Goal: Task Accomplishment & Management: Use online tool/utility

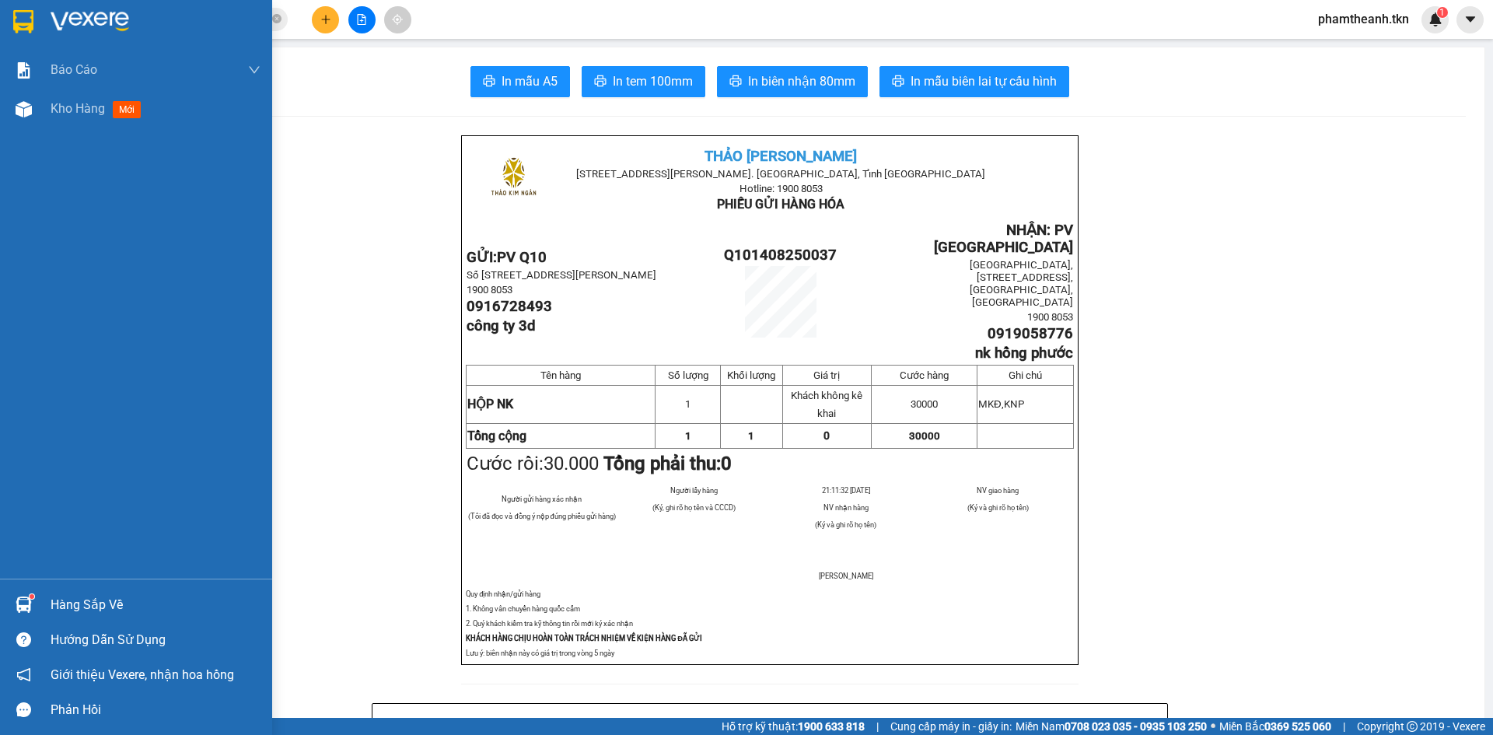
click at [16, 21] on img at bounding box center [23, 21] width 20 height 23
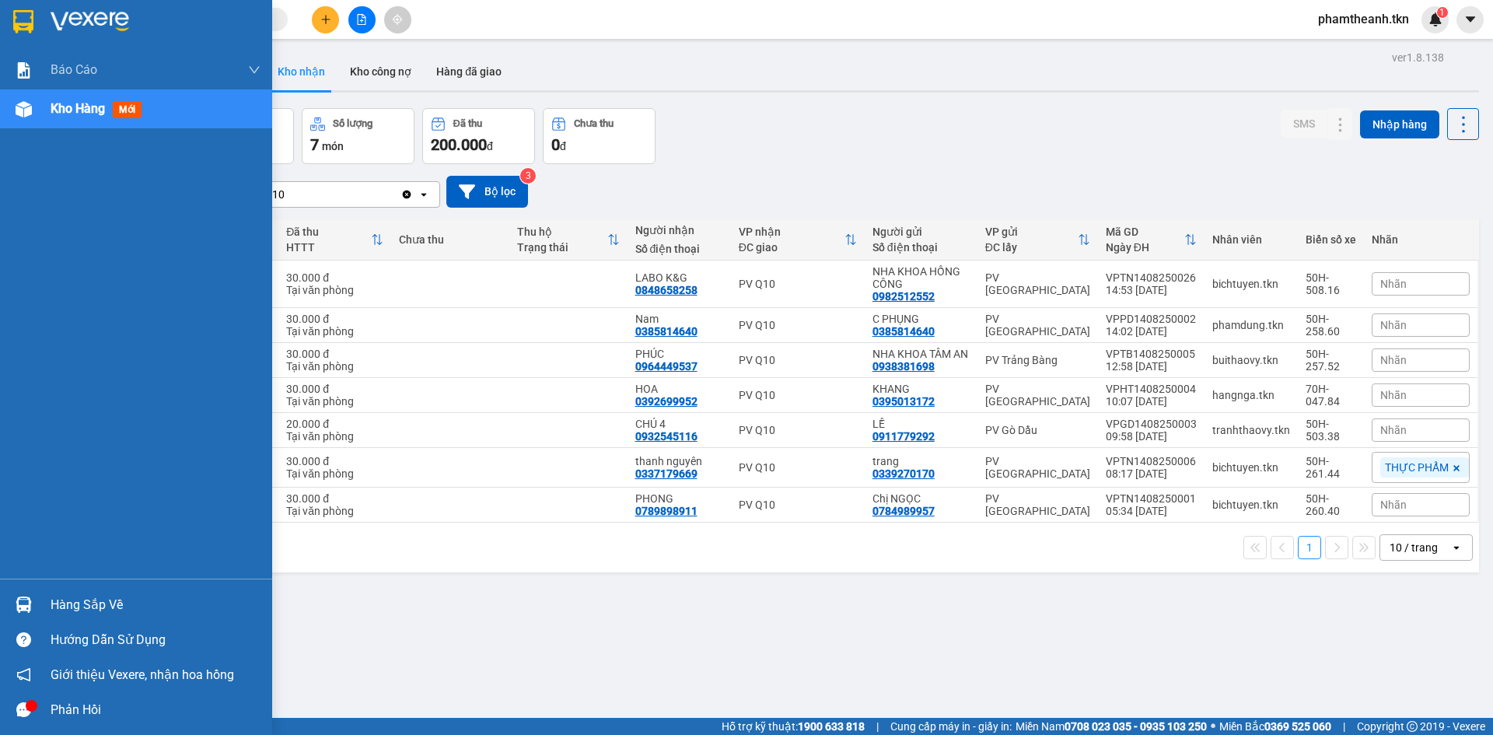
click at [78, 606] on div "Hàng sắp về" at bounding box center [156, 605] width 210 height 23
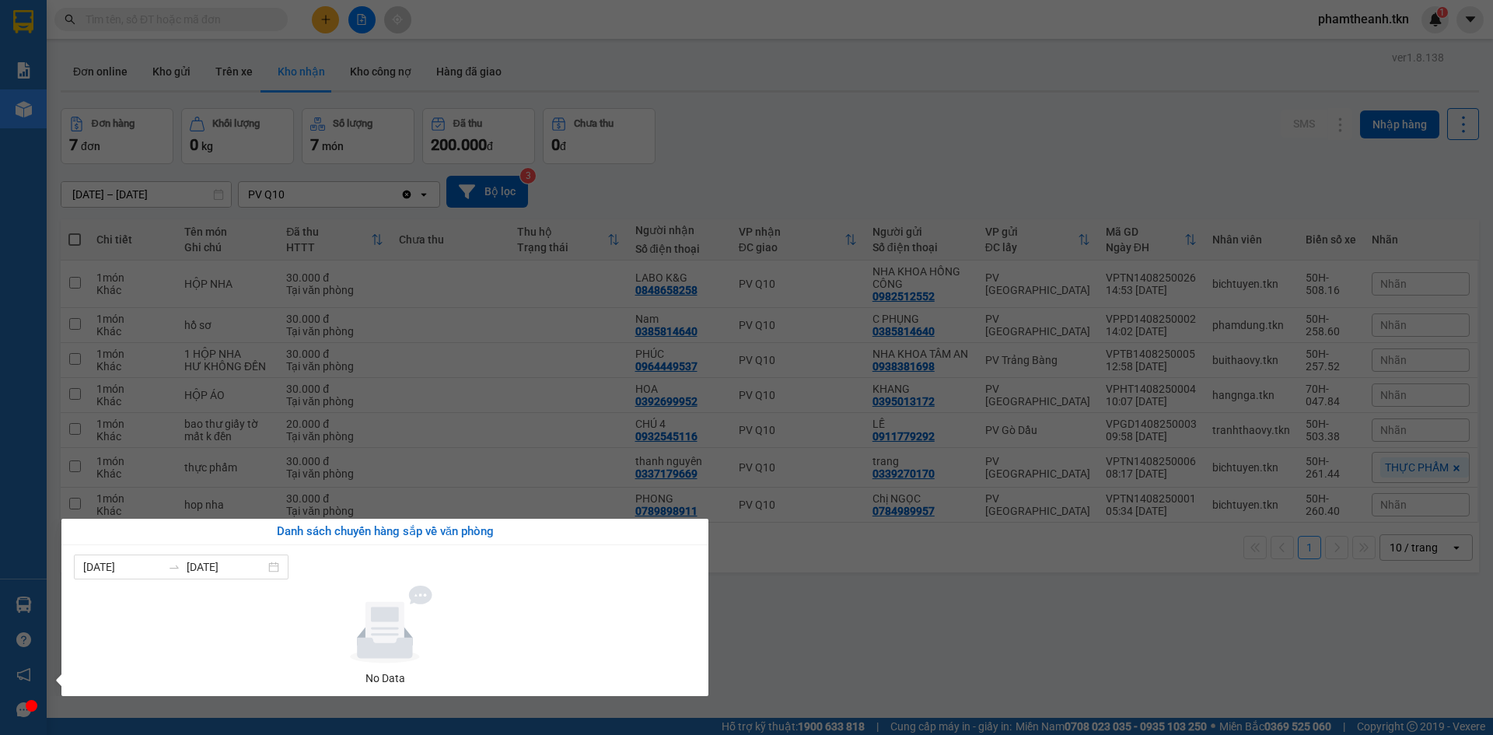
click at [786, 162] on section "Kết quả tìm kiếm ( 0 ) Bộ lọc No Data phamtheanh.tkn 1 Báo cáo Mẫu 1: Báo cáo d…" at bounding box center [746, 367] width 1493 height 735
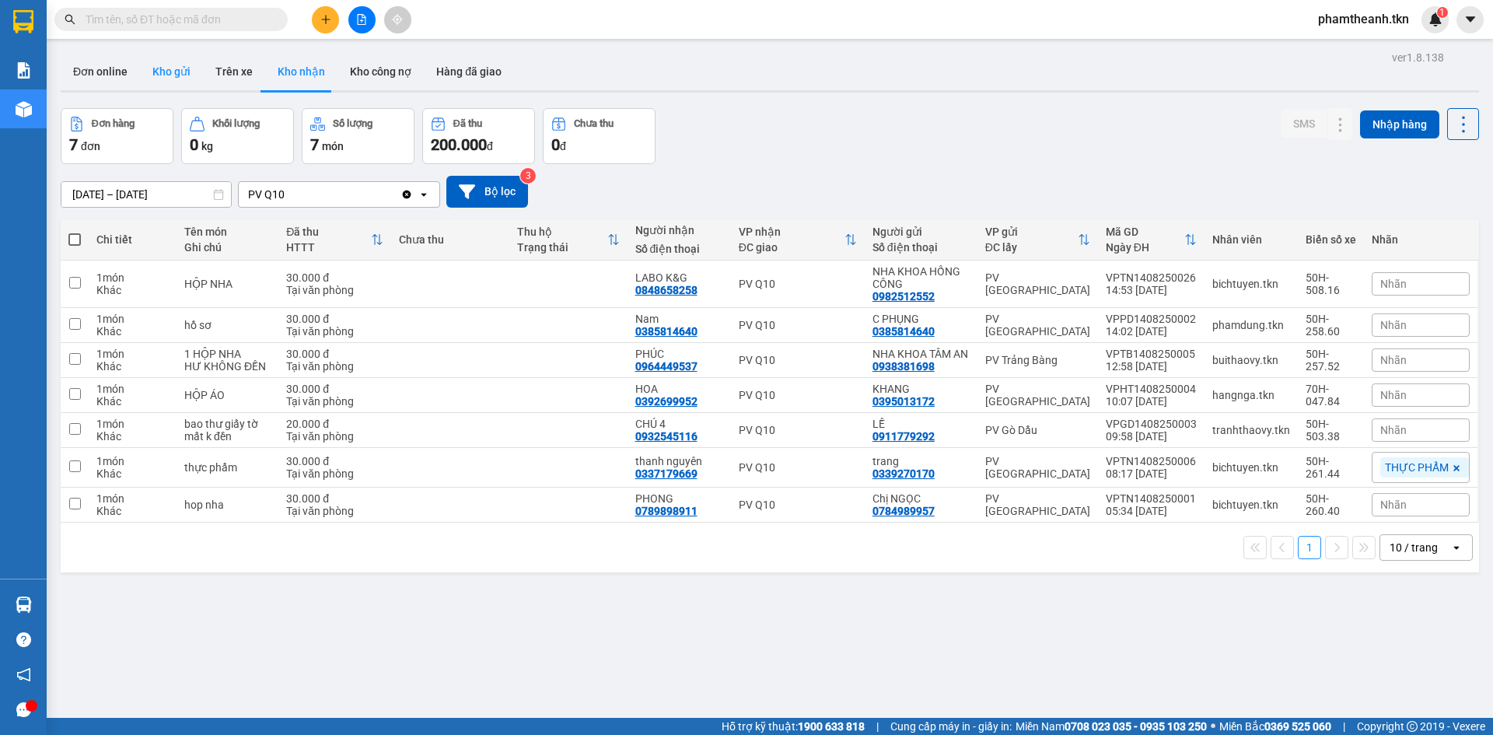
click at [176, 73] on button "Kho gửi" at bounding box center [171, 71] width 63 height 37
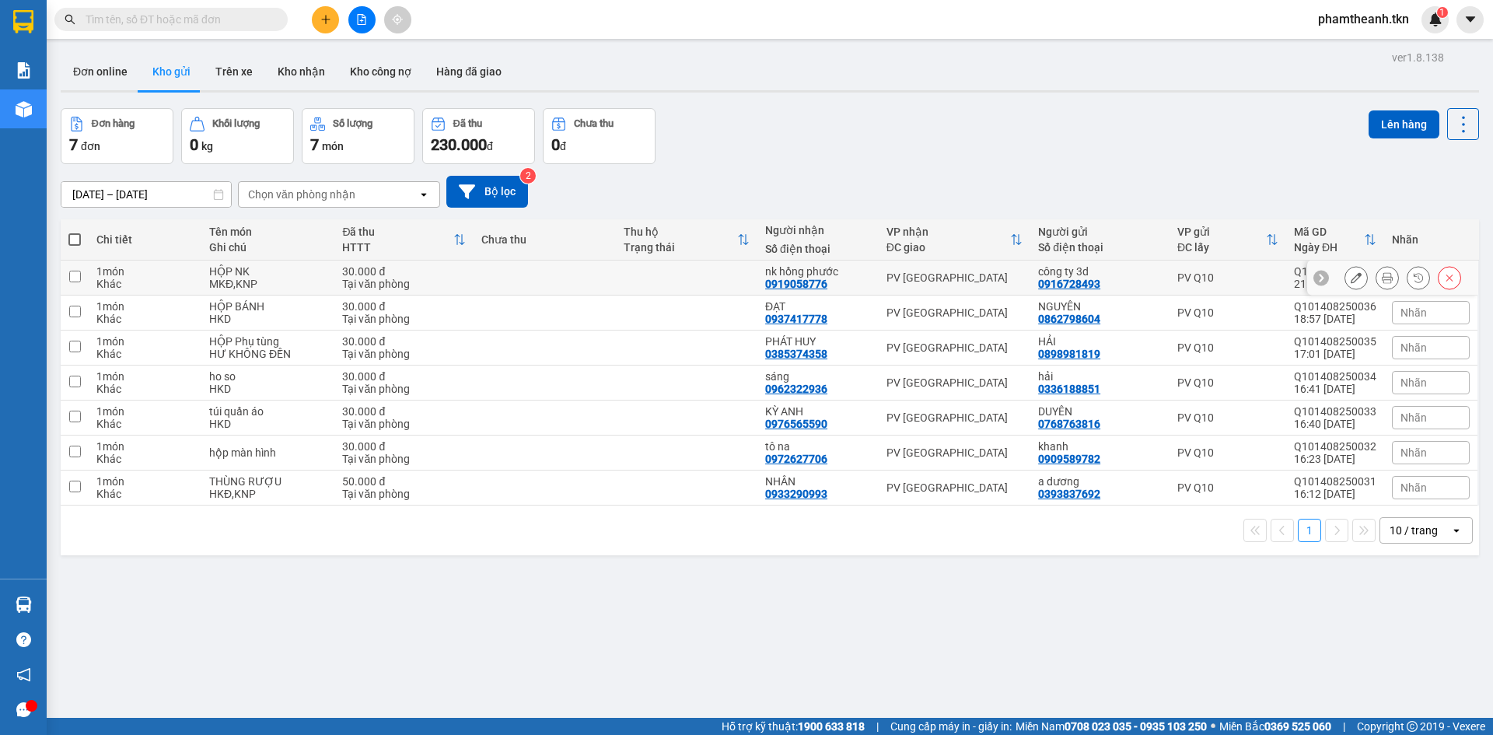
click at [72, 276] on input "checkbox" at bounding box center [75, 277] width 12 height 12
checkbox input "true"
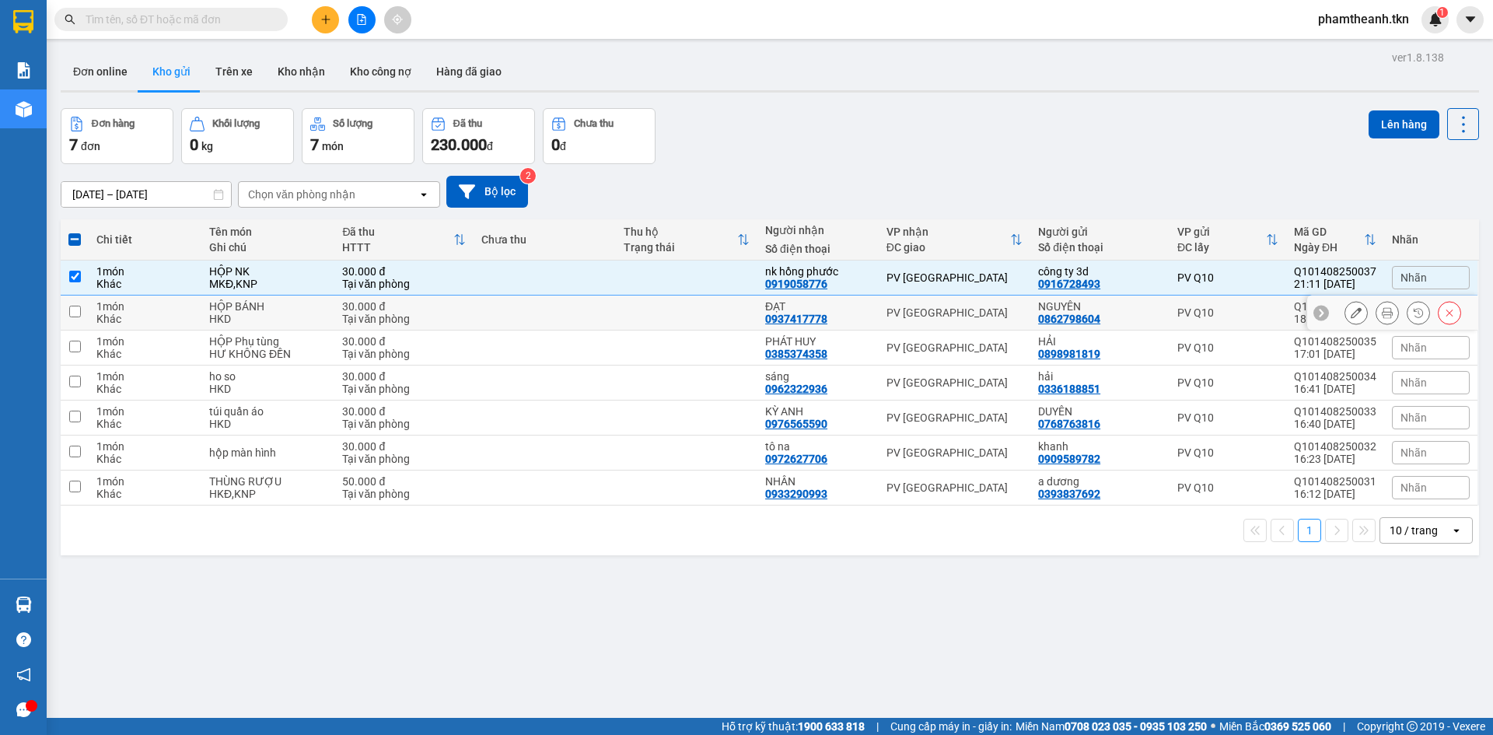
click at [74, 317] on td at bounding box center [75, 313] width 28 height 35
checkbox input "true"
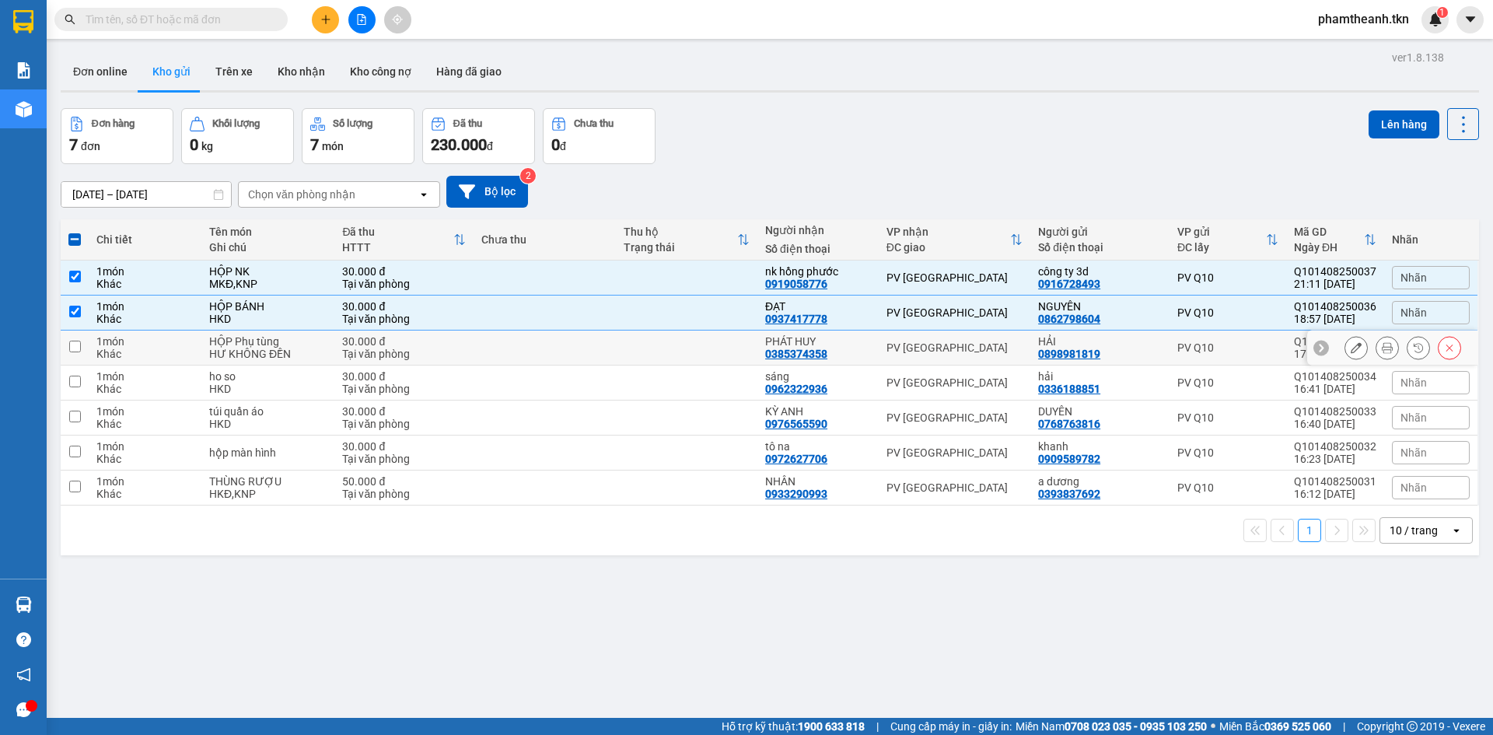
click at [71, 354] on td at bounding box center [75, 348] width 28 height 35
checkbox input "true"
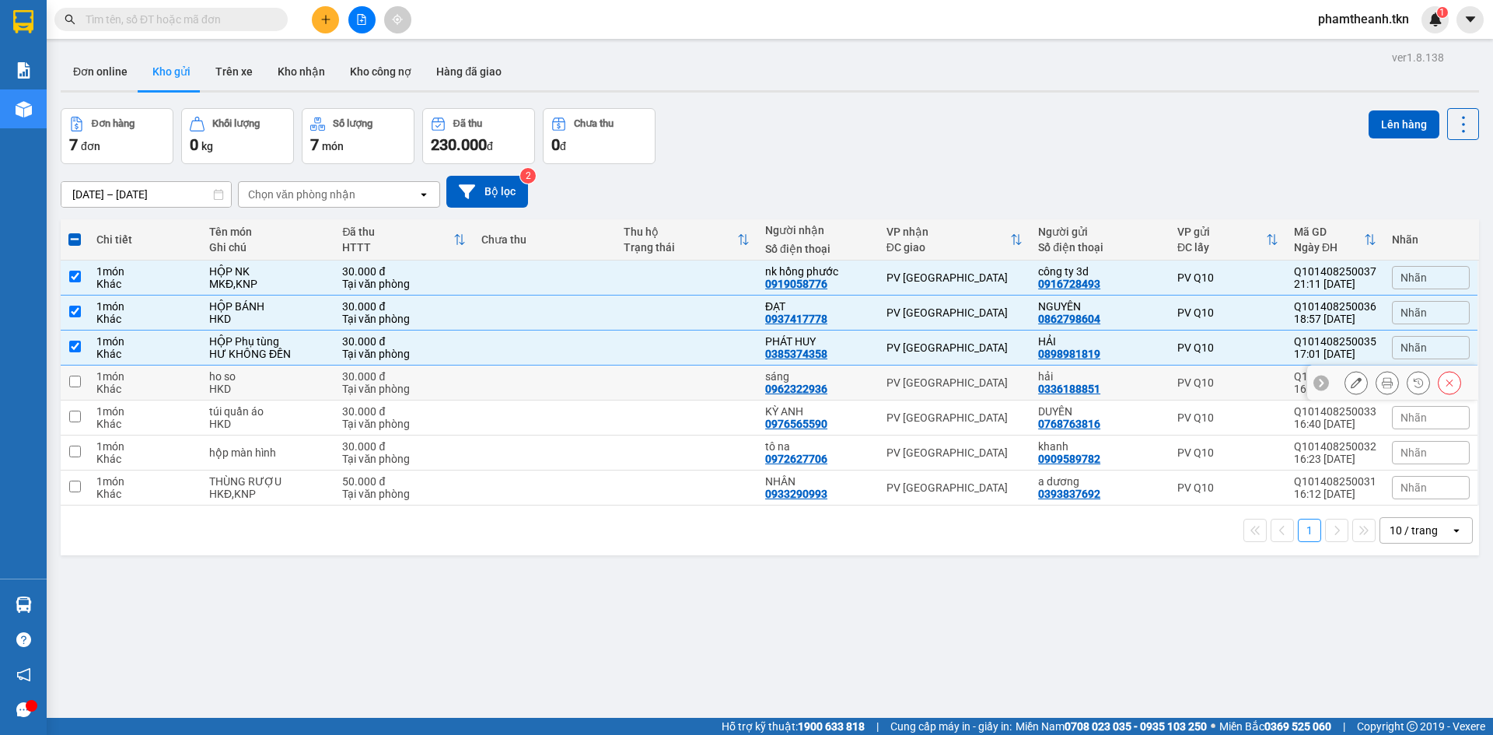
click at [75, 386] on input "checkbox" at bounding box center [75, 382] width 12 height 12
checkbox input "true"
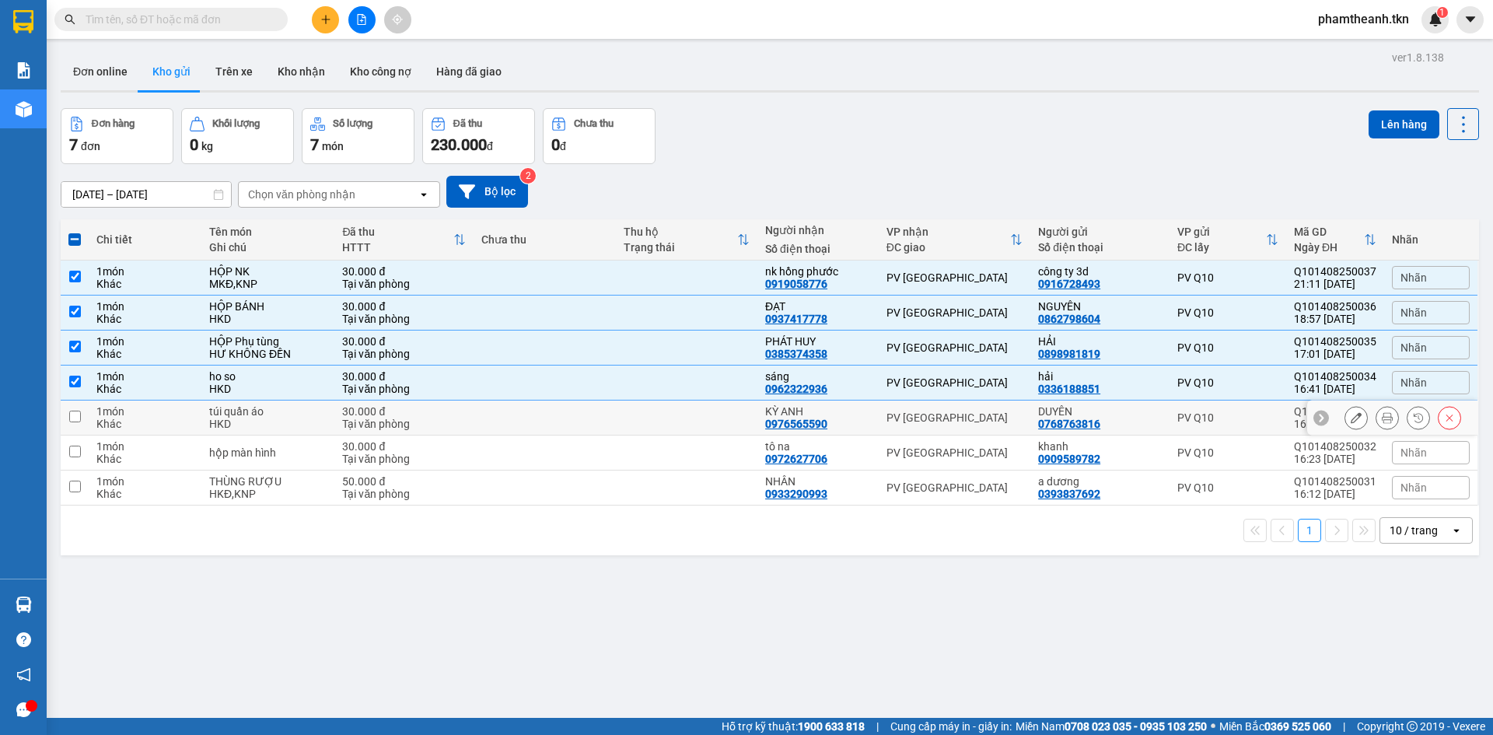
click at [75, 418] on input "checkbox" at bounding box center [75, 417] width 12 height 12
checkbox input "true"
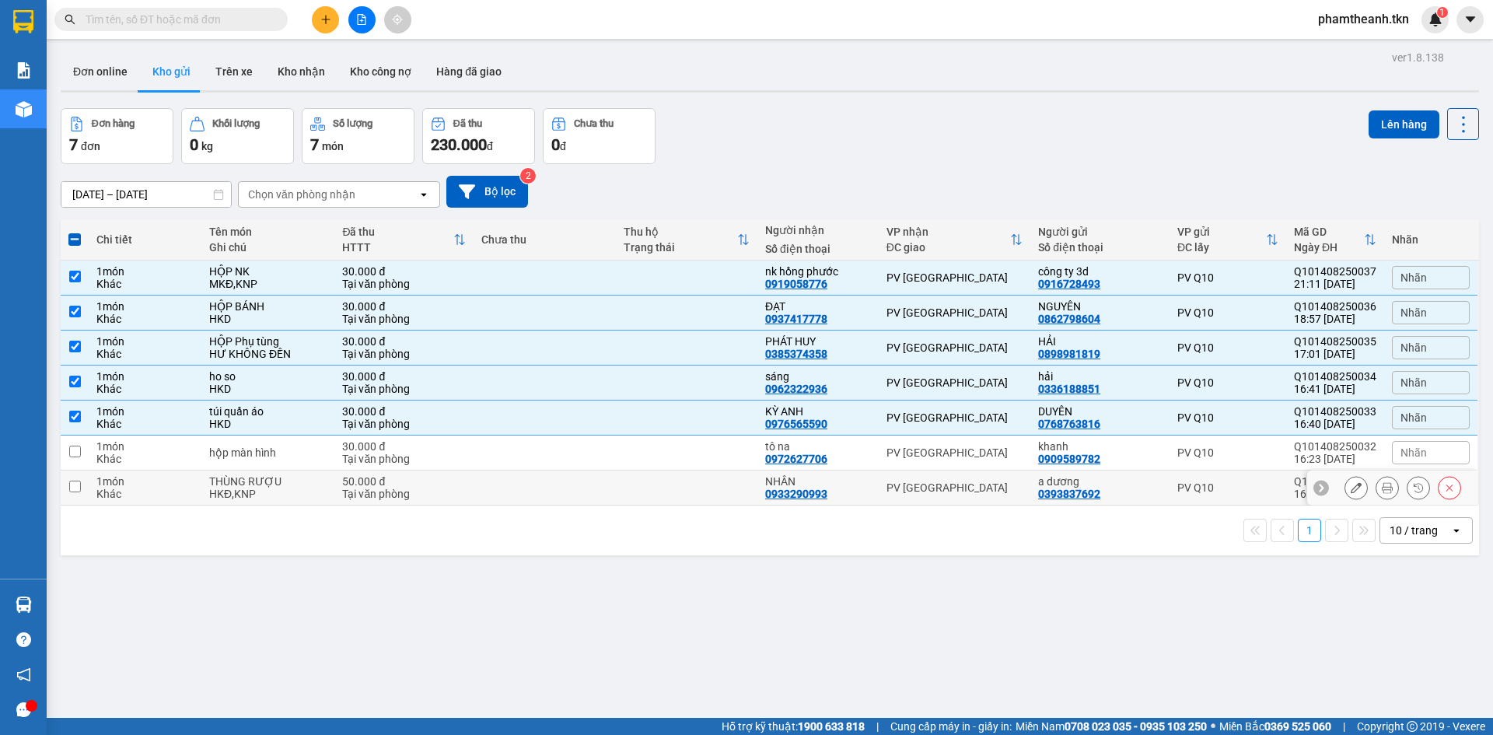
click at [74, 487] on input "checkbox" at bounding box center [75, 487] width 12 height 12
checkbox input "true"
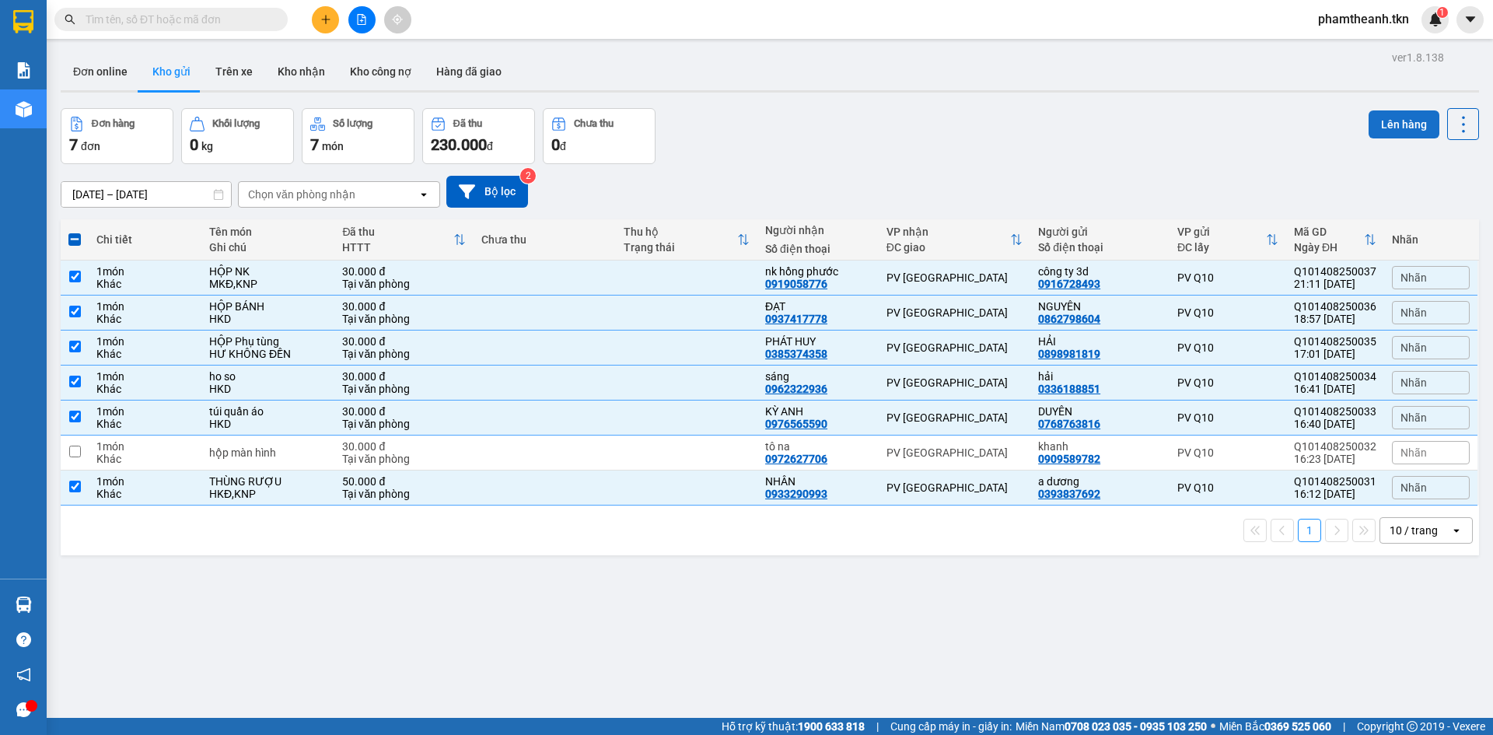
click at [1389, 121] on button "Lên hàng" at bounding box center [1404, 124] width 71 height 28
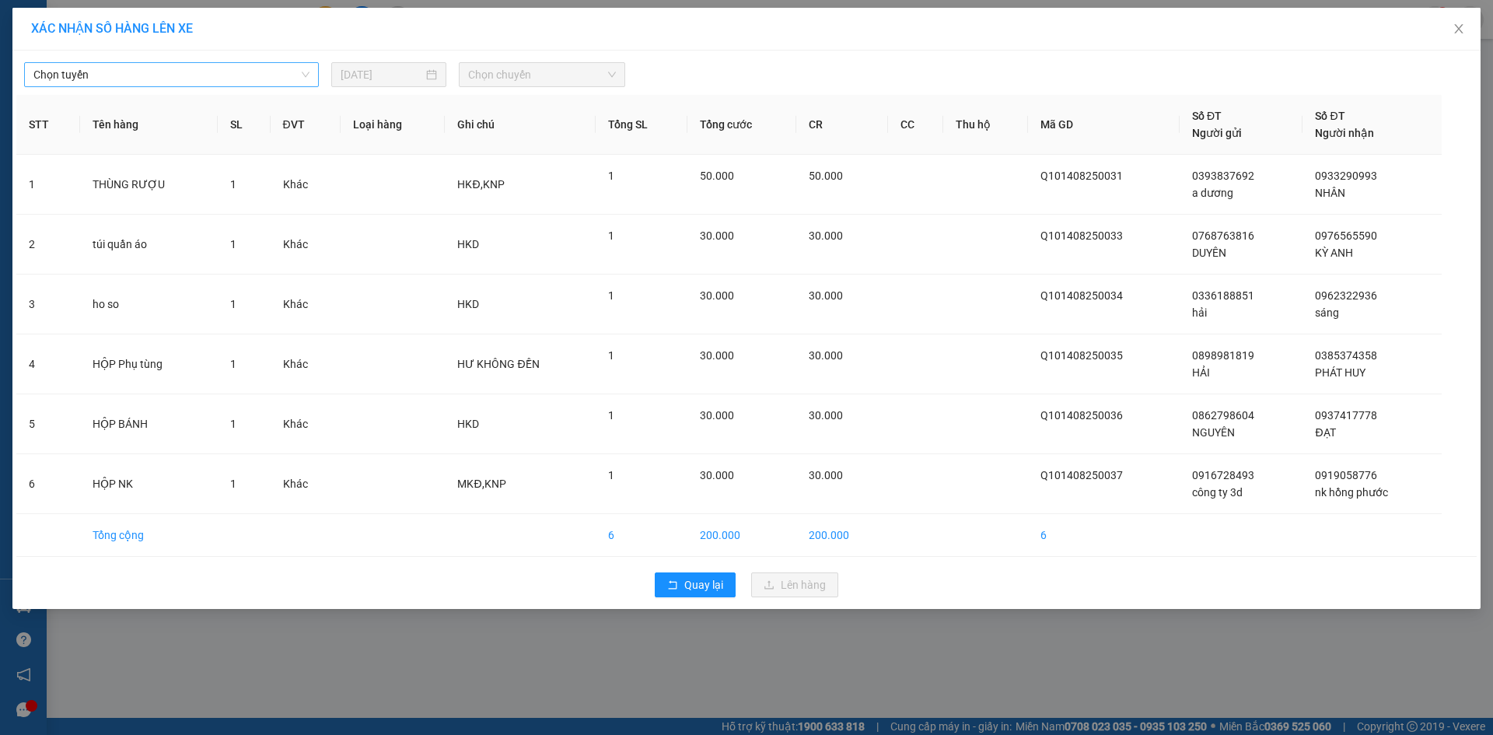
click at [209, 72] on span "Chọn tuyến" at bounding box center [171, 74] width 276 height 23
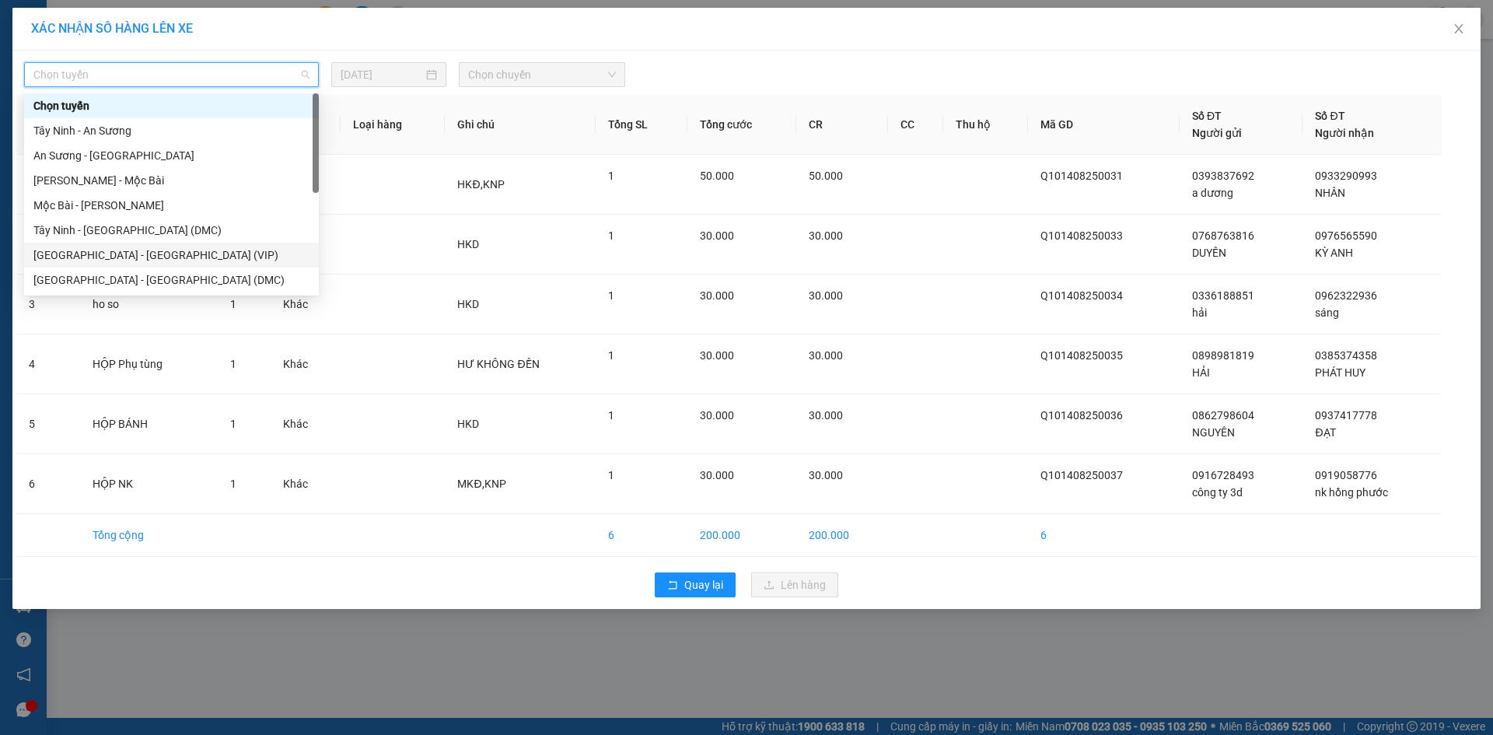
click at [127, 261] on div "[GEOGRAPHIC_DATA] - [GEOGRAPHIC_DATA] (VIP)" at bounding box center [171, 255] width 276 height 17
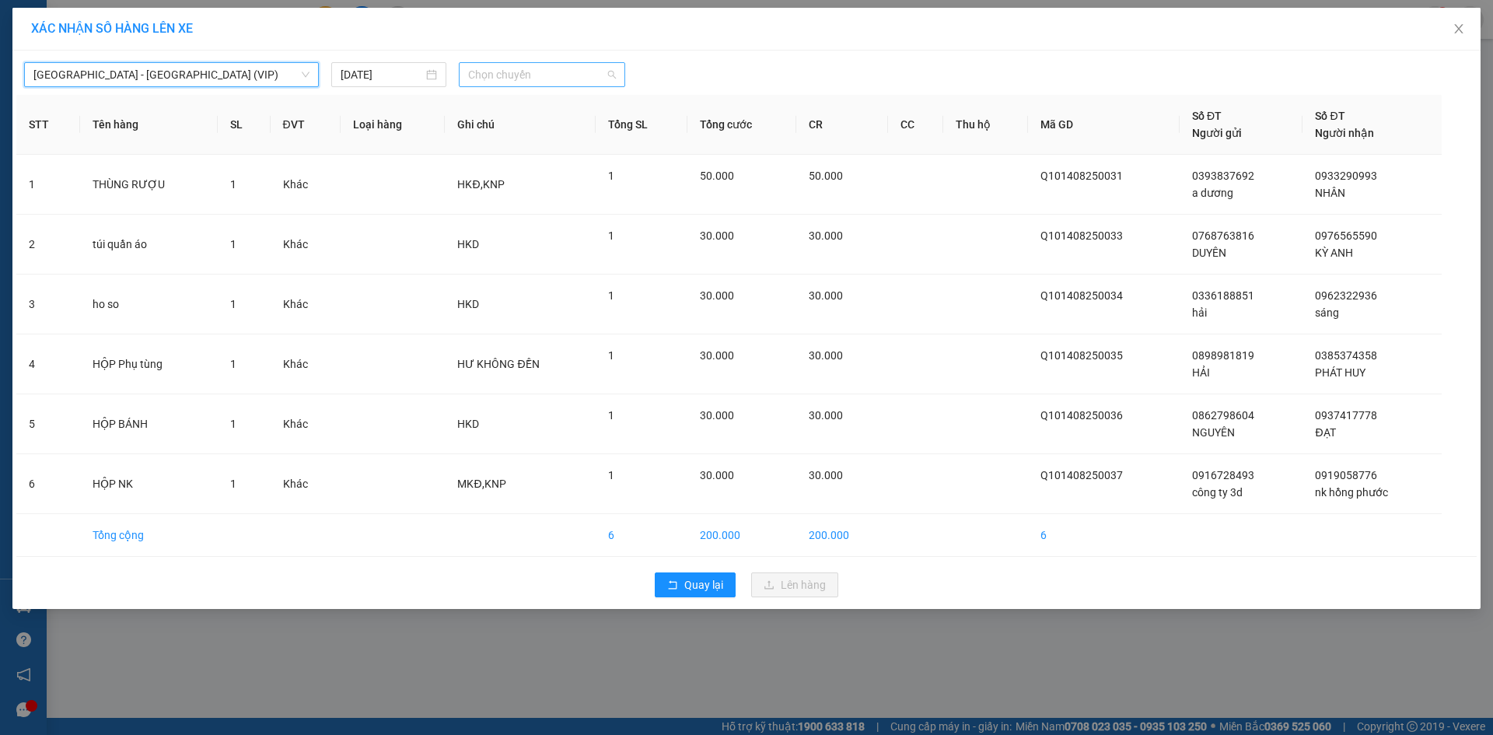
click at [512, 79] on span "Chọn chuyến" at bounding box center [542, 74] width 148 height 23
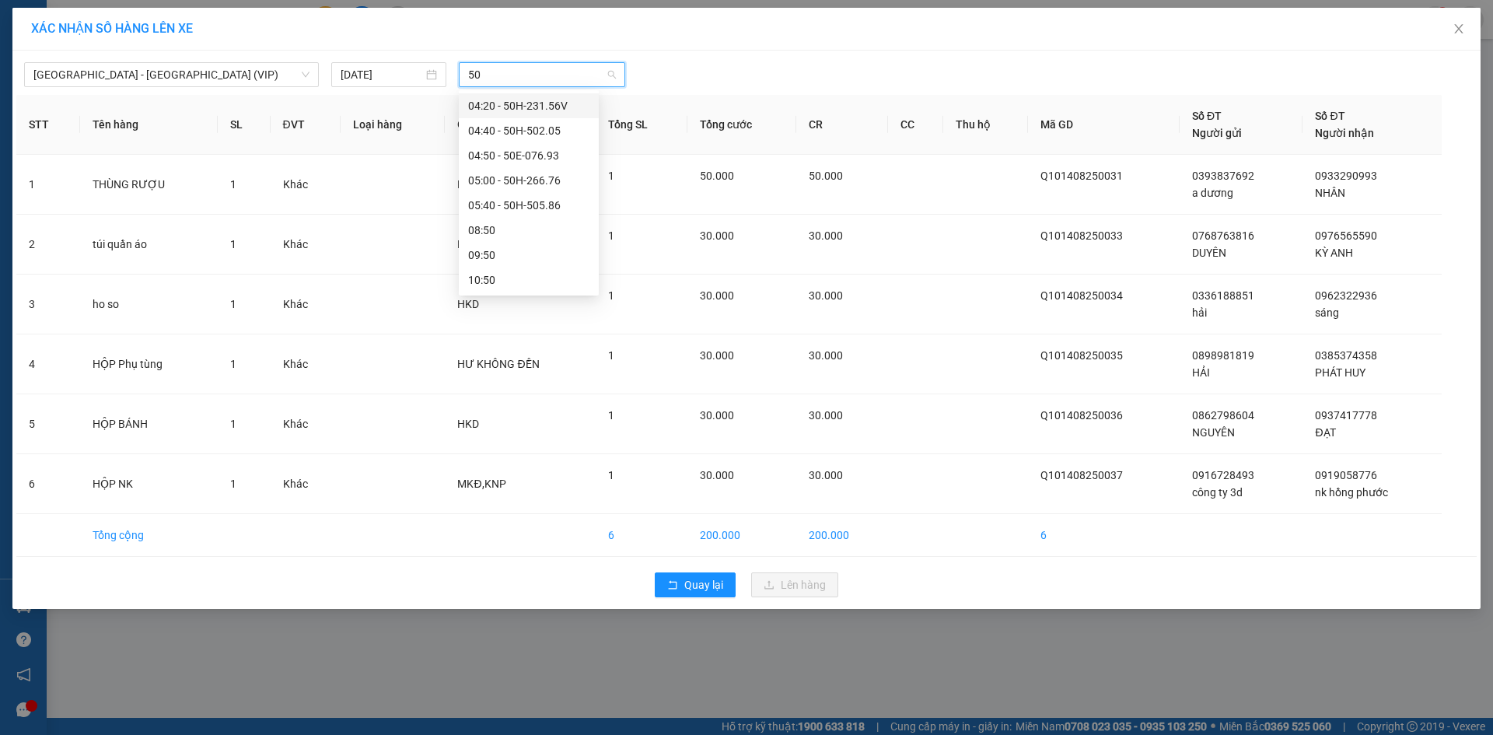
type input "502"
click at [514, 103] on div "04:40 - 50H-502.05" at bounding box center [528, 105] width 121 height 17
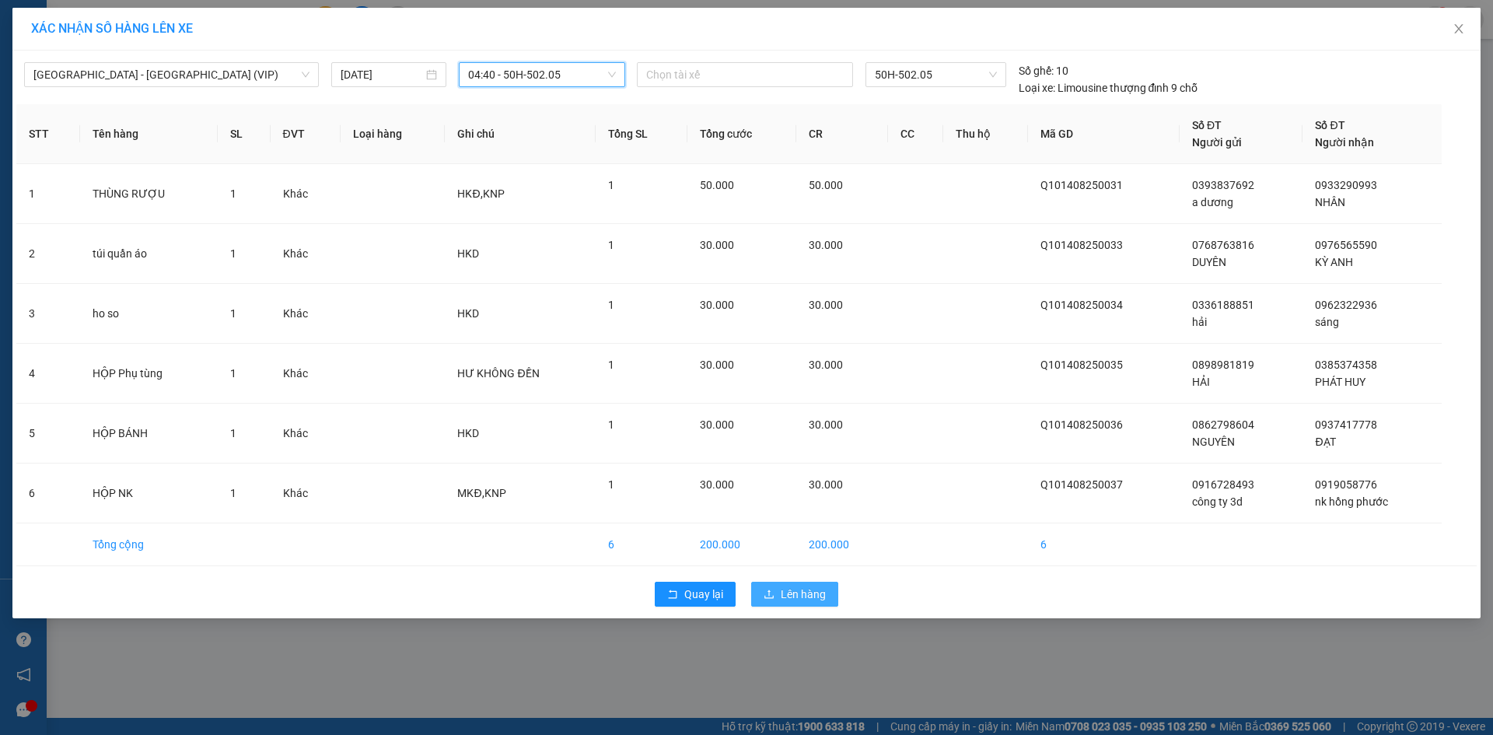
click at [801, 594] on span "Lên hàng" at bounding box center [803, 594] width 45 height 17
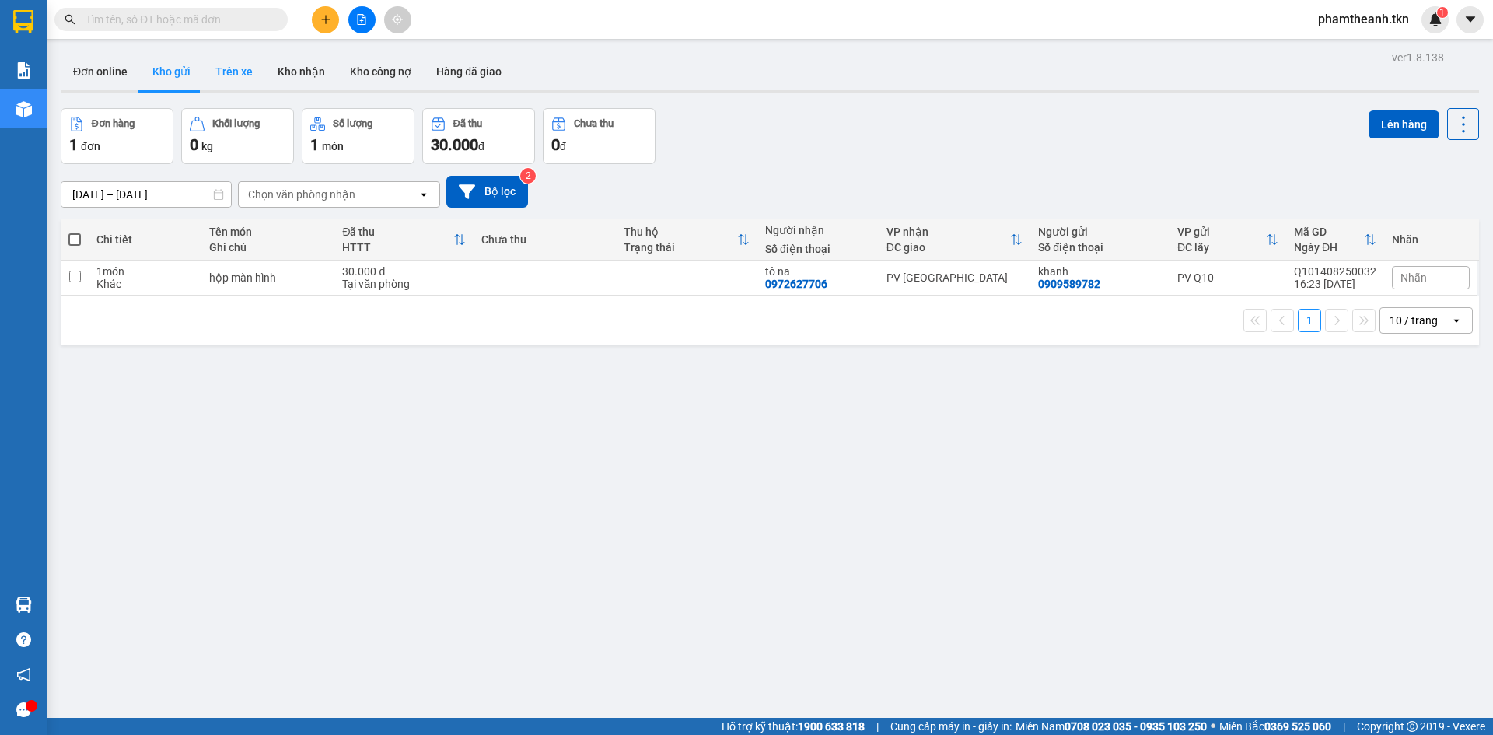
click at [233, 72] on button "Trên xe" at bounding box center [234, 71] width 62 height 37
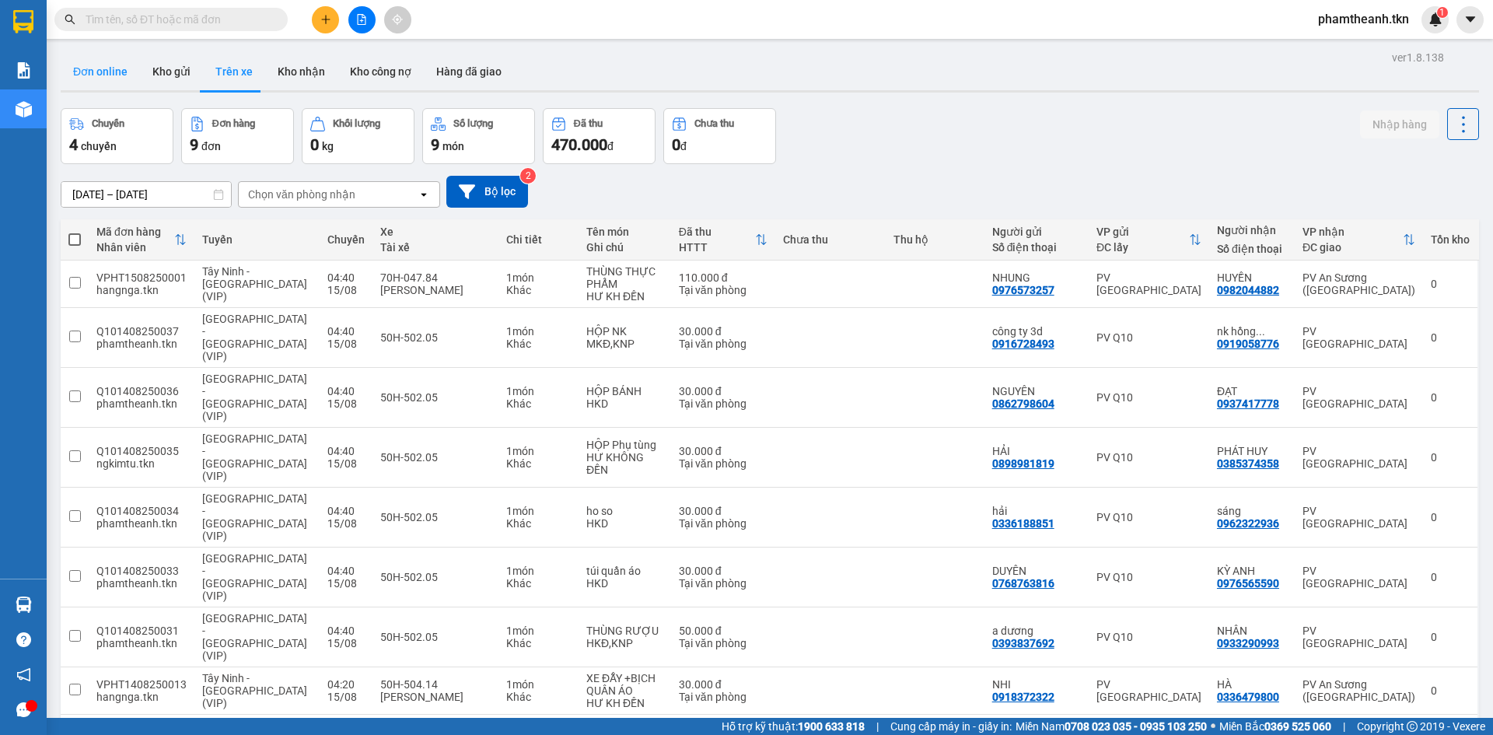
click at [112, 72] on button "Đơn online" at bounding box center [100, 71] width 79 height 37
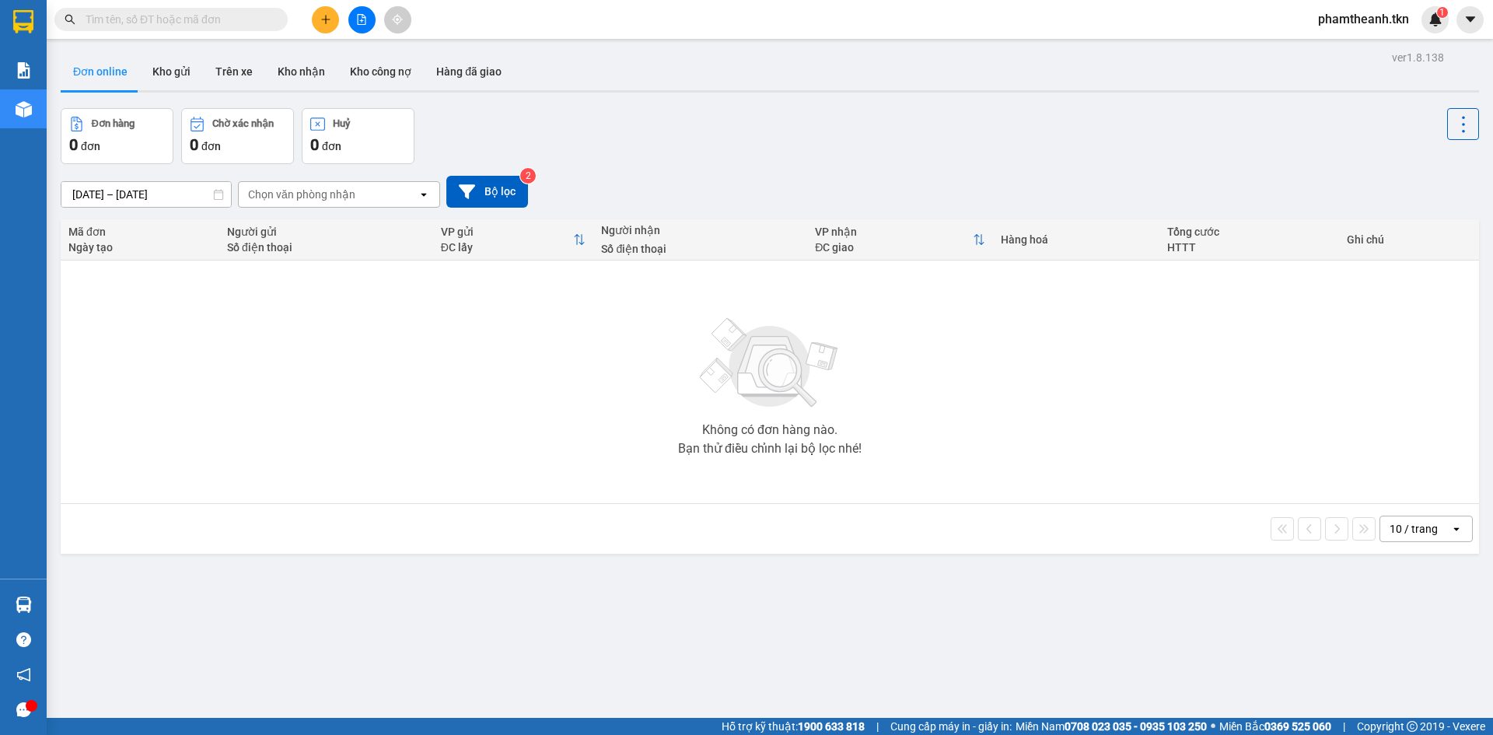
click at [276, 121] on div "Chờ xác nhận" at bounding box center [238, 124] width 96 height 15
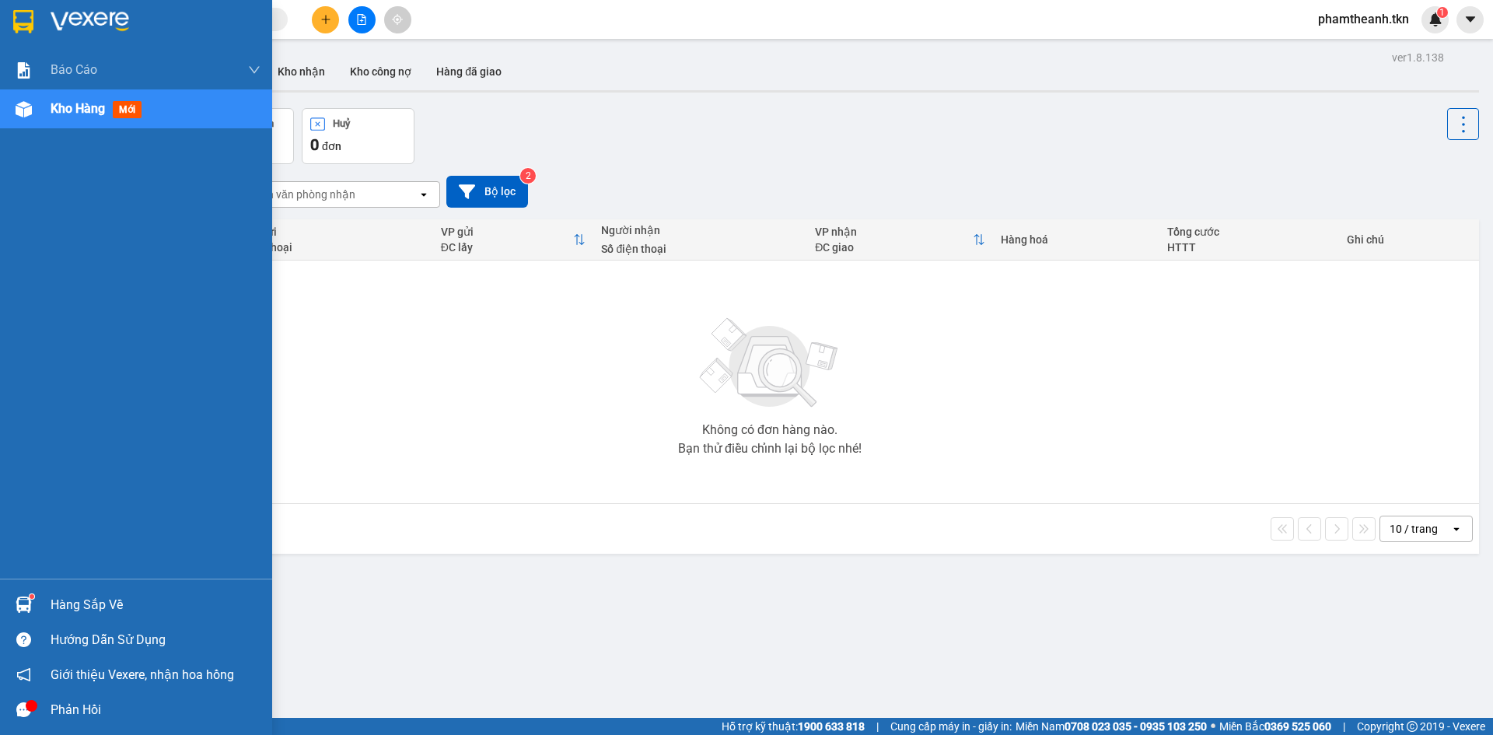
click at [34, 611] on div at bounding box center [23, 604] width 27 height 27
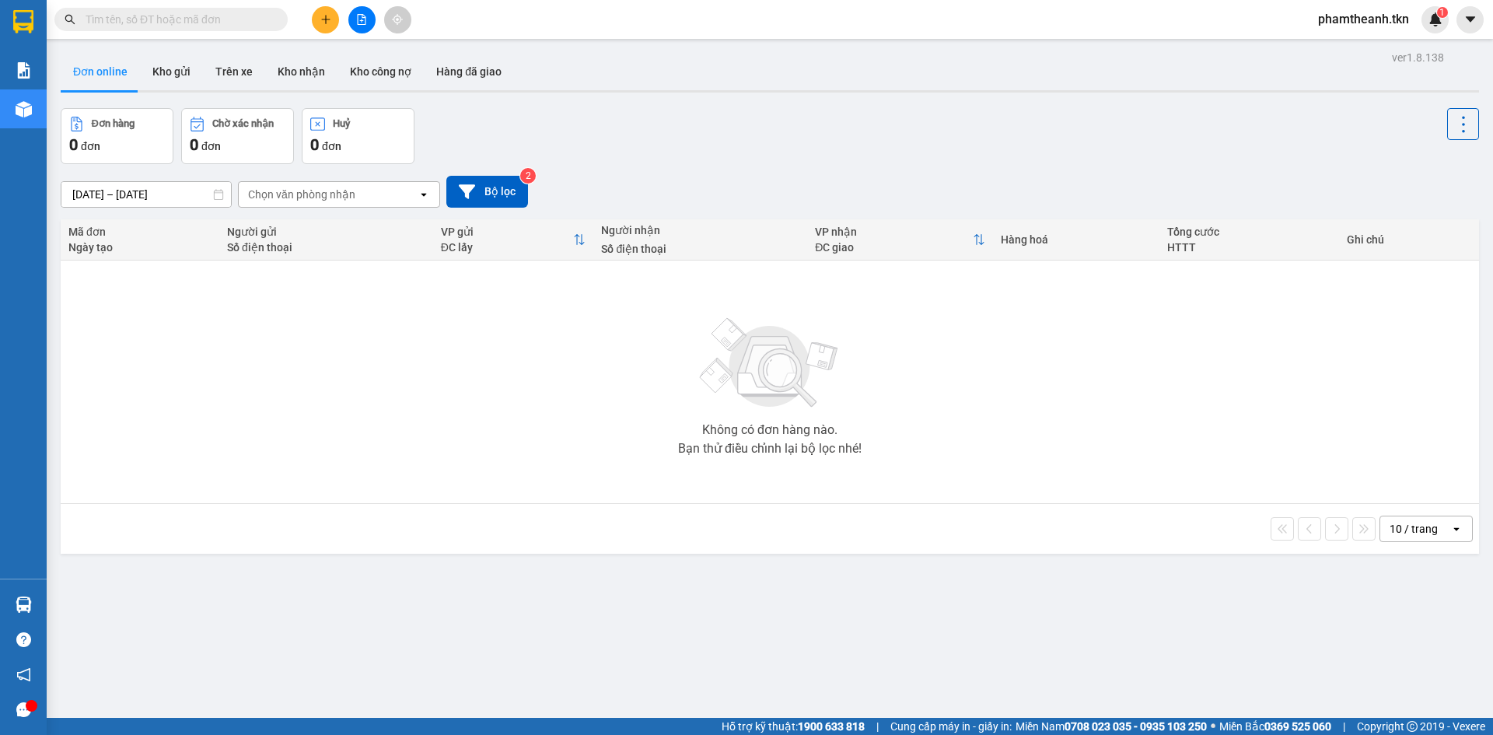
click at [387, 458] on section "Kết quả tìm kiếm ( 0 ) Bộ lọc No Data phamtheanh.tkn 1 Báo cáo Mẫu 1: Báo cáo d…" at bounding box center [746, 367] width 1493 height 735
click at [166, 79] on button "Kho gửi" at bounding box center [171, 71] width 63 height 37
type input "[DATE] – [DATE]"
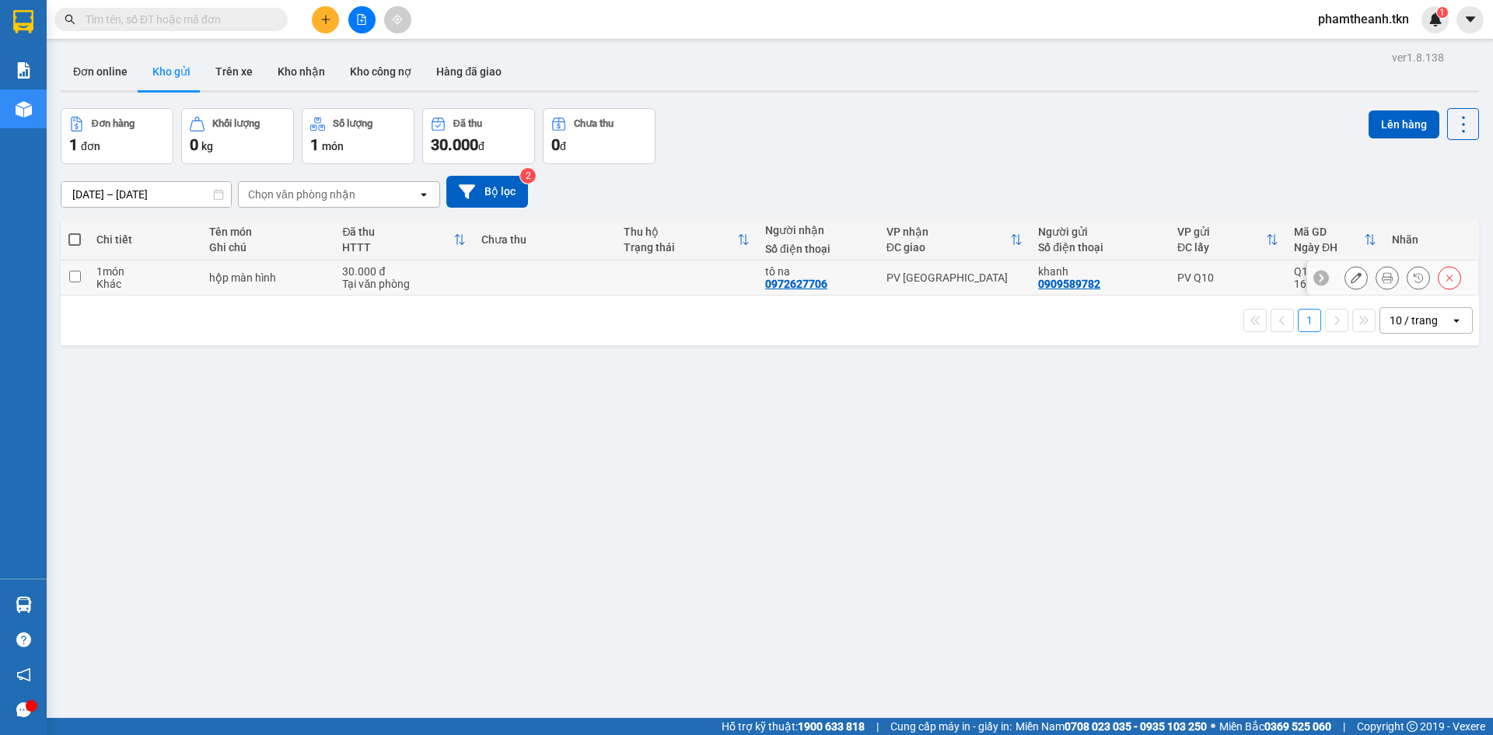
click at [71, 280] on input "checkbox" at bounding box center [75, 277] width 12 height 12
checkbox input "true"
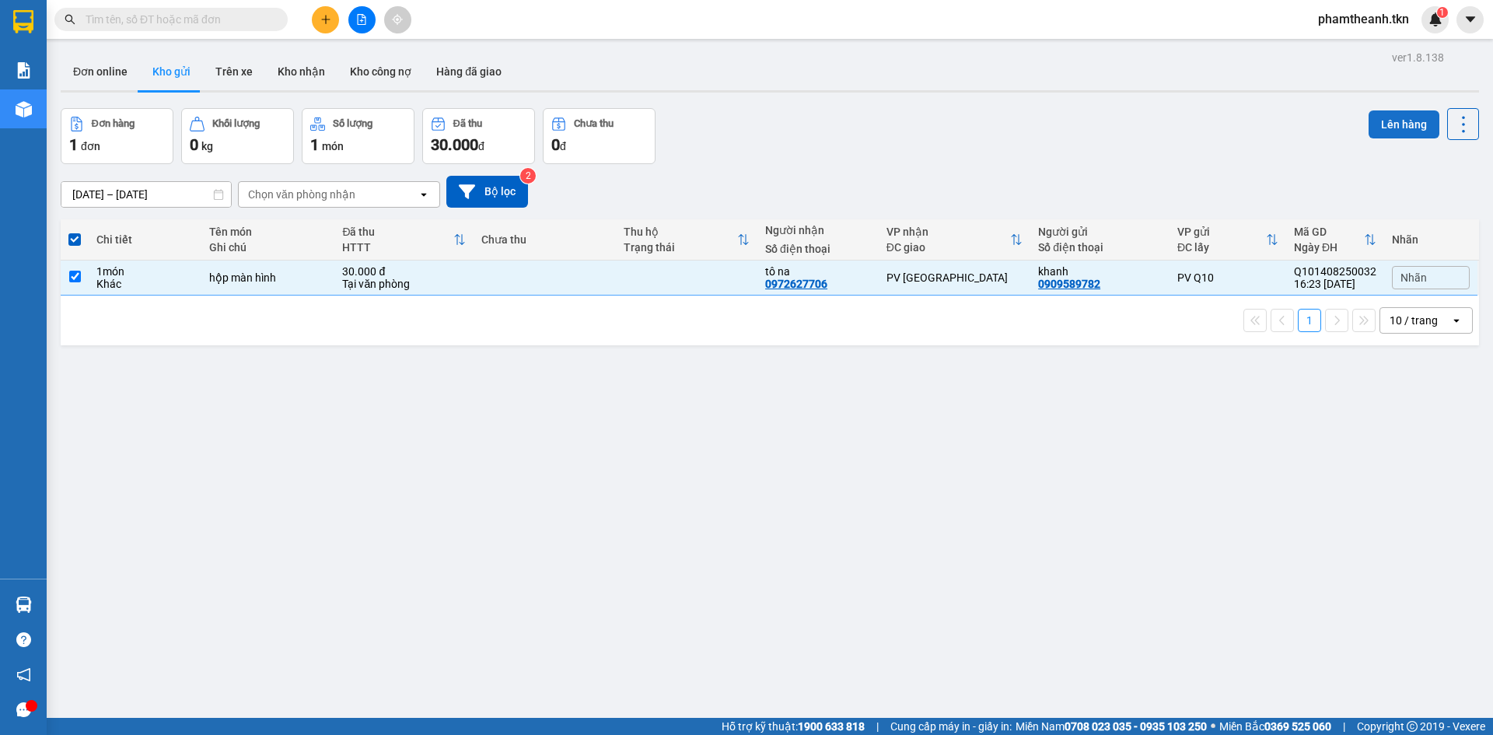
click at [1406, 123] on button "Lên hàng" at bounding box center [1404, 124] width 71 height 28
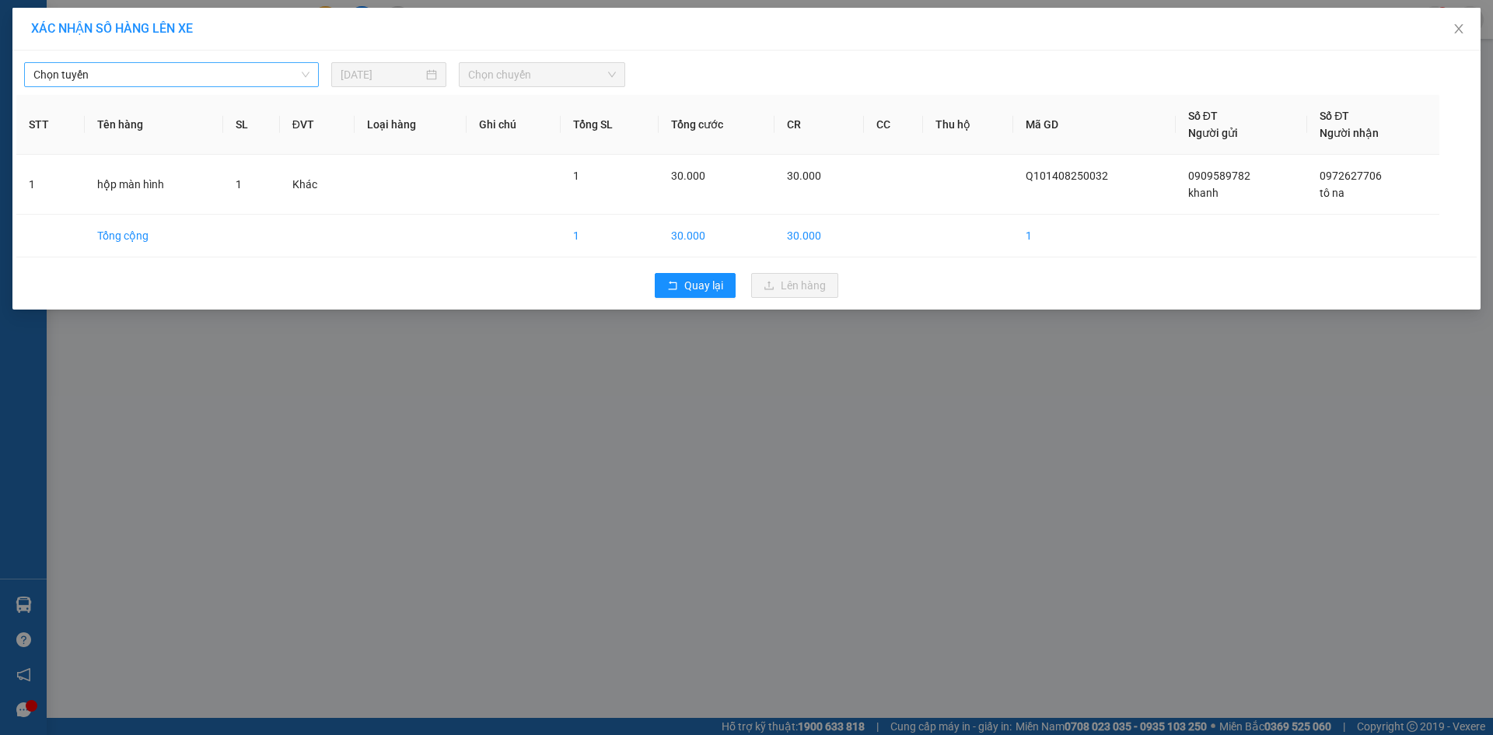
click at [219, 70] on span "Chọn tuyến" at bounding box center [171, 74] width 276 height 23
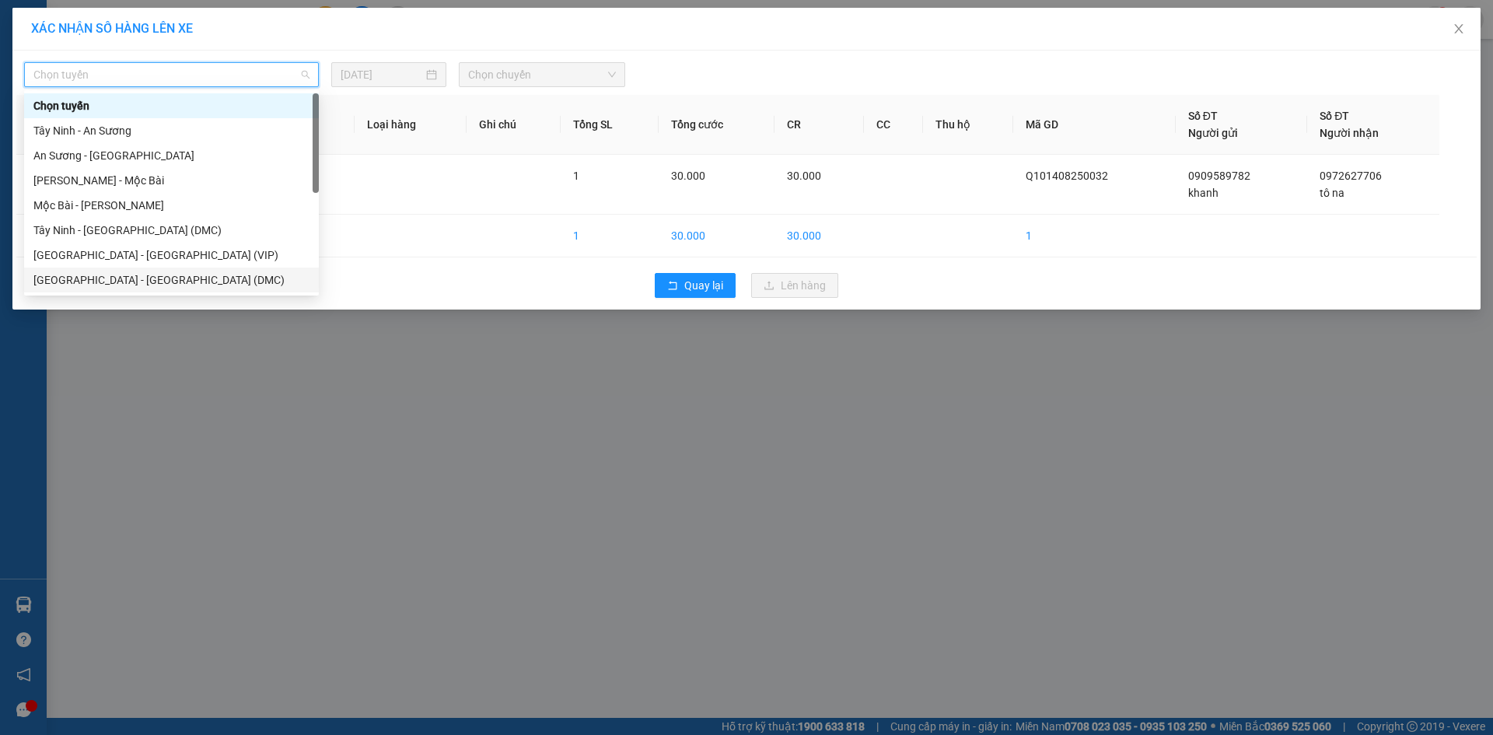
click at [124, 285] on div "[GEOGRAPHIC_DATA] - [GEOGRAPHIC_DATA] (DMC)" at bounding box center [171, 279] width 276 height 17
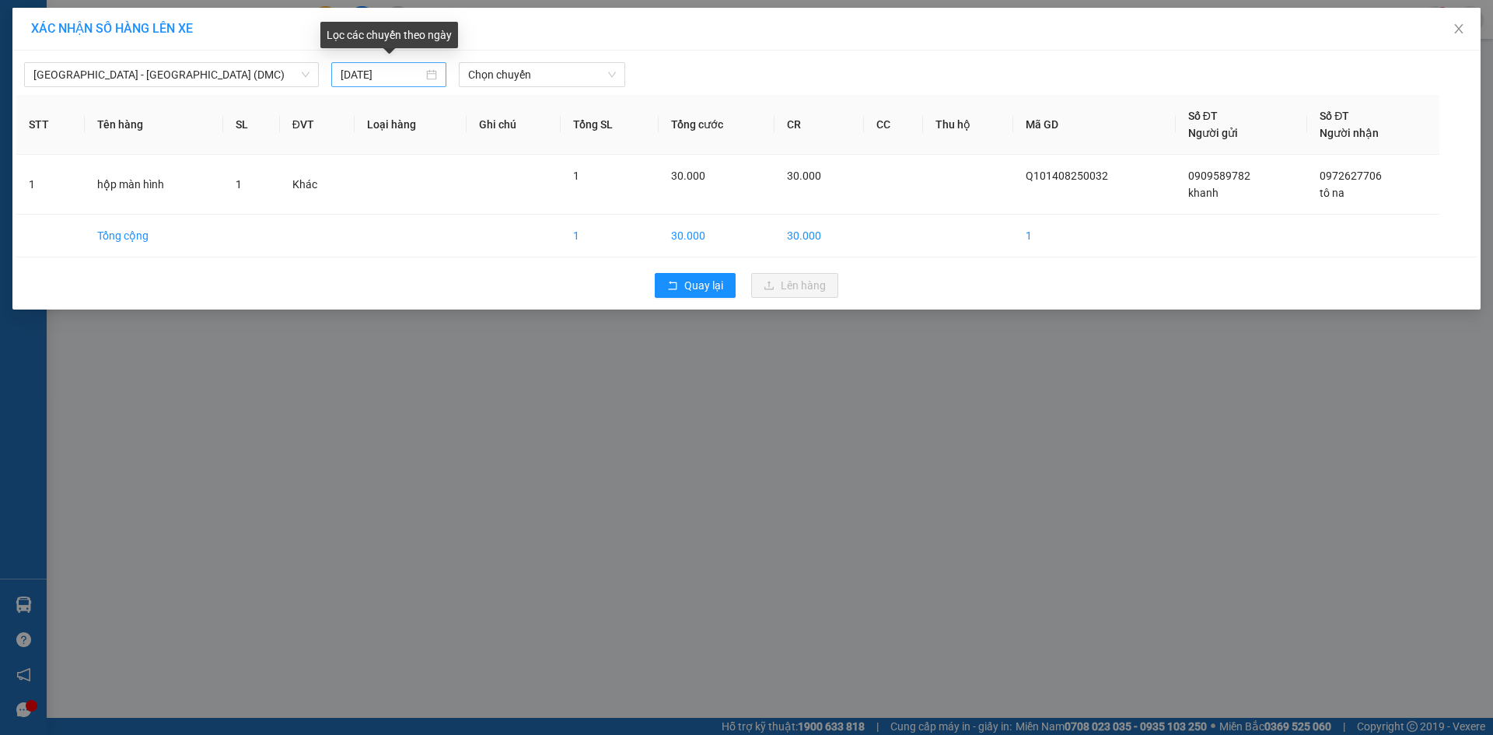
click at [433, 72] on div "[DATE]" at bounding box center [389, 74] width 96 height 17
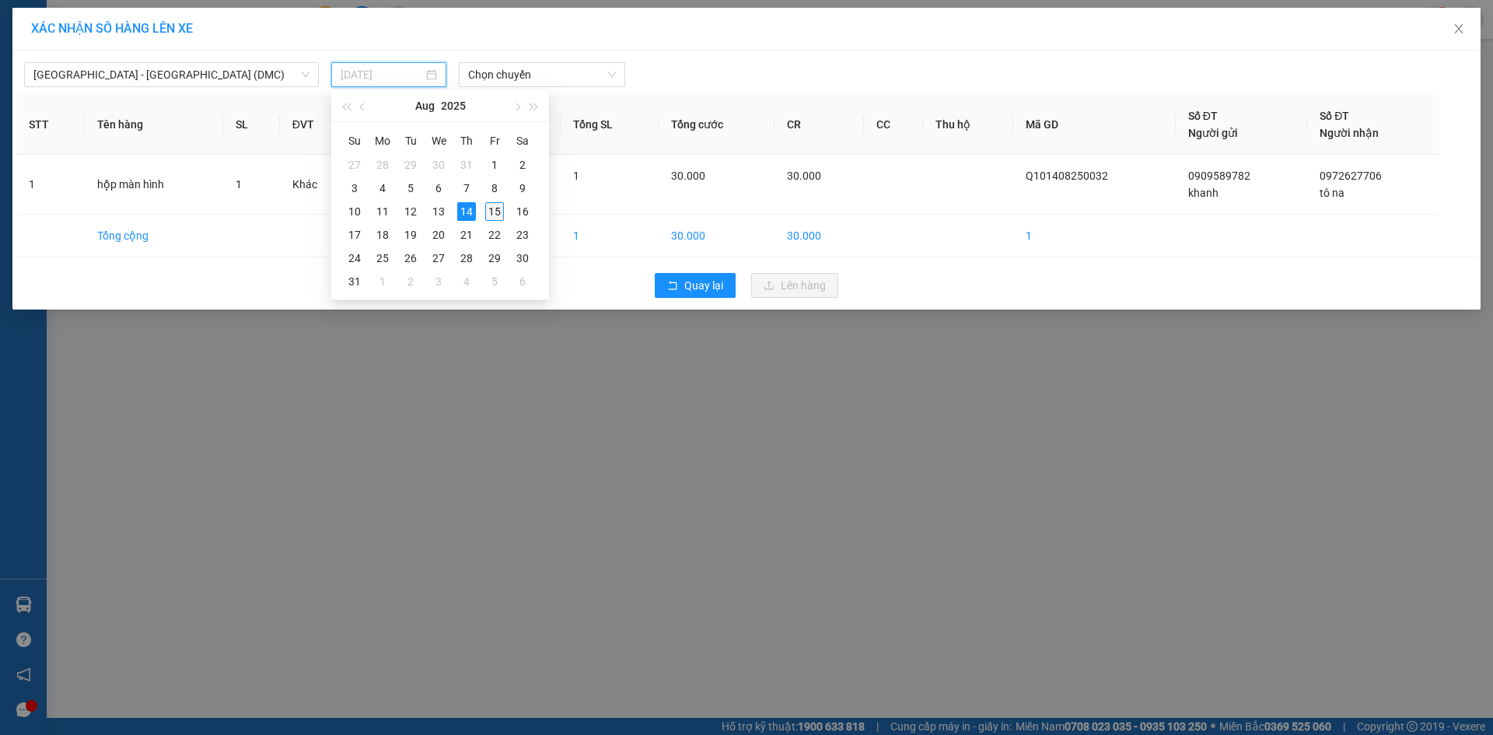
click at [498, 213] on div "15" at bounding box center [494, 211] width 19 height 19
type input "[DATE]"
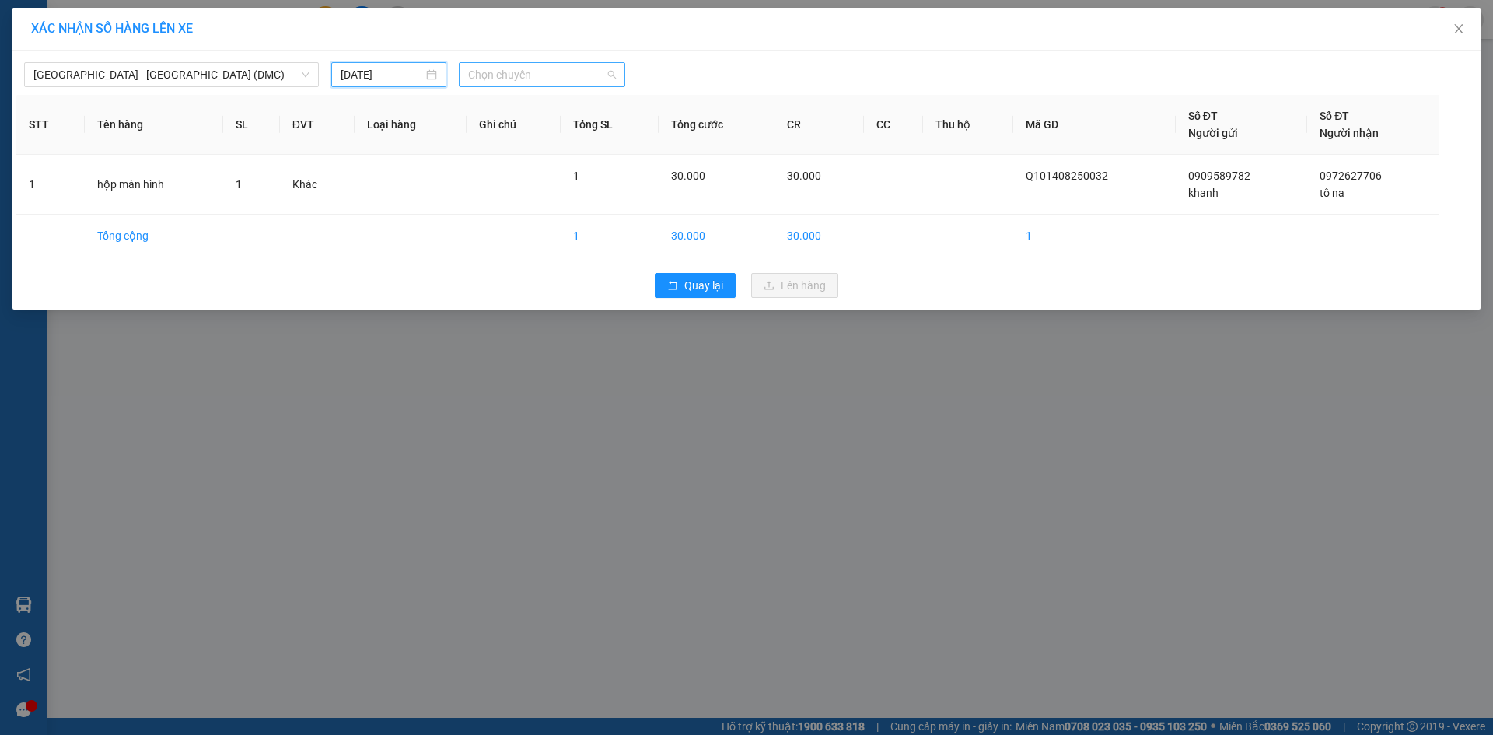
click at [552, 74] on span "Chọn chuyến" at bounding box center [542, 74] width 148 height 23
type input "4966"
click at [559, 101] on div "05:20 - 50H-496.61" at bounding box center [528, 105] width 121 height 17
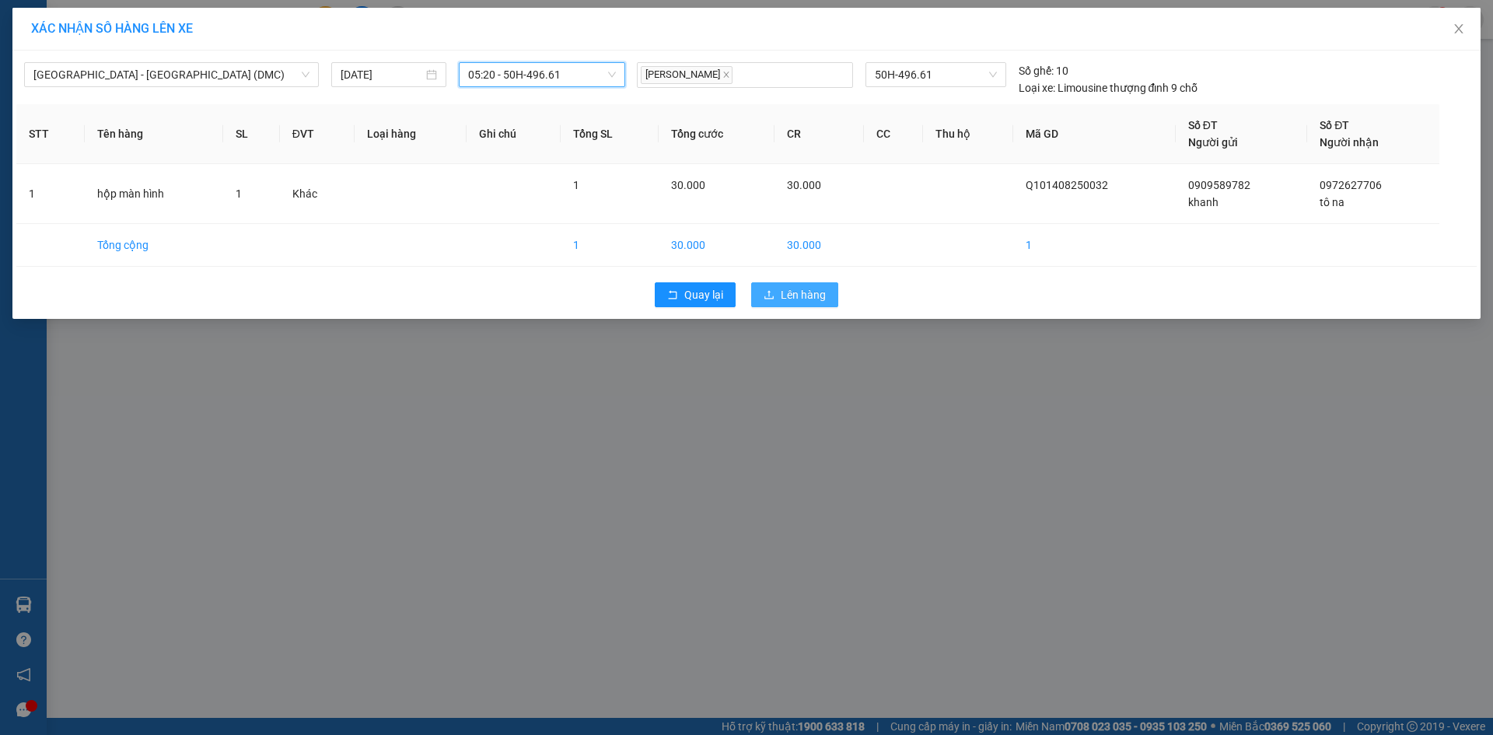
click at [797, 293] on span "Lên hàng" at bounding box center [803, 294] width 45 height 17
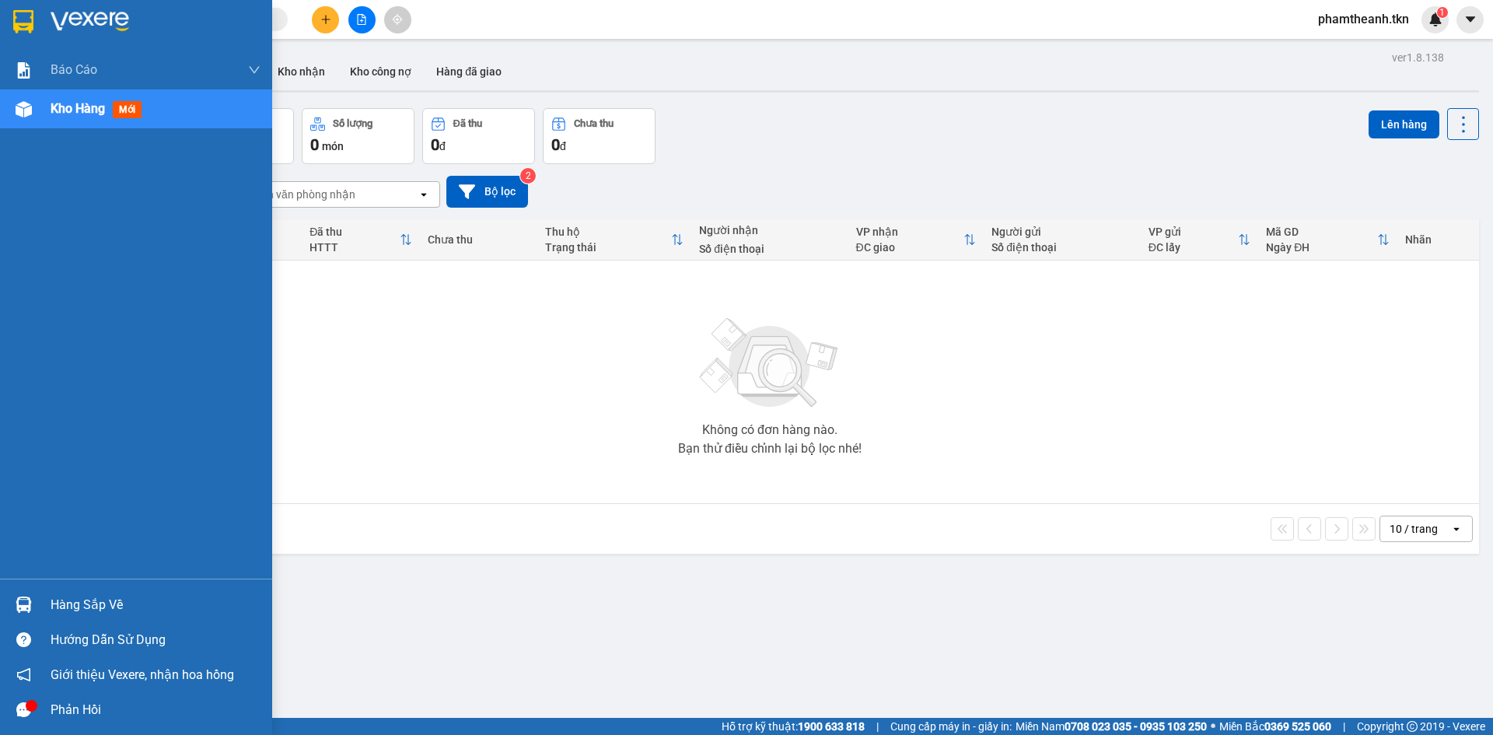
click at [26, 20] on img at bounding box center [23, 21] width 20 height 23
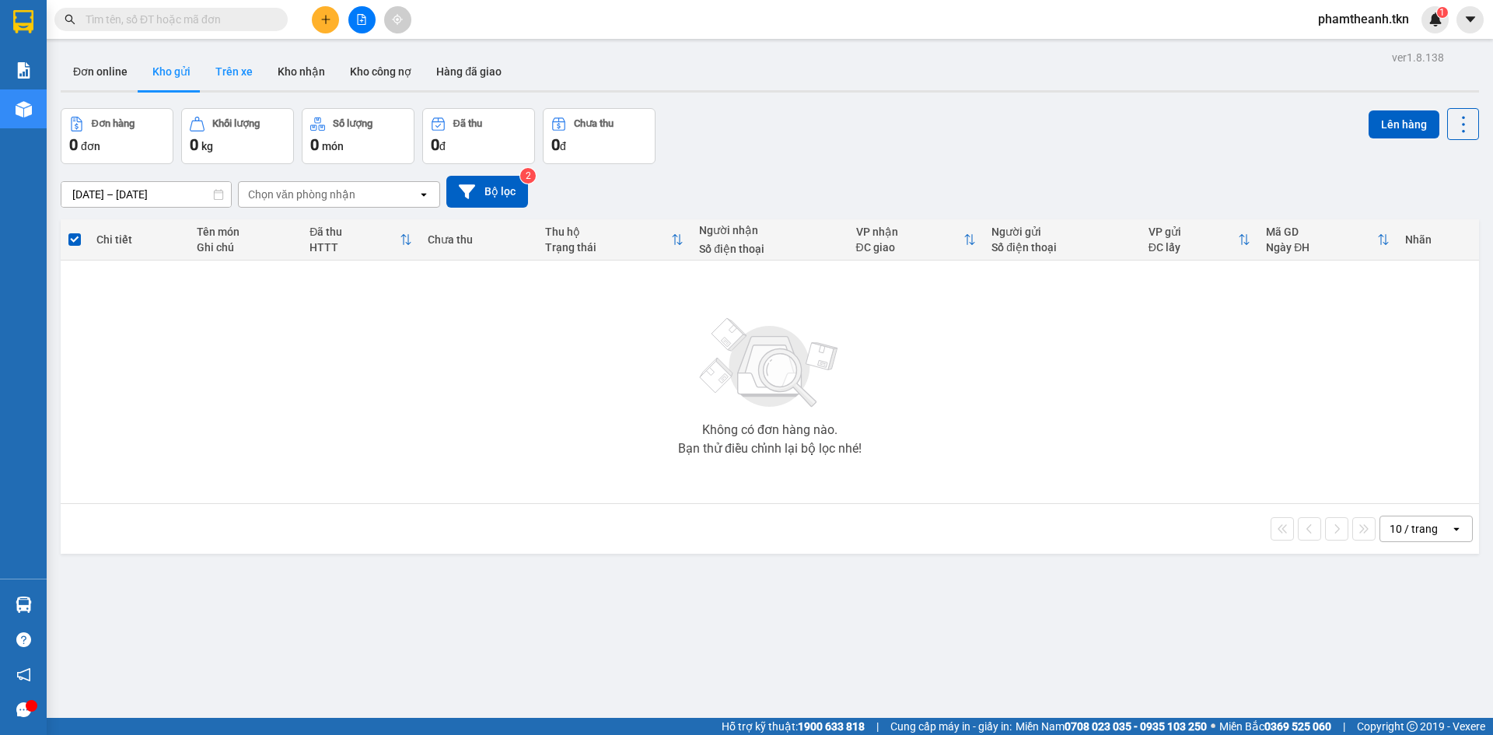
click at [235, 72] on button "Trên xe" at bounding box center [234, 71] width 62 height 37
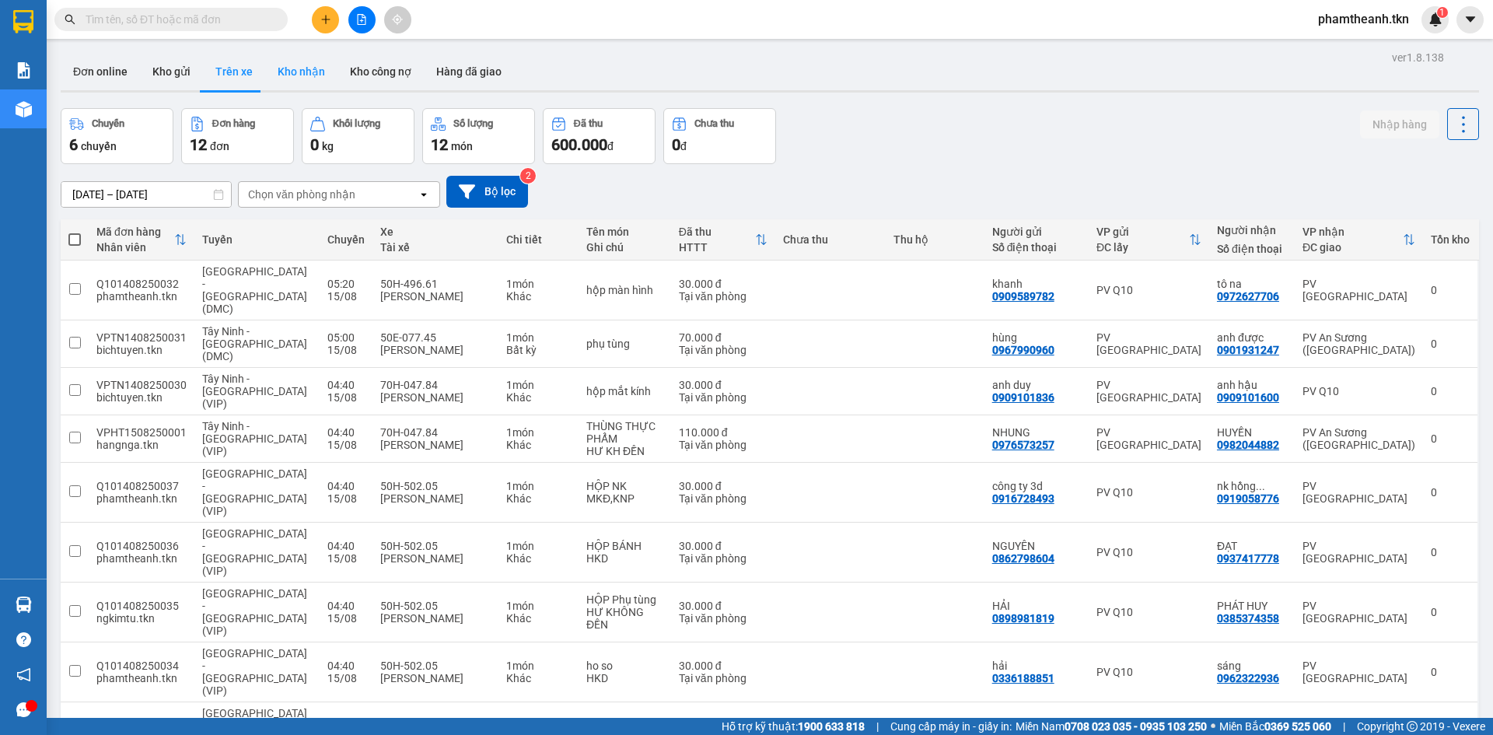
click at [303, 78] on button "Kho nhận" at bounding box center [301, 71] width 72 height 37
type input "[DATE] – [DATE]"
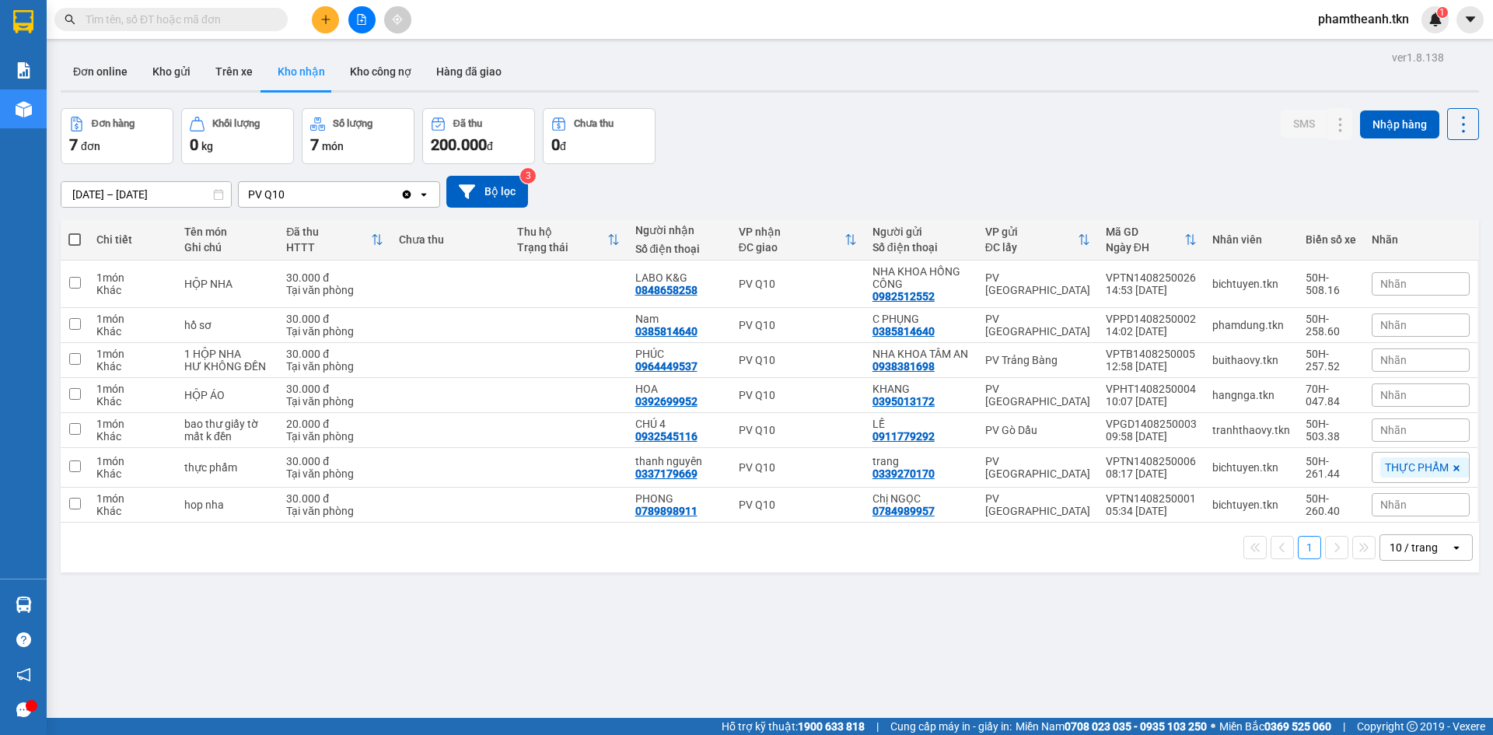
drag, startPoint x: 671, startPoint y: 126, endPoint x: 671, endPoint y: 137, distance: 10.9
drag, startPoint x: 671, startPoint y: 137, endPoint x: 990, endPoint y: 130, distance: 319.0
click at [990, 130] on div "Đơn hàng 7 đơn Khối lượng 0 kg Số lượng 7 món Đã thu 200.000 đ Chưa thu 0 đ SMS…" at bounding box center [770, 136] width 1419 height 56
click at [325, 20] on icon "plus" at bounding box center [325, 19] width 11 height 11
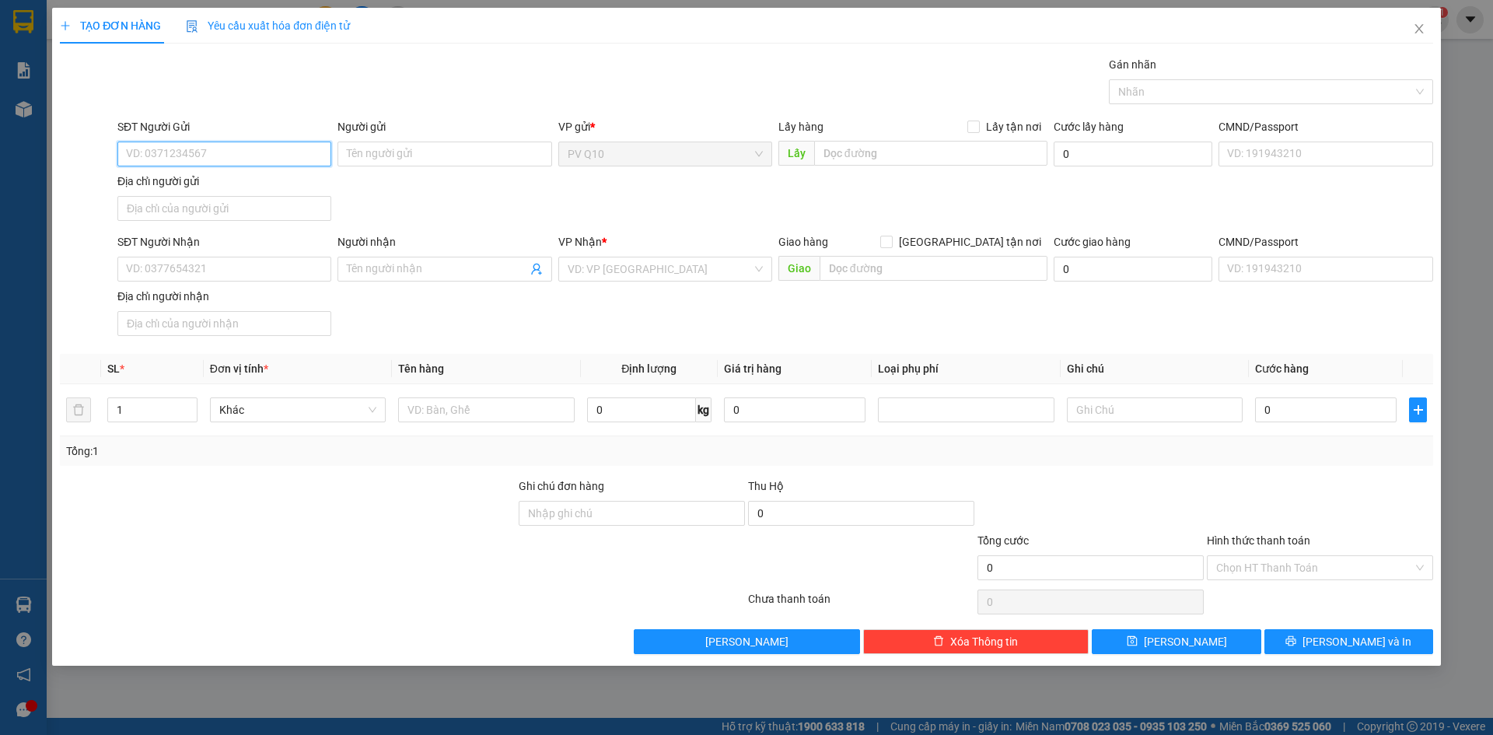
click at [272, 151] on input "SĐT Người Gửi" at bounding box center [224, 154] width 214 height 25
click at [234, 152] on input "SĐT Người Gửi" at bounding box center [224, 154] width 214 height 25
click at [211, 151] on input "SĐT Người Gửi" at bounding box center [224, 154] width 214 height 25
click at [247, 187] on div "0968143343 - ANH PHI" at bounding box center [224, 185] width 195 height 17
type input "0968143343"
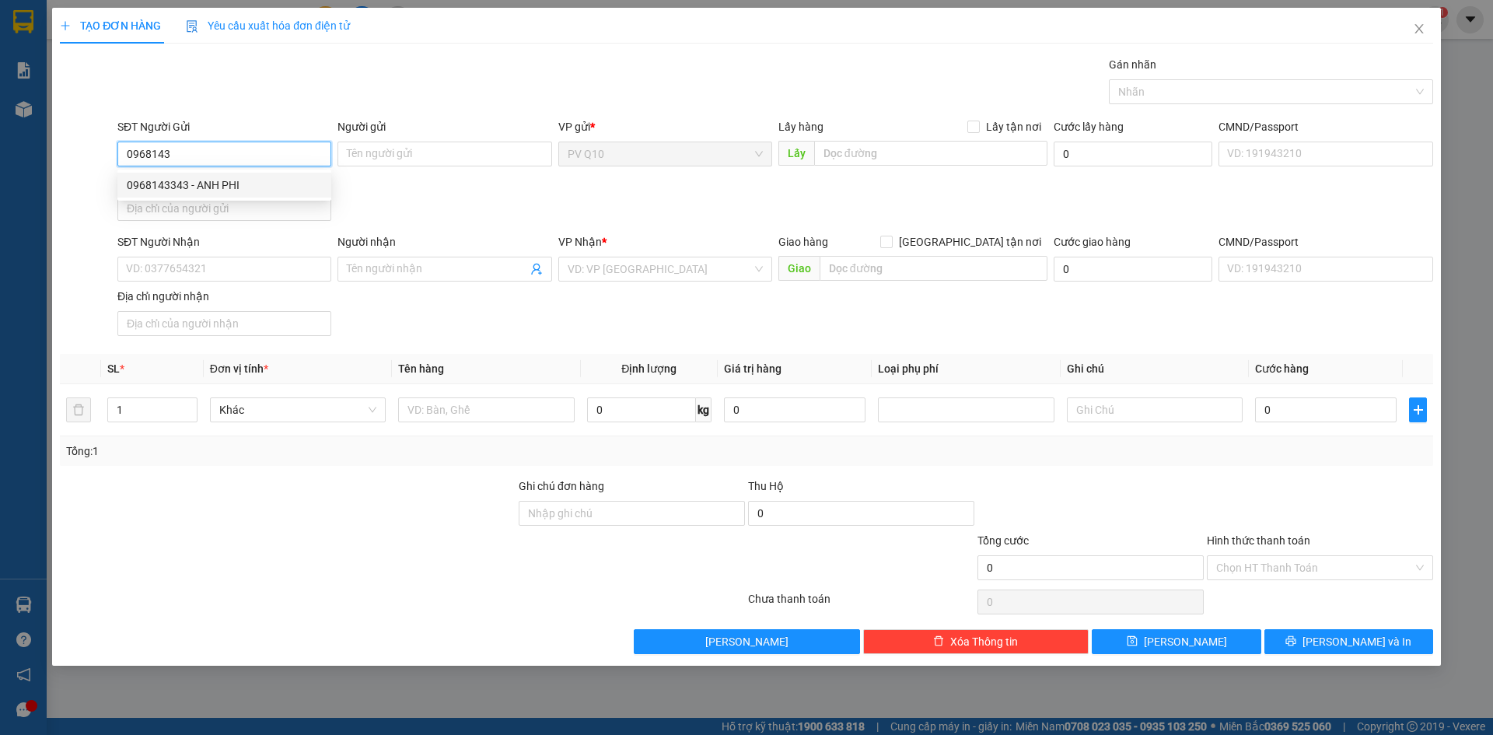
type input "ANH PHI"
type input "0397814751"
type input "HIỀN"
type input "130.000"
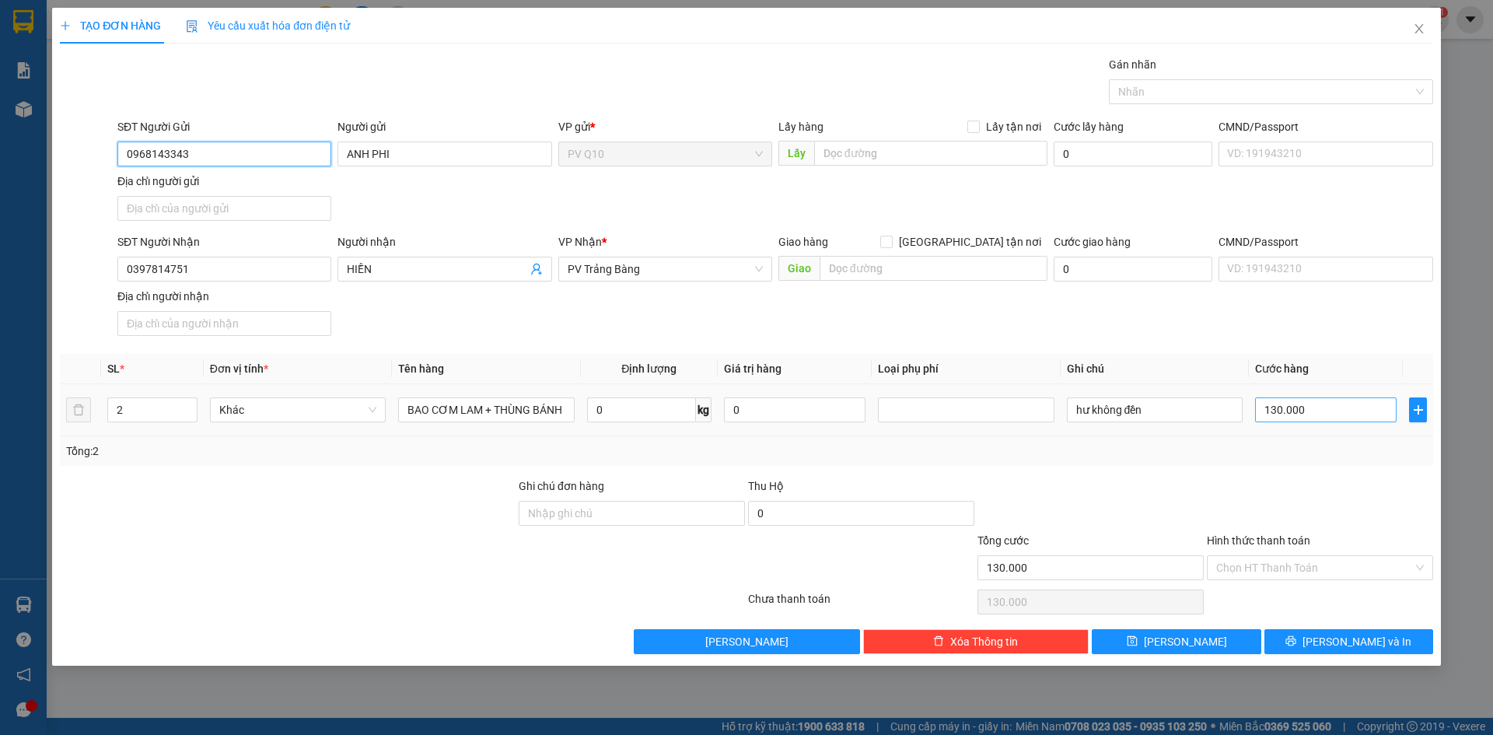
type input "0968143343"
type input "1"
type input "16"
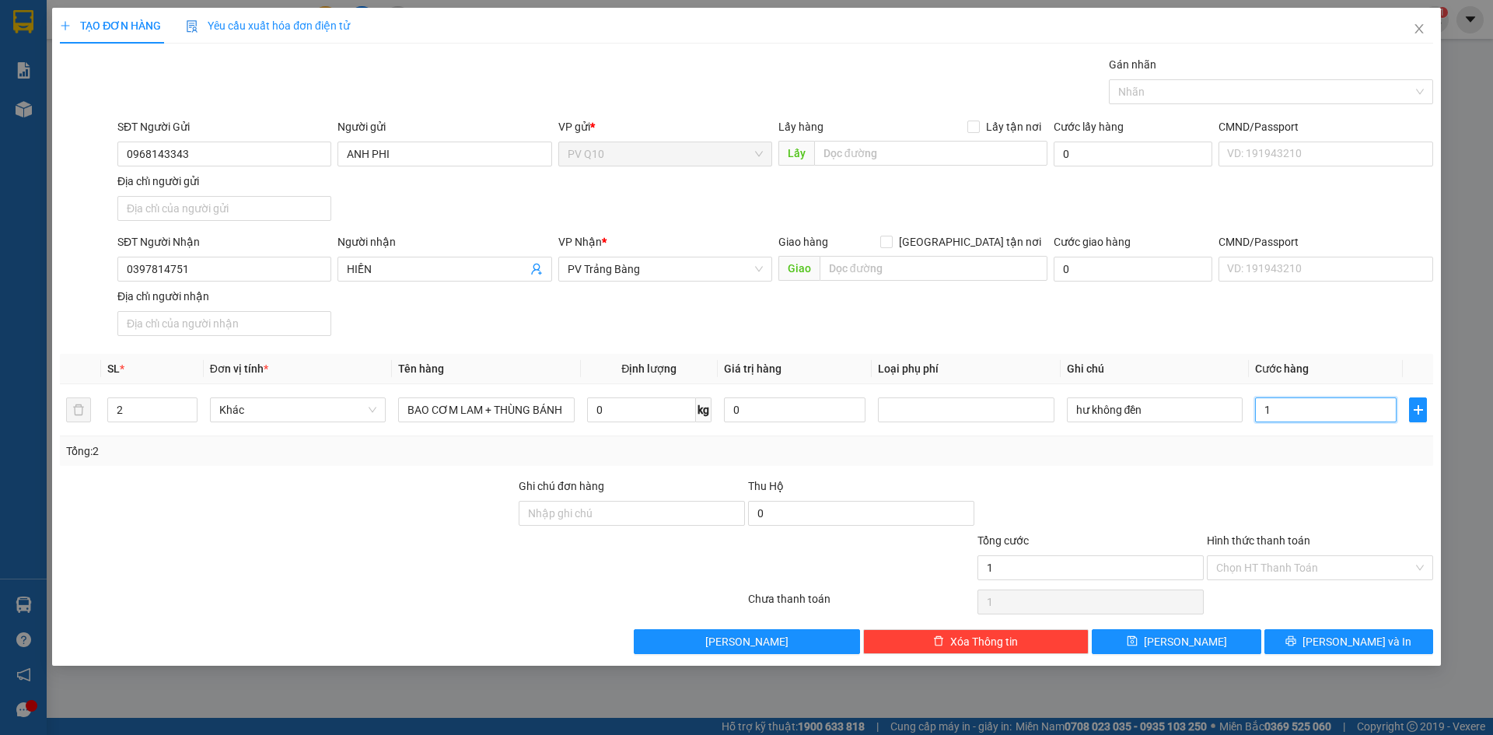
type input "16"
type input "160"
click at [1200, 79] on div "Nhãn" at bounding box center [1271, 91] width 324 height 25
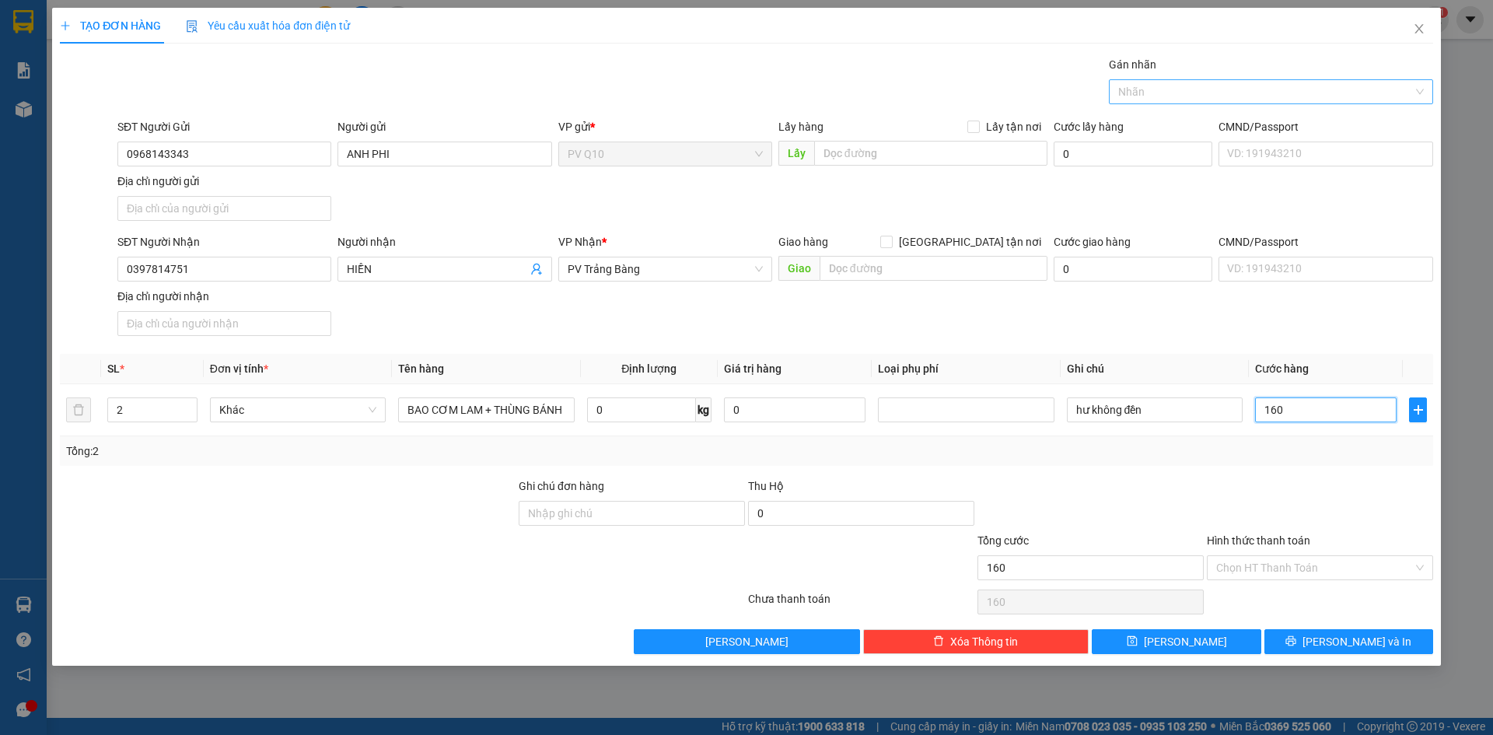
type input "160"
type input "160.000"
click at [1175, 124] on div "THỰC PHẨM" at bounding box center [1272, 122] width 306 height 17
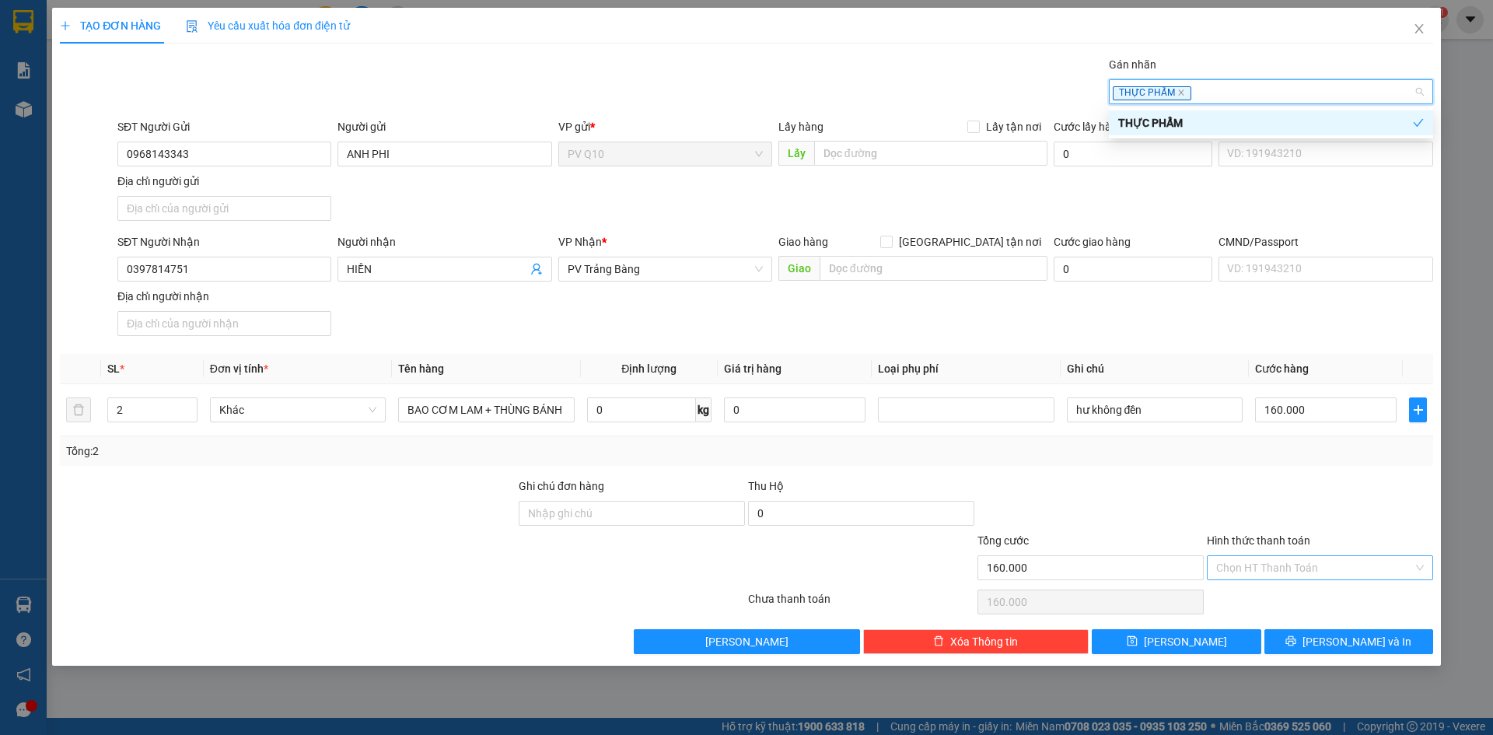
click at [1292, 564] on input "Hình thức thanh toán" at bounding box center [1315, 567] width 197 height 23
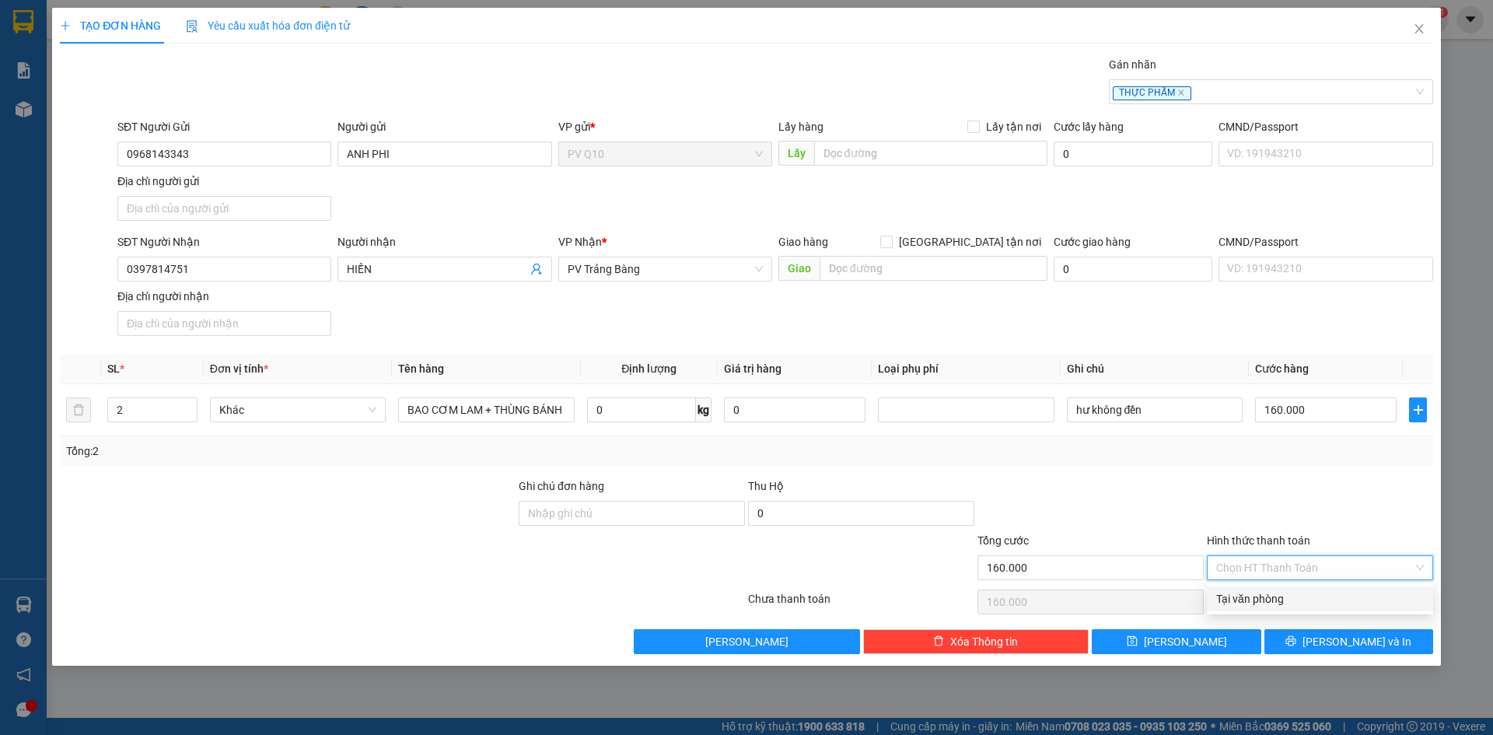
click at [1275, 601] on div "Tại văn phòng" at bounding box center [1321, 598] width 208 height 17
type input "0"
click at [1353, 642] on span "[PERSON_NAME] và In" at bounding box center [1357, 641] width 109 height 17
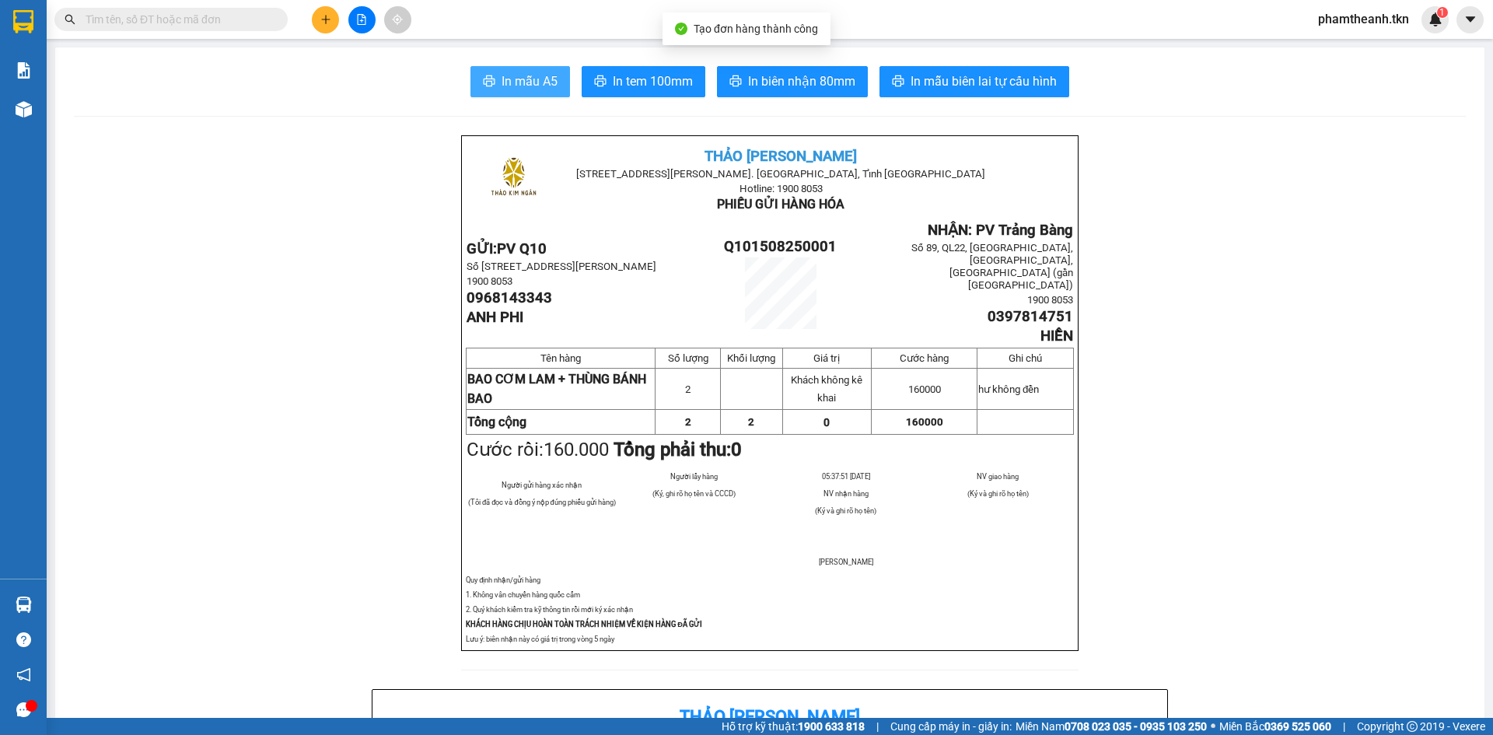
click at [533, 82] on span "In mẫu A5" at bounding box center [530, 81] width 56 height 19
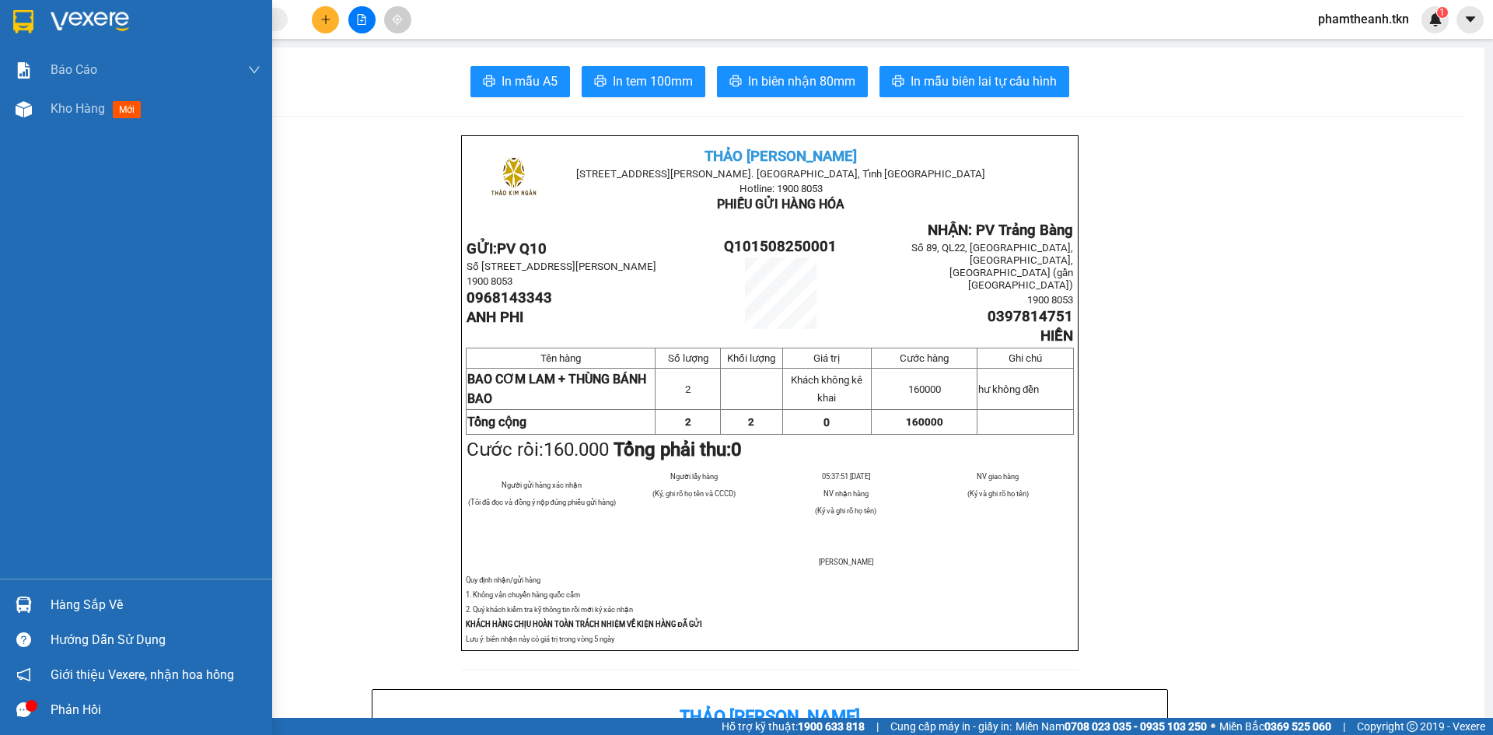
click at [20, 16] on img at bounding box center [23, 21] width 20 height 23
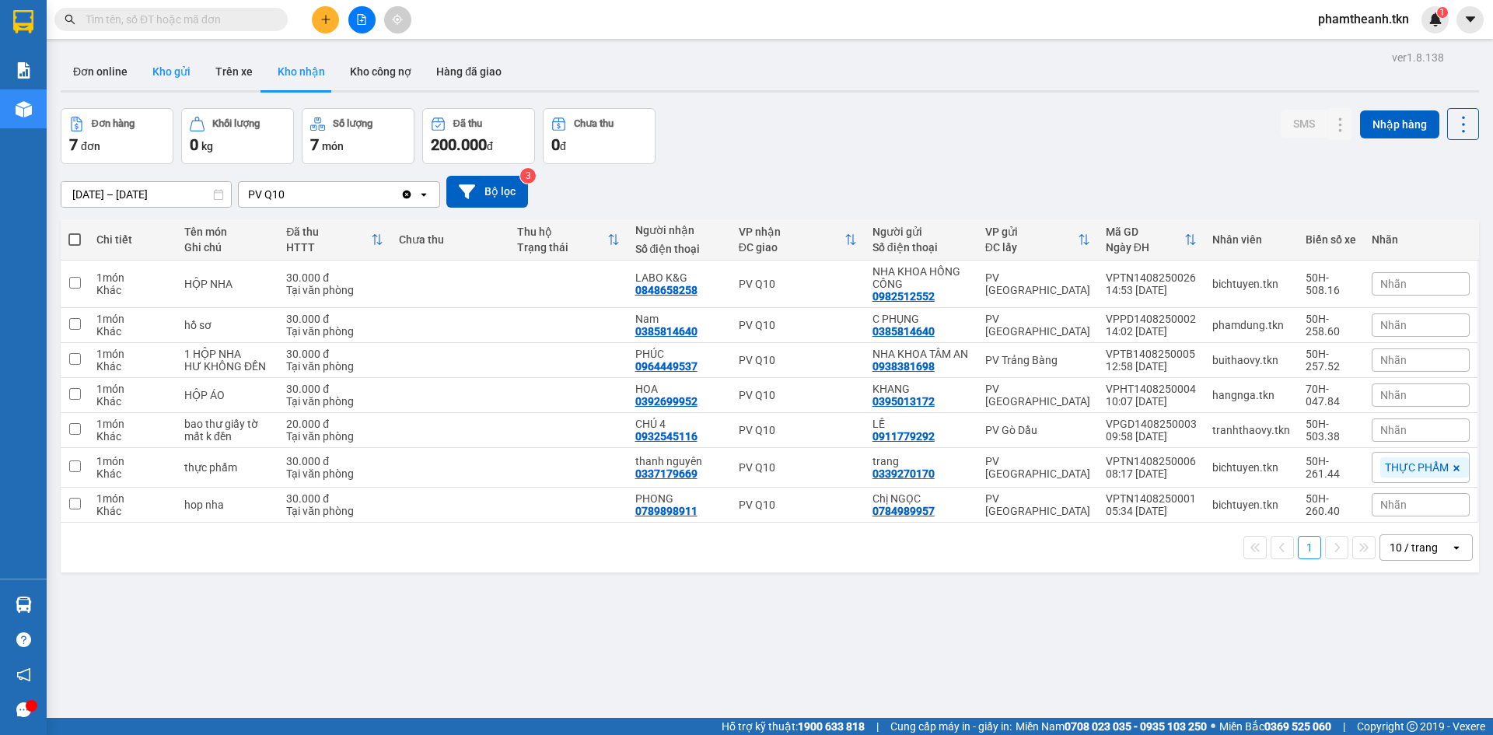
click at [166, 65] on button "Kho gửi" at bounding box center [171, 71] width 63 height 37
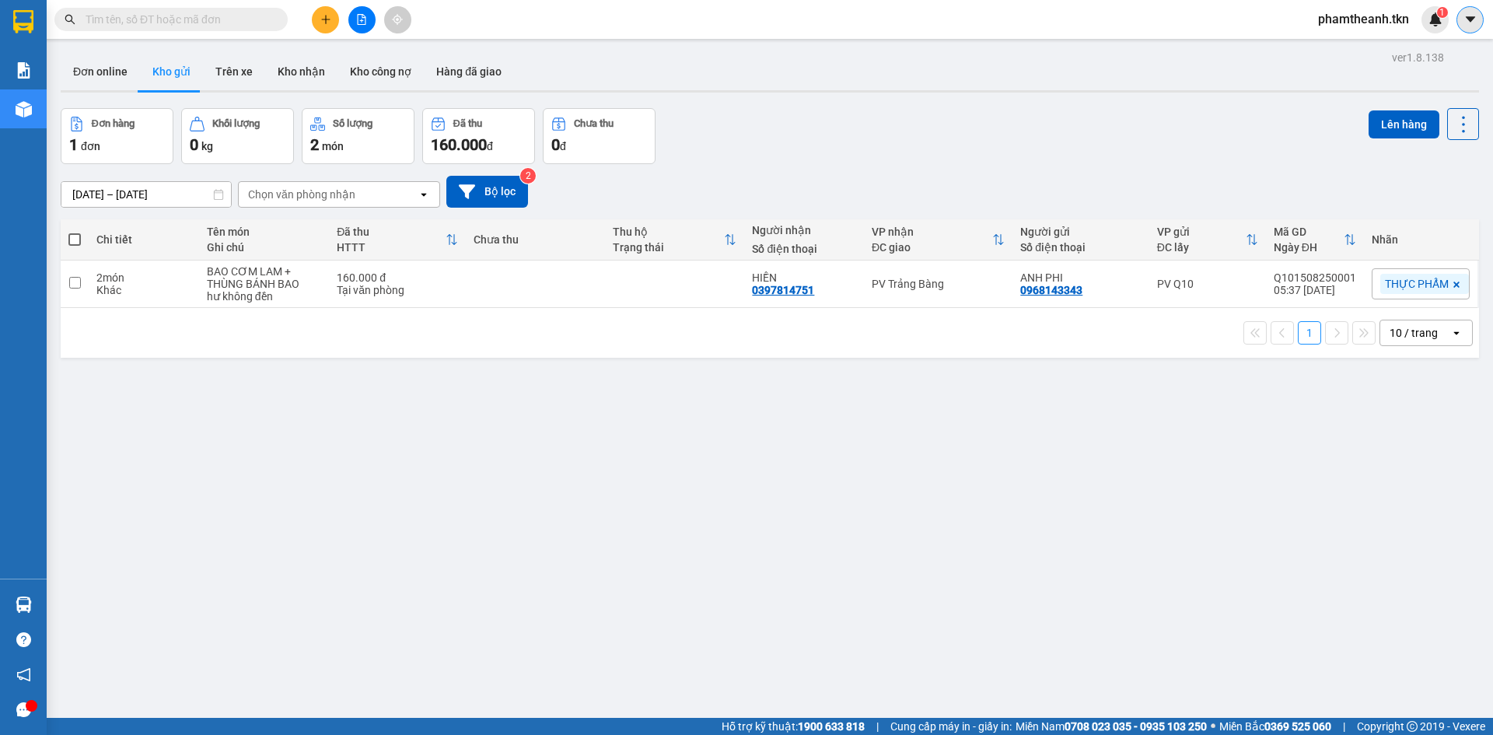
click at [1476, 19] on icon "caret-down" at bounding box center [1471, 19] width 14 height 14
click at [1430, 19] on img at bounding box center [1436, 19] width 14 height 14
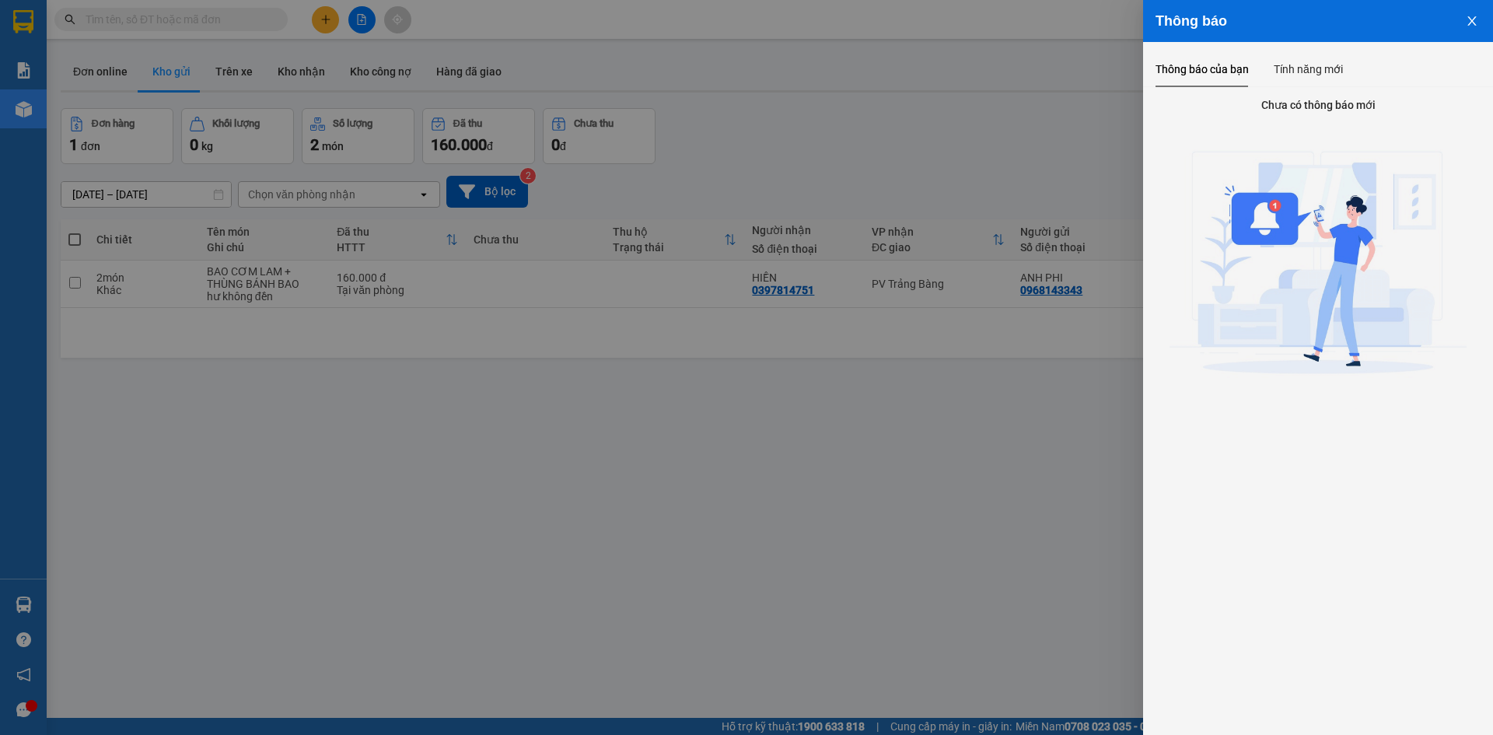
click at [1472, 16] on icon "close" at bounding box center [1472, 21] width 12 height 12
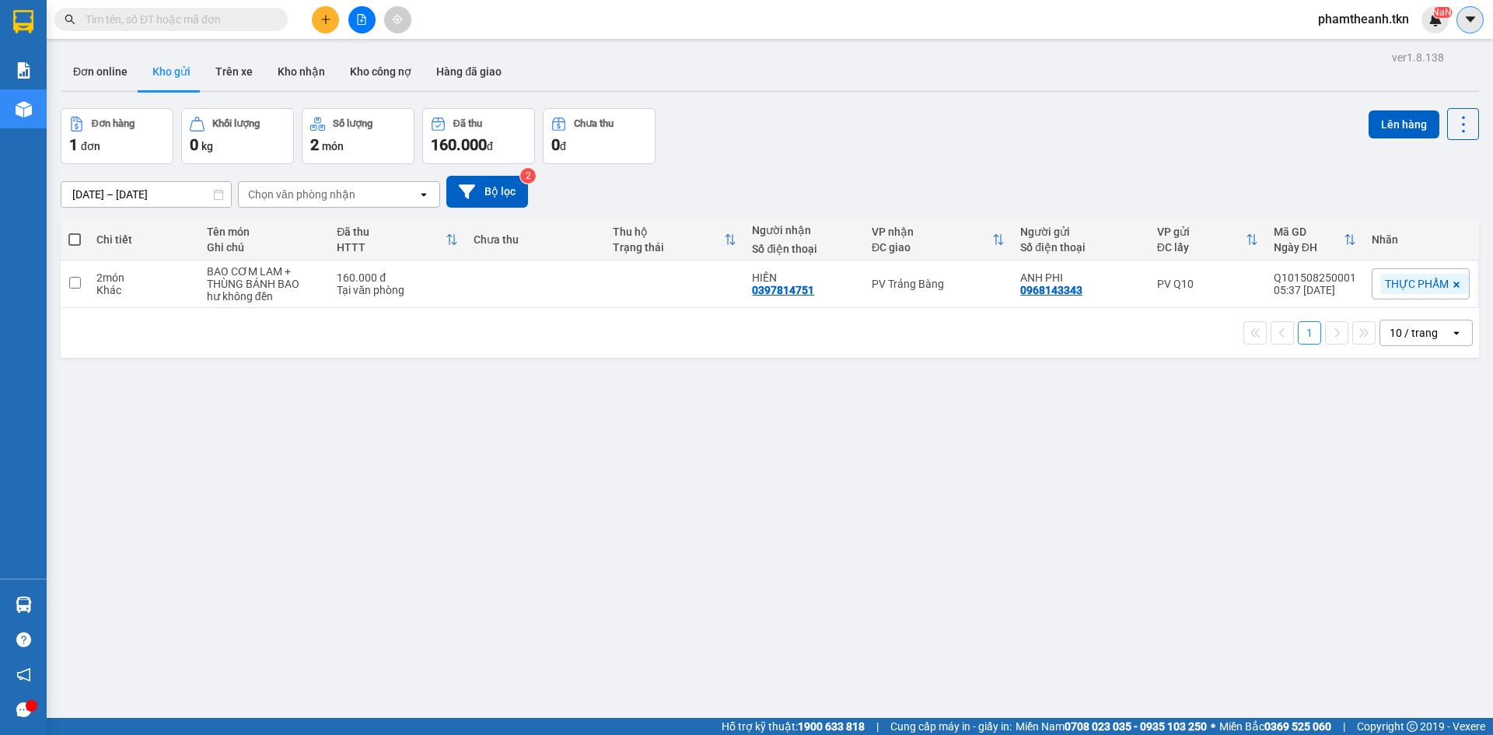
click at [1476, 16] on icon "caret-down" at bounding box center [1471, 19] width 14 height 14
click at [1034, 69] on div "Đơn online Kho gửi Trên xe Kho nhận Kho công nợ Hàng đã giao" at bounding box center [770, 73] width 1419 height 41
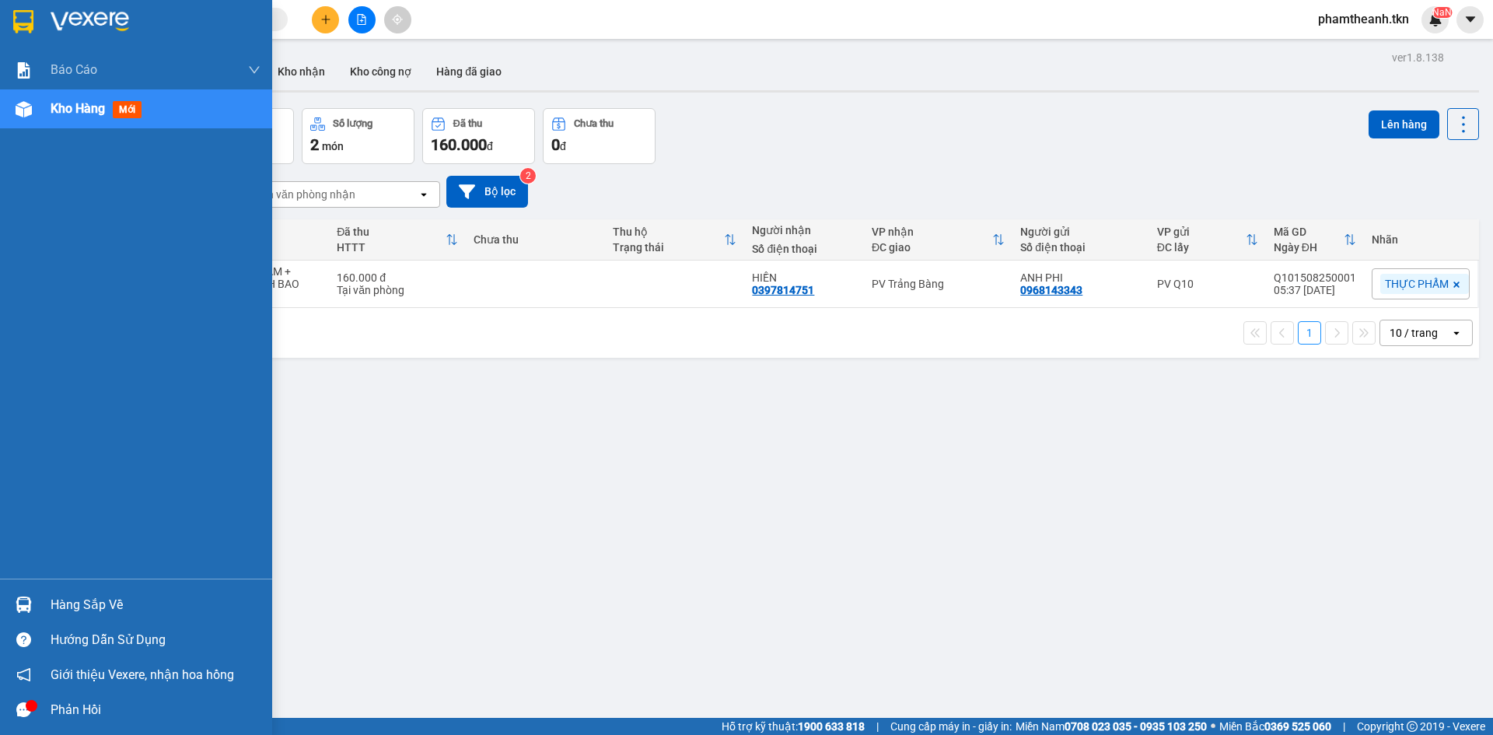
click at [14, 26] on img at bounding box center [23, 21] width 20 height 23
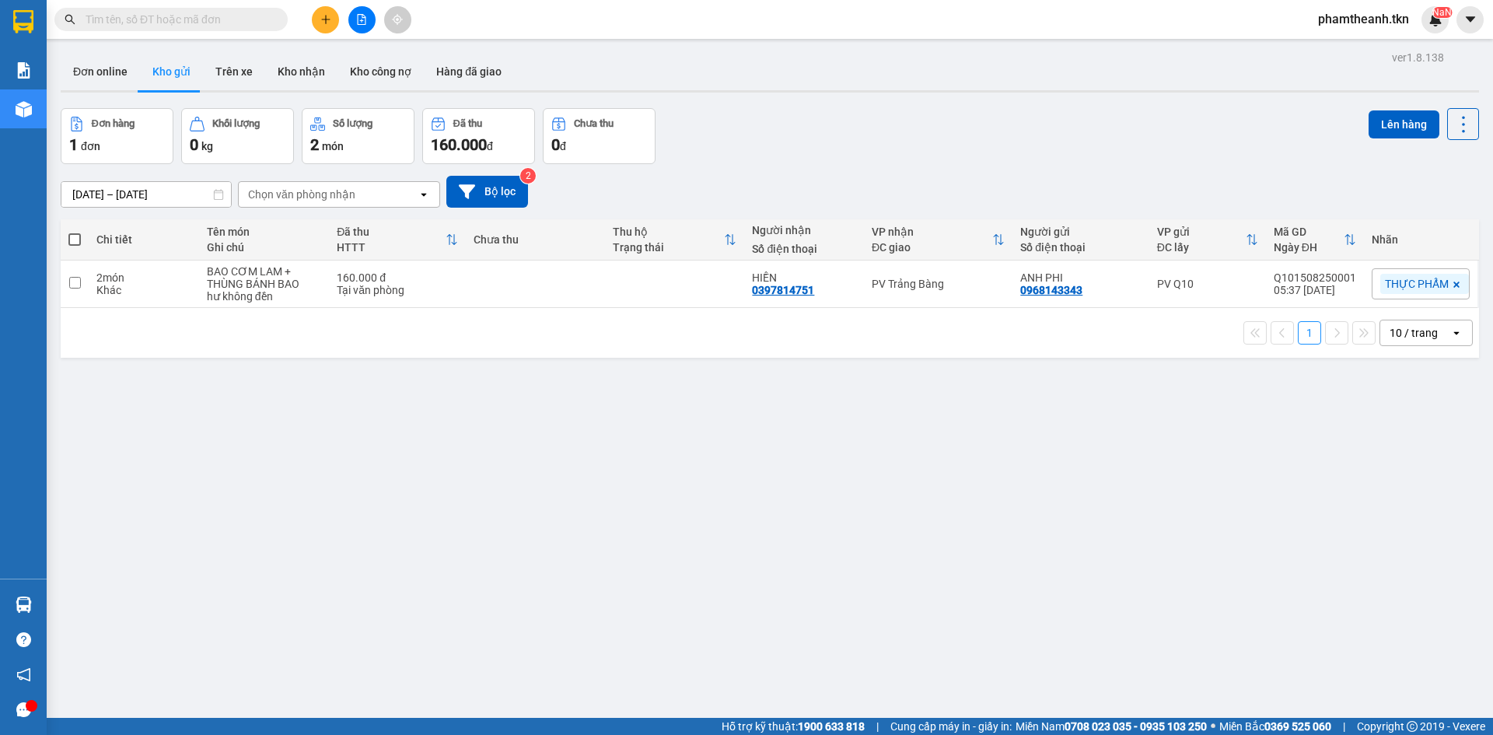
click at [1379, 16] on span "phamtheanh.tkn" at bounding box center [1364, 18] width 116 height 19
click at [1352, 51] on span "Đăng xuất" at bounding box center [1370, 48] width 83 height 17
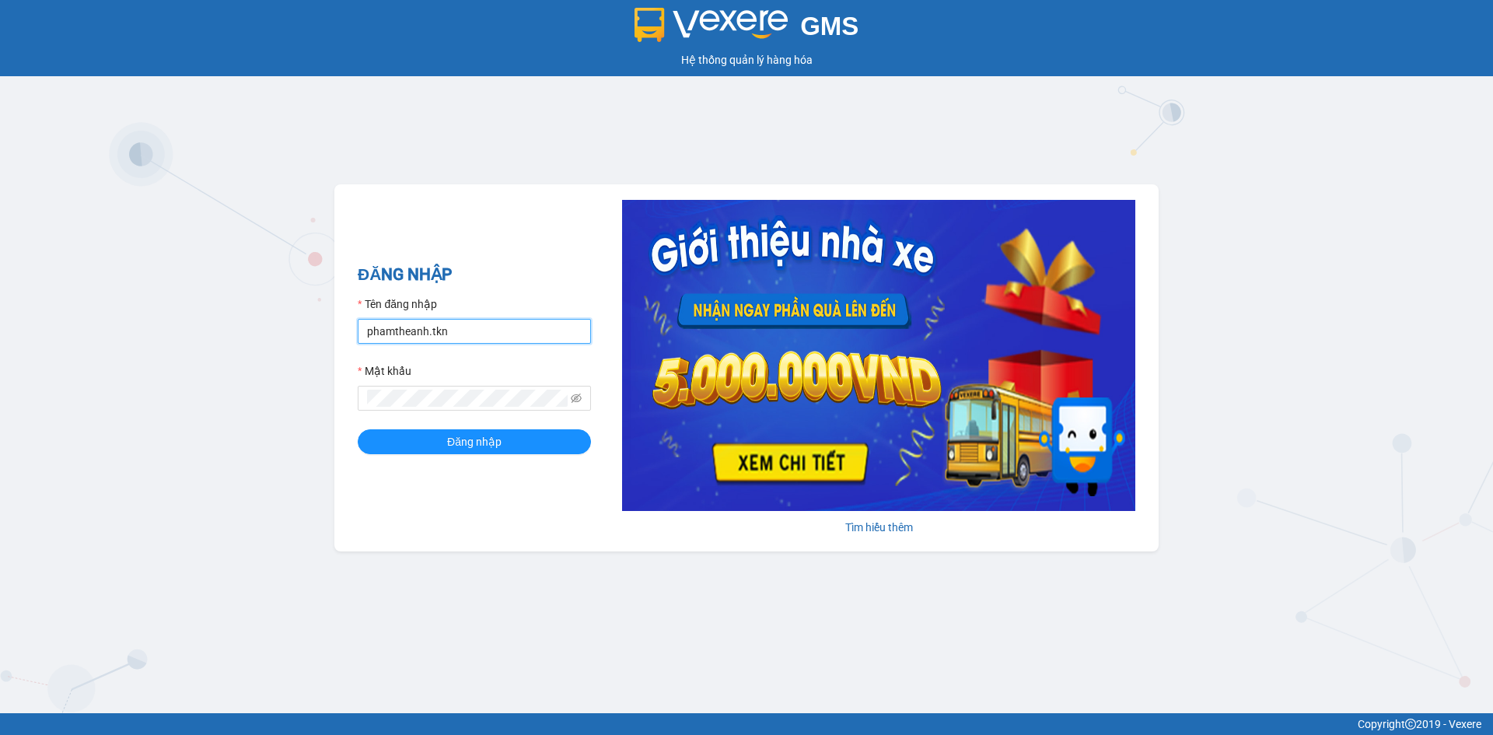
click at [471, 332] on input "phamtheanh.tkn" at bounding box center [474, 331] width 233 height 25
type input "p"
type input "N"
type input "nnbaotram.tkn"
click at [358, 429] on button "Đăng nhập" at bounding box center [474, 441] width 233 height 25
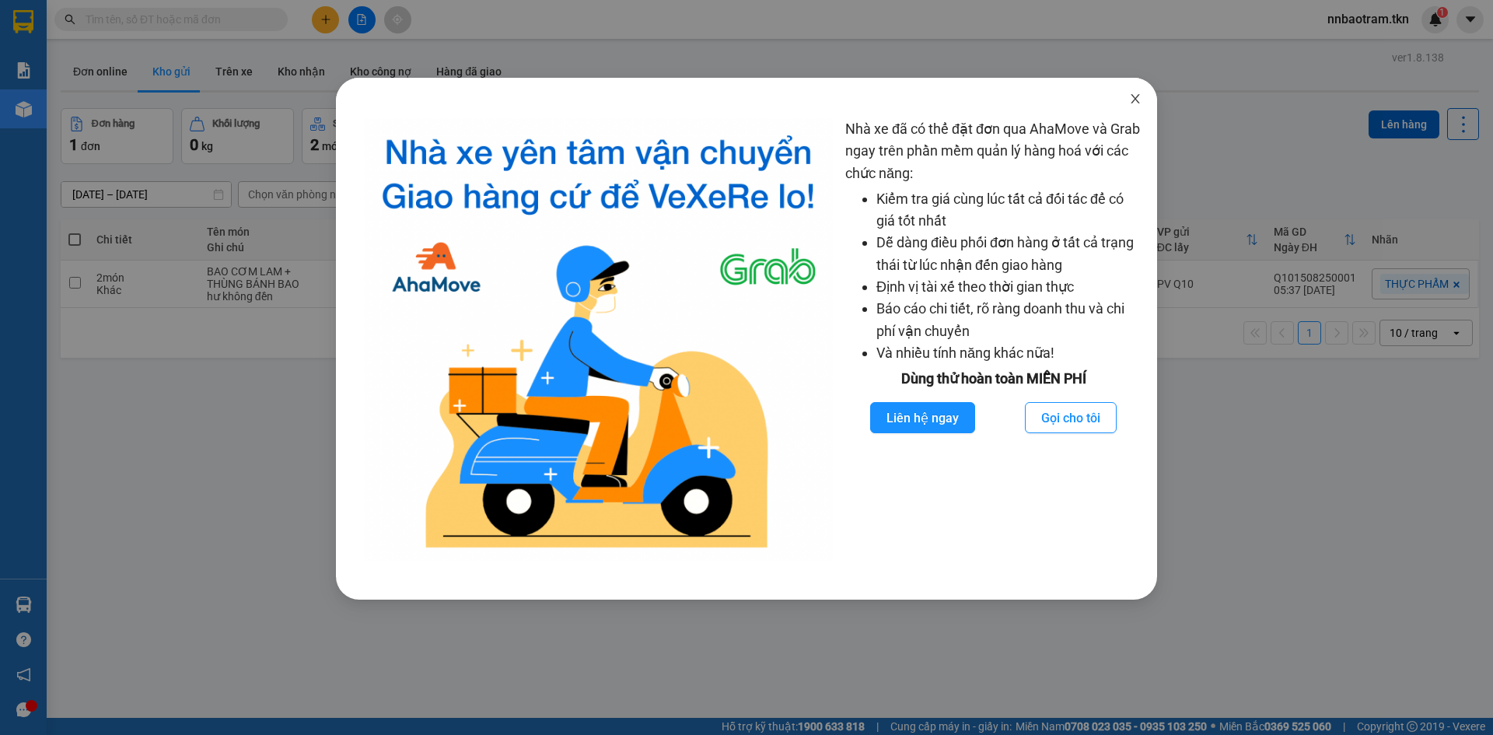
click at [1145, 96] on span "Close" at bounding box center [1136, 100] width 44 height 44
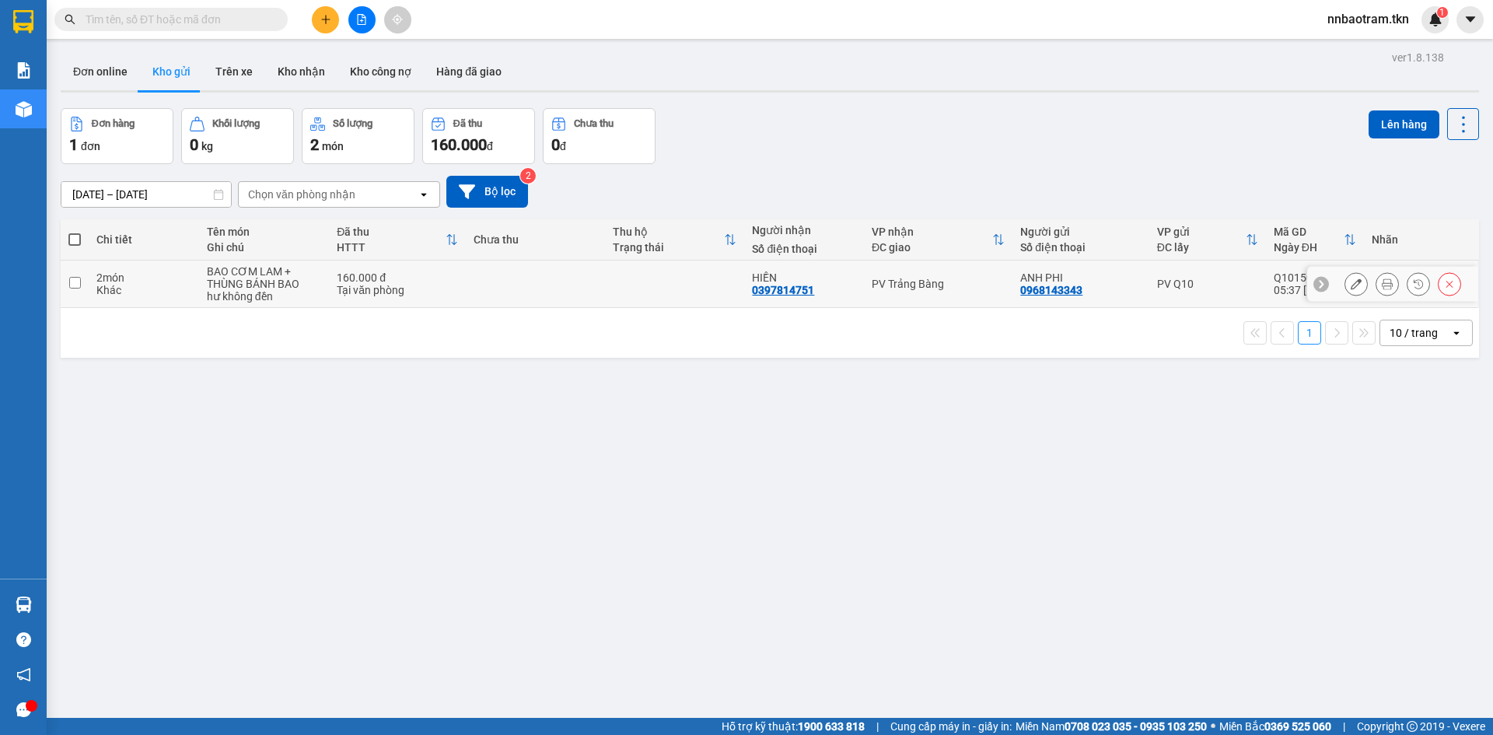
drag, startPoint x: 73, startPoint y: 282, endPoint x: 114, endPoint y: 284, distance: 41.3
click at [75, 285] on input "checkbox" at bounding box center [75, 283] width 12 height 12
checkbox input "true"
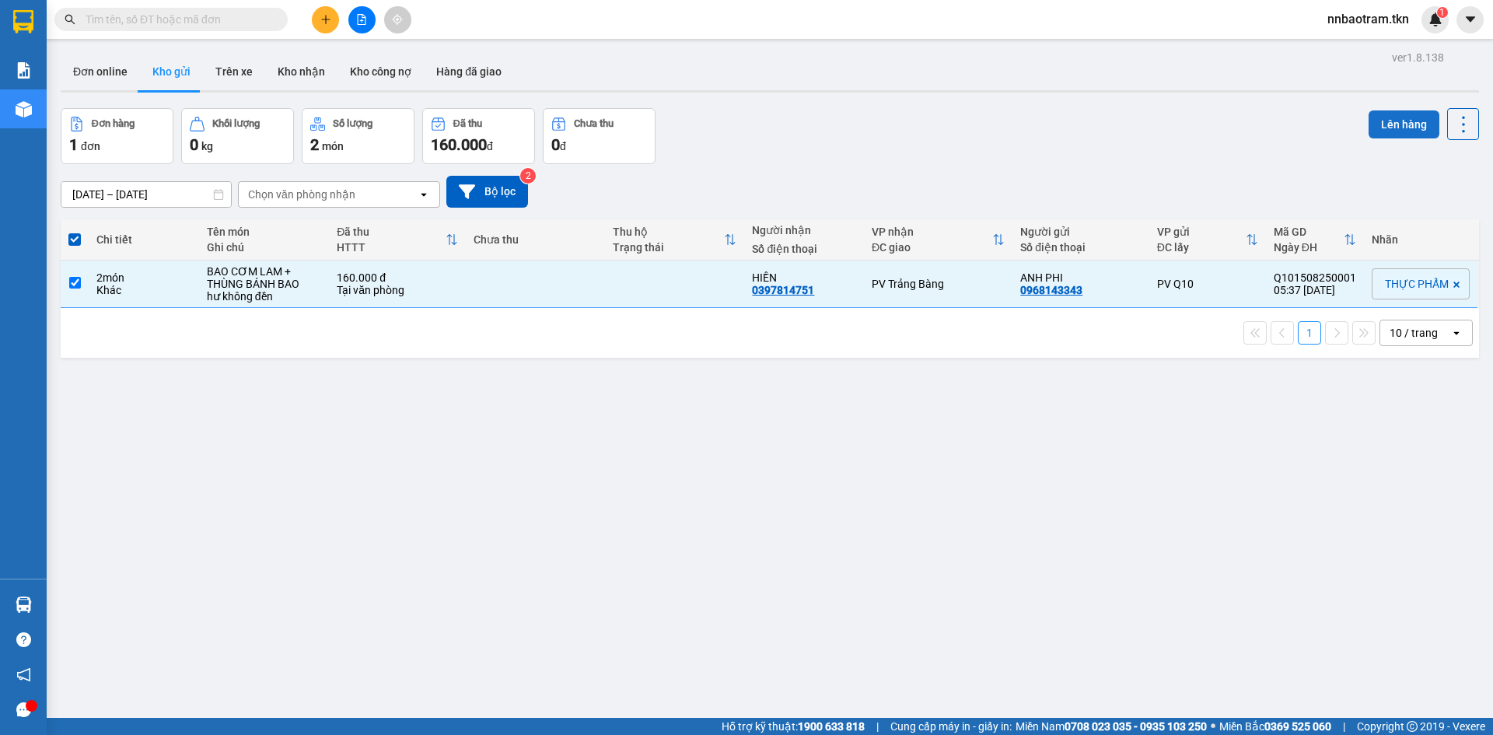
click at [1390, 127] on button "Lên hàng" at bounding box center [1404, 124] width 71 height 28
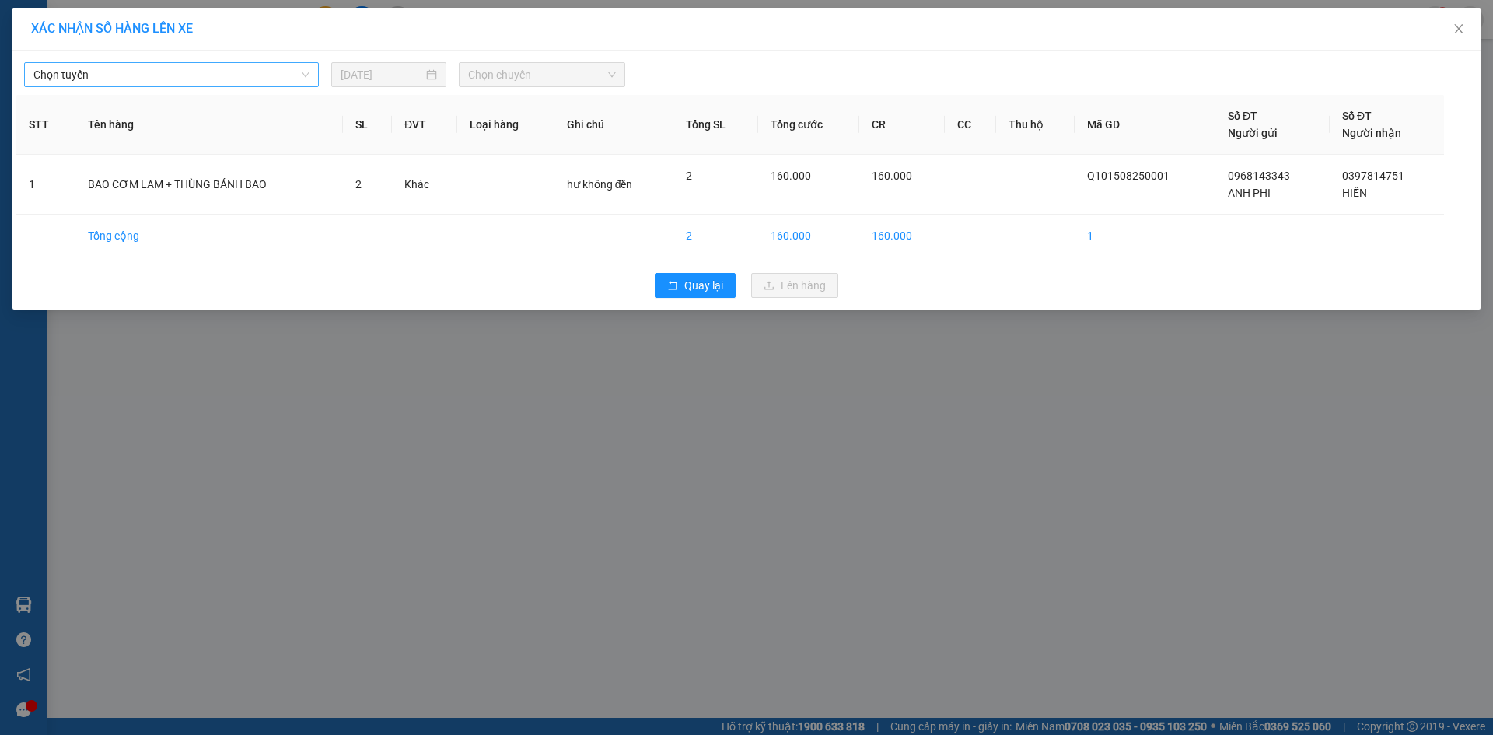
click at [103, 79] on span "Chọn tuyến" at bounding box center [171, 74] width 276 height 23
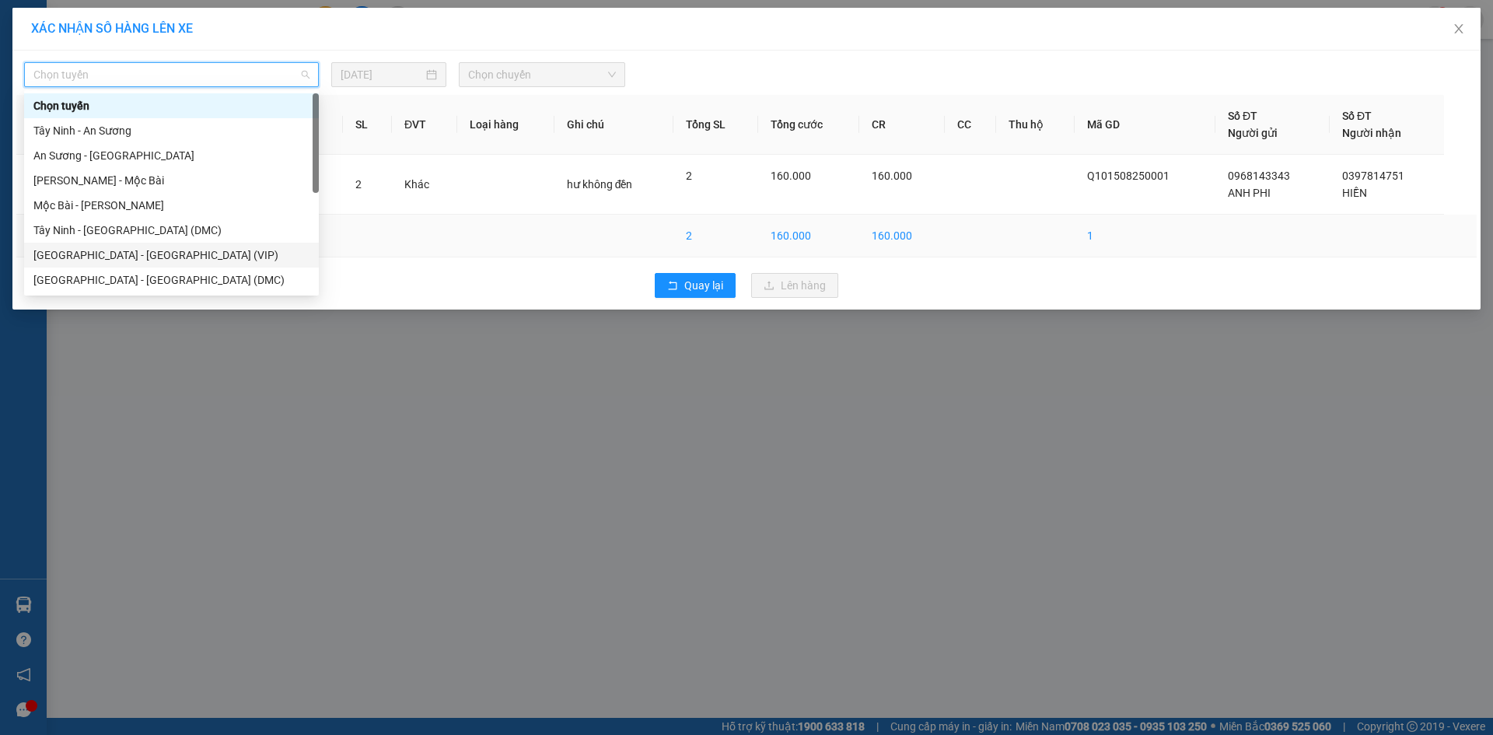
click at [126, 257] on div "[GEOGRAPHIC_DATA] - [GEOGRAPHIC_DATA] (VIP)" at bounding box center [171, 255] width 276 height 17
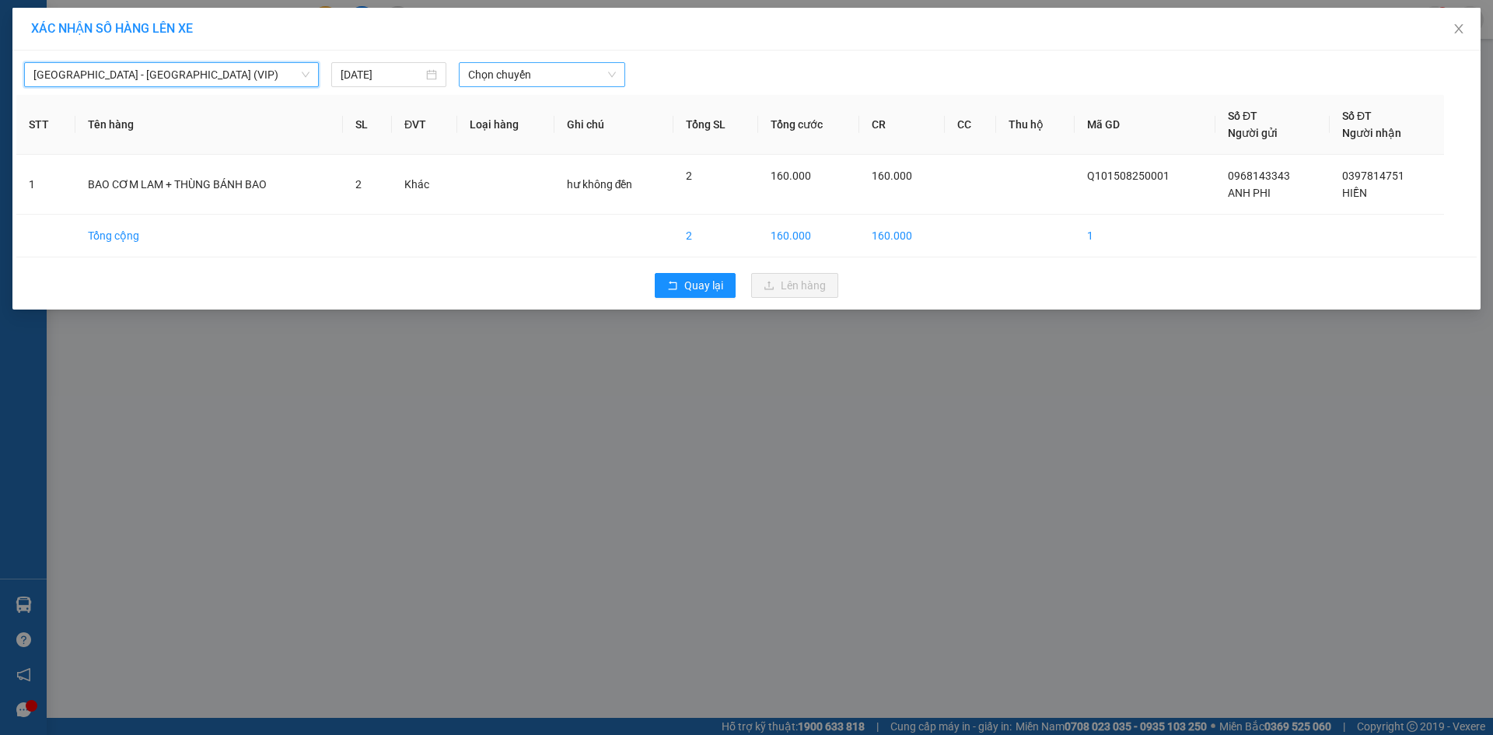
click at [540, 72] on span "Chọn chuyến" at bounding box center [542, 74] width 148 height 23
type input "50790"
click at [579, 99] on div "05:50 (TC) - 50H-507.90" at bounding box center [528, 105] width 121 height 17
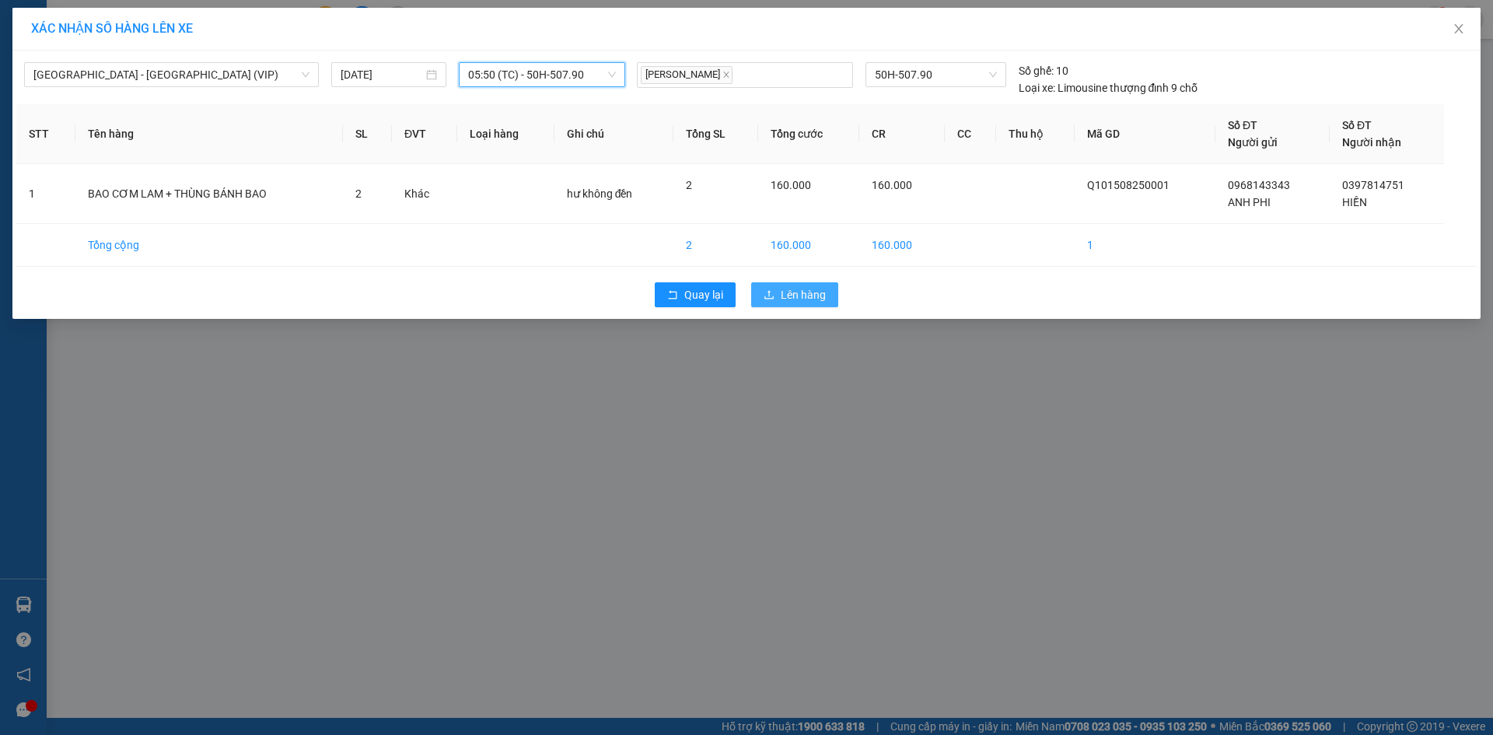
click at [800, 292] on span "Lên hàng" at bounding box center [803, 294] width 45 height 17
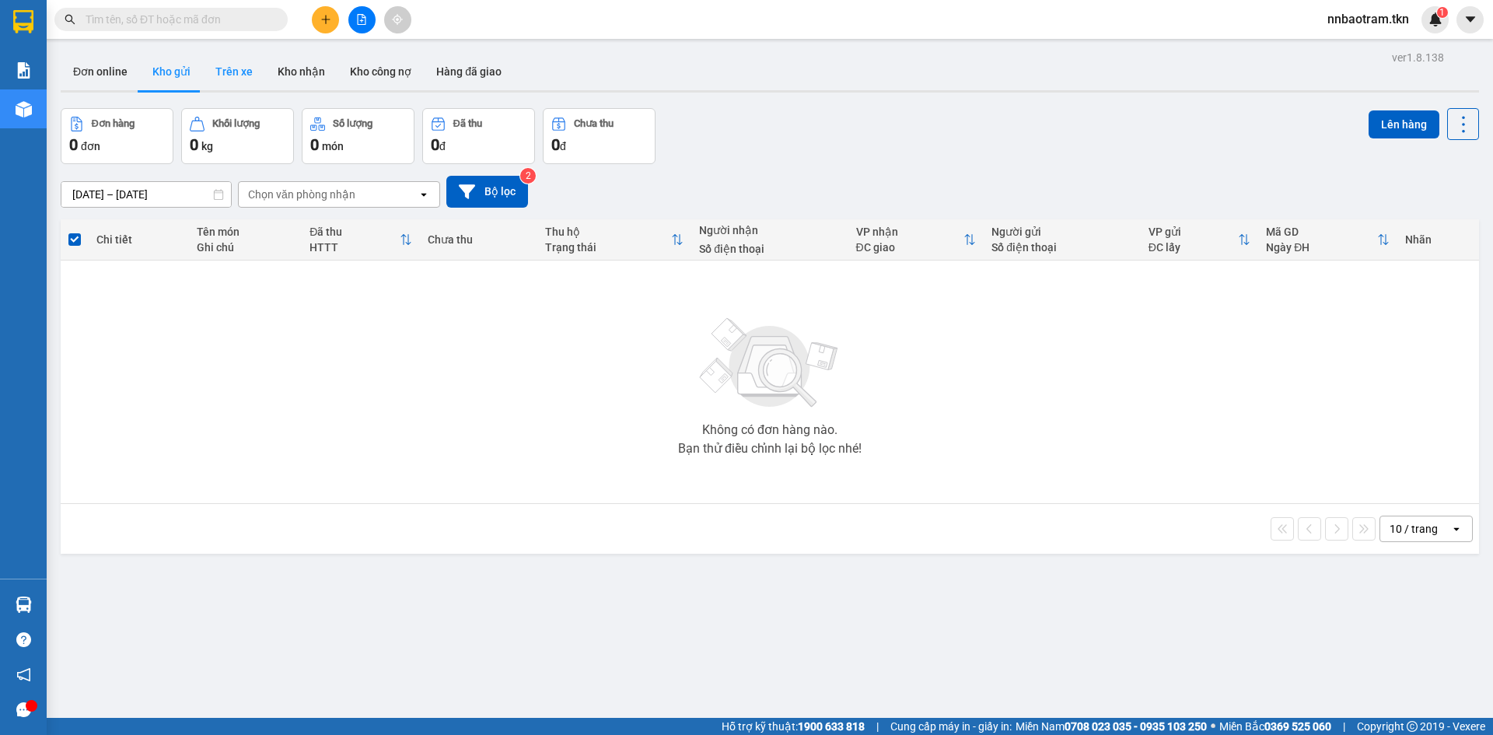
click at [236, 72] on button "Trên xe" at bounding box center [234, 71] width 62 height 37
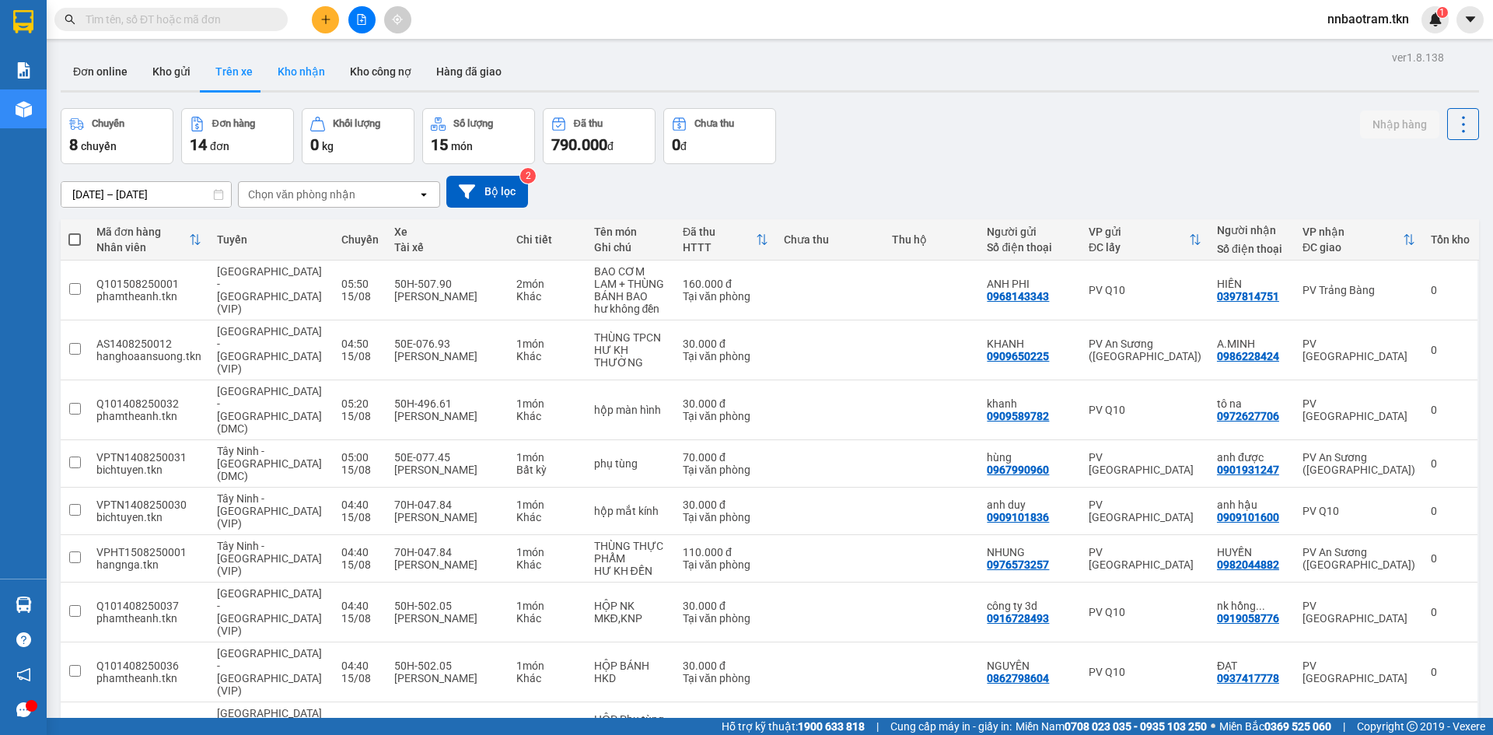
click at [298, 70] on button "Kho nhận" at bounding box center [301, 71] width 72 height 37
type input "[DATE] – [DATE]"
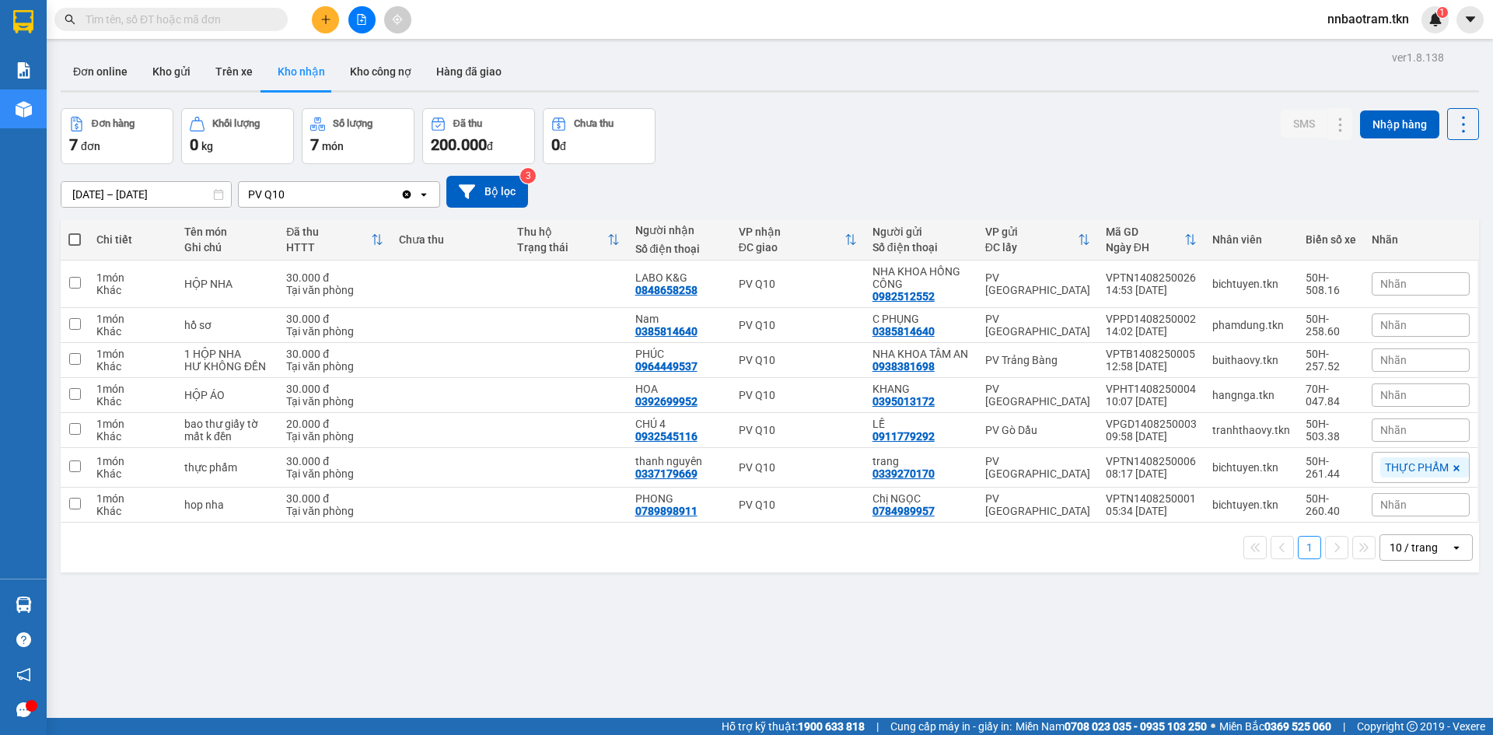
drag, startPoint x: 81, startPoint y: 678, endPoint x: 30, endPoint y: 605, distance: 88.9
click at [30, 604] on img at bounding box center [24, 605] width 16 height 16
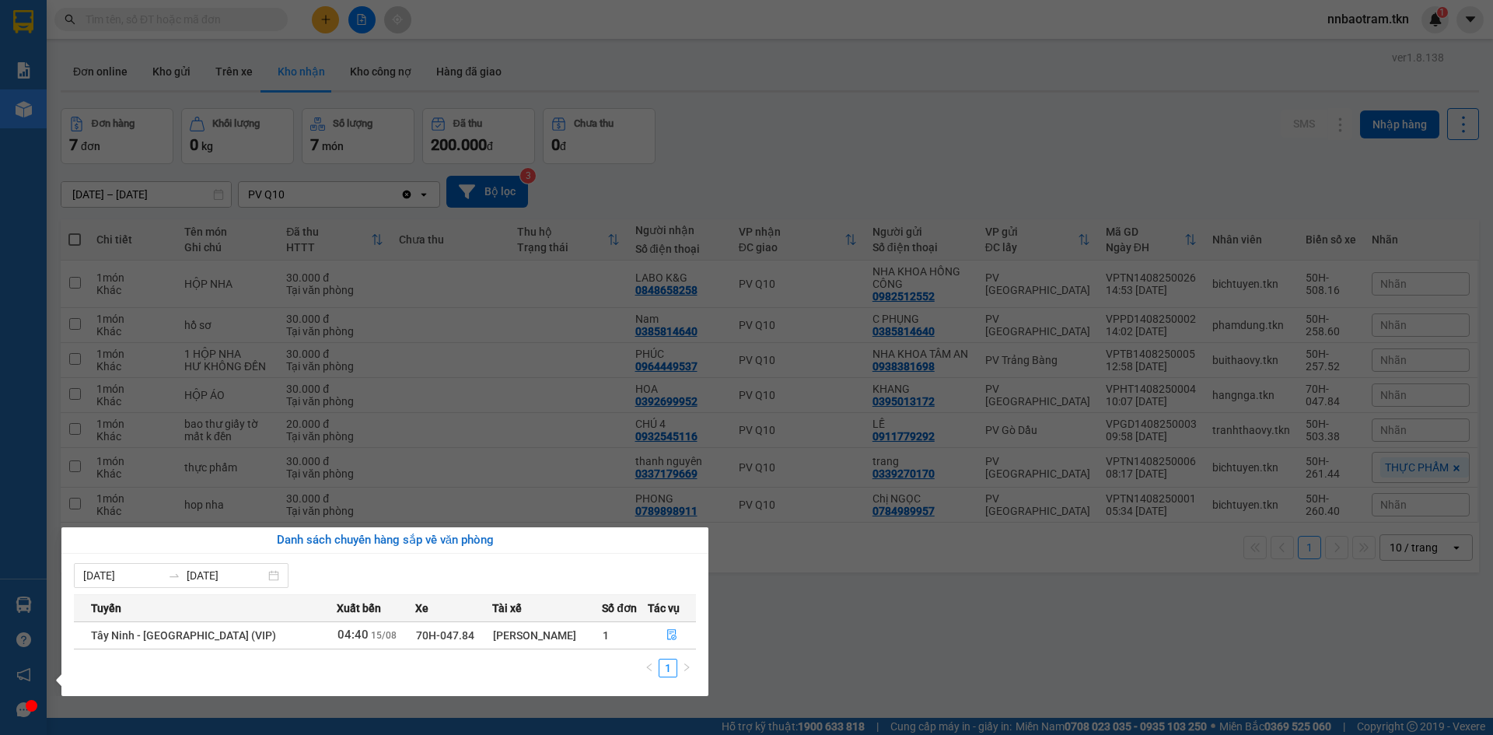
click at [735, 639] on section "Kết quả tìm kiếm ( 0 ) Bộ lọc No Data nnbaotram.tkn 1 Báo cáo Mẫu 1: Báo cáo dò…" at bounding box center [746, 367] width 1493 height 735
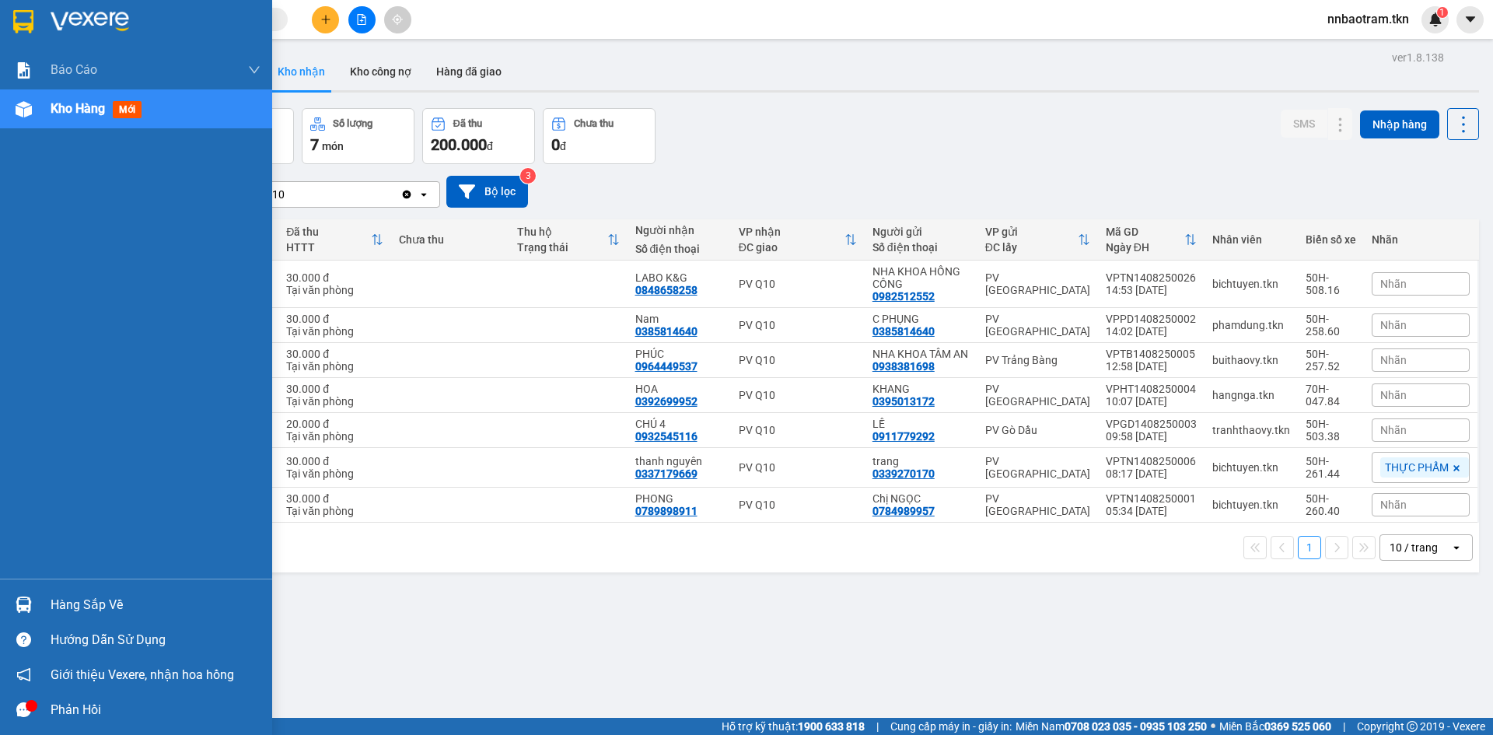
click at [65, 610] on div "Hàng sắp về" at bounding box center [156, 605] width 210 height 23
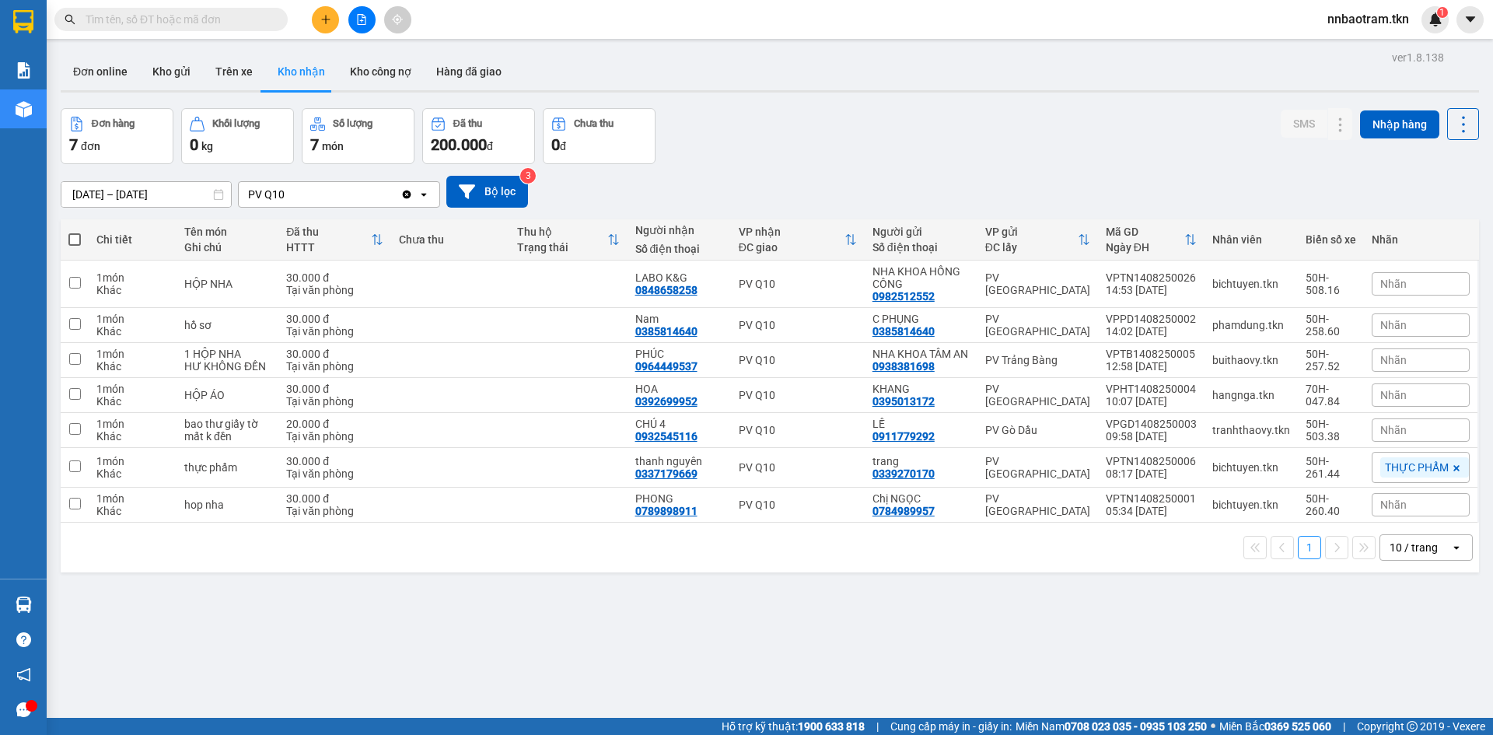
click at [742, 661] on section "Kết quả tìm kiếm ( 0 ) Bộ lọc No Data nnbaotram.tkn 1 Báo cáo Mẫu 1: Báo cáo dò…" at bounding box center [746, 367] width 1493 height 735
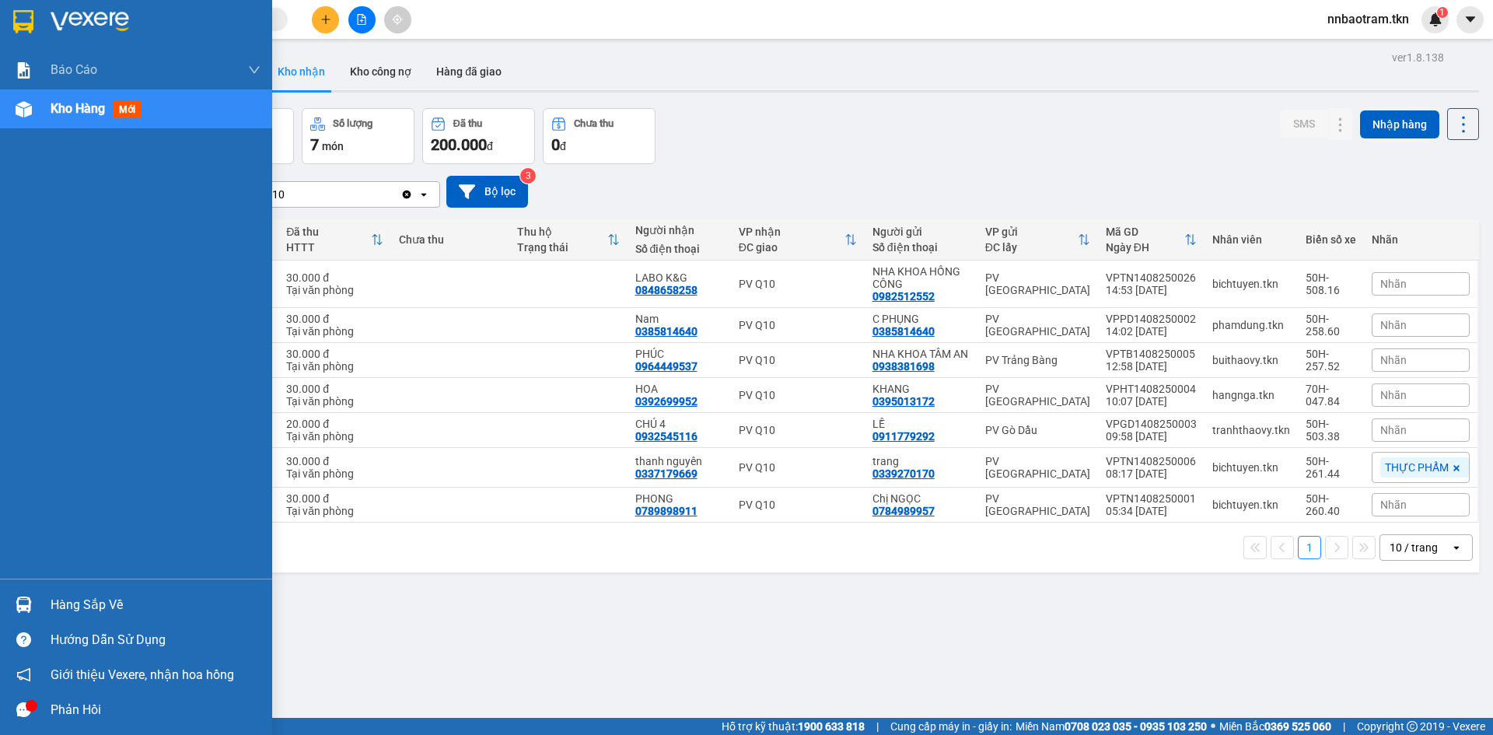
click at [23, 604] on img at bounding box center [24, 605] width 16 height 16
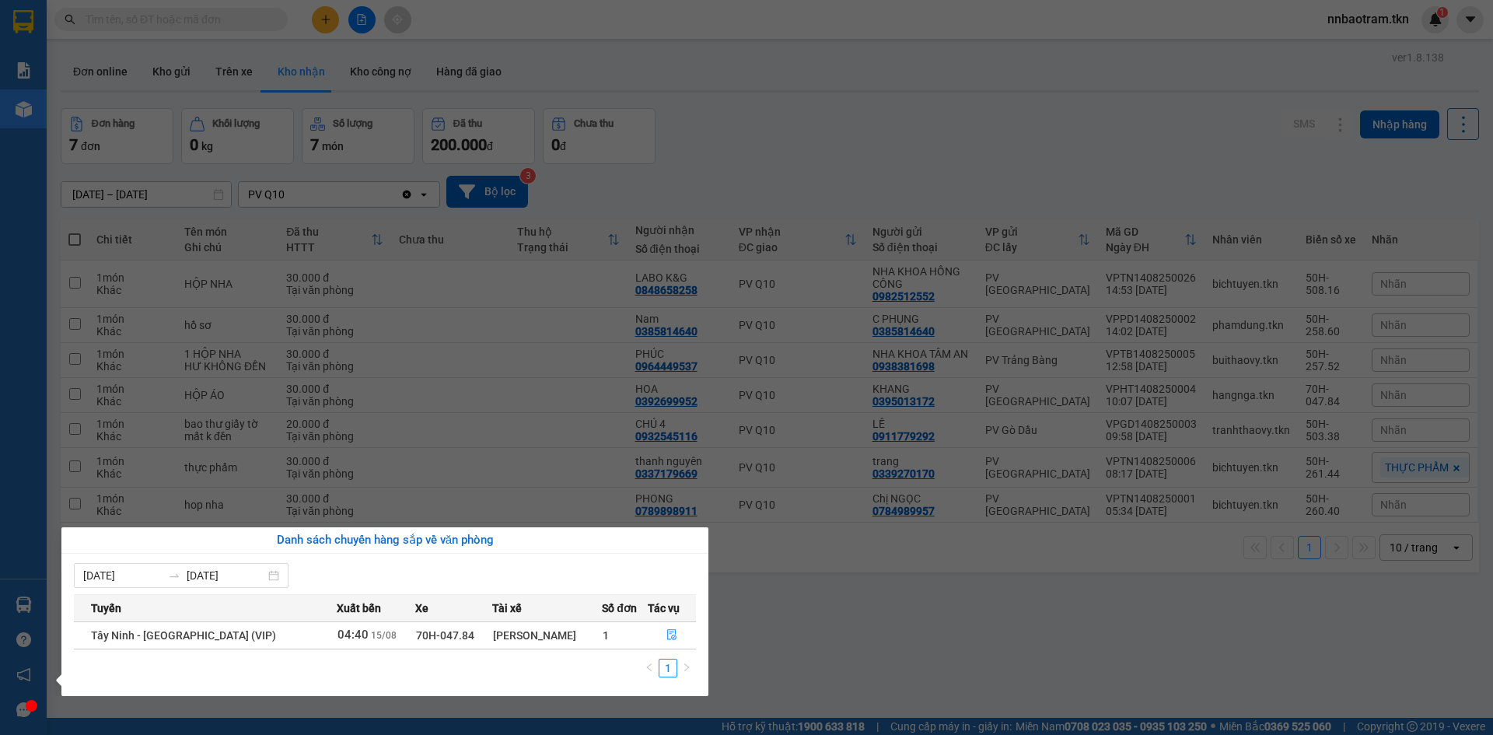
click at [731, 138] on section "Kết quả tìm kiếm ( 0 ) Bộ lọc No Data nnbaotram.tkn 1 Báo cáo Mẫu 1: Báo cáo dò…" at bounding box center [746, 367] width 1493 height 735
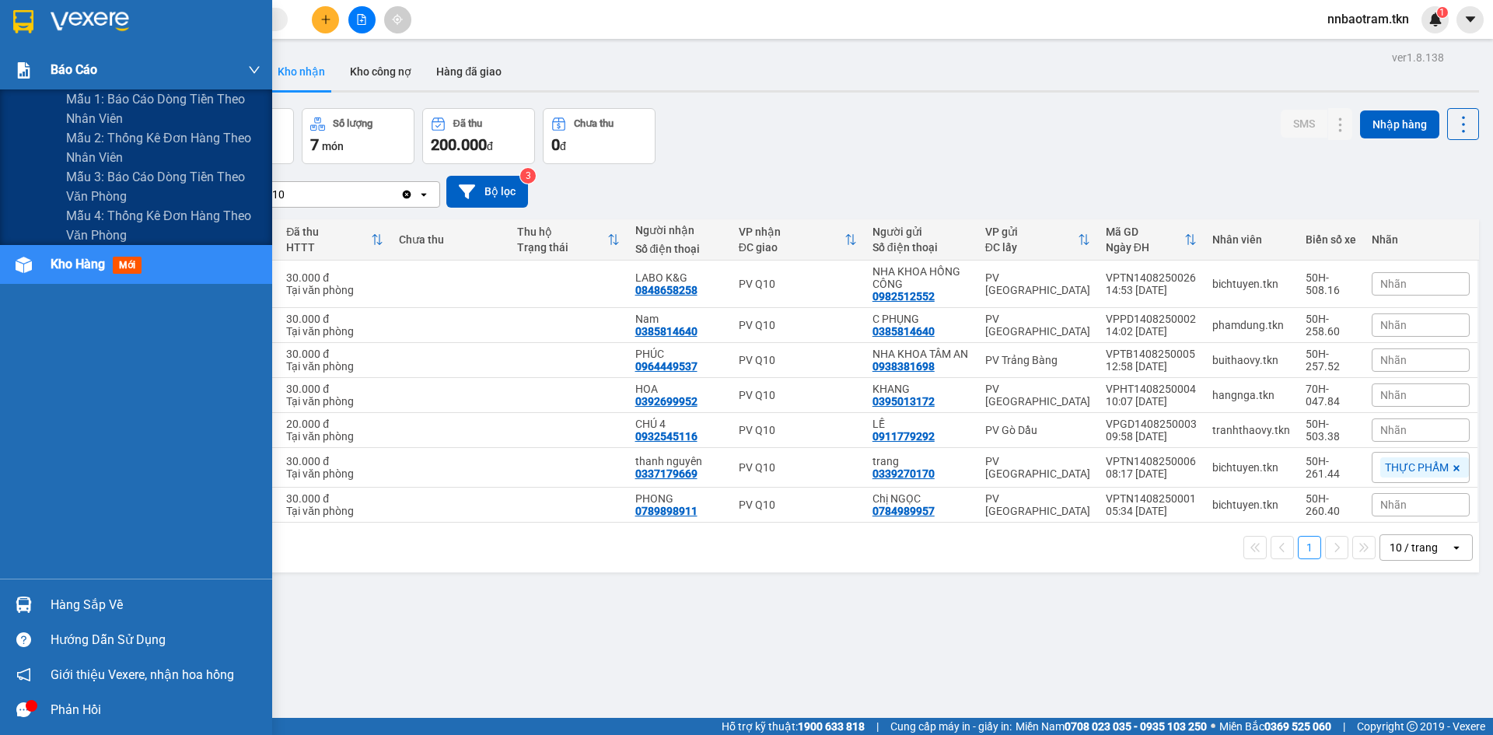
click at [21, 76] on img at bounding box center [24, 70] width 16 height 16
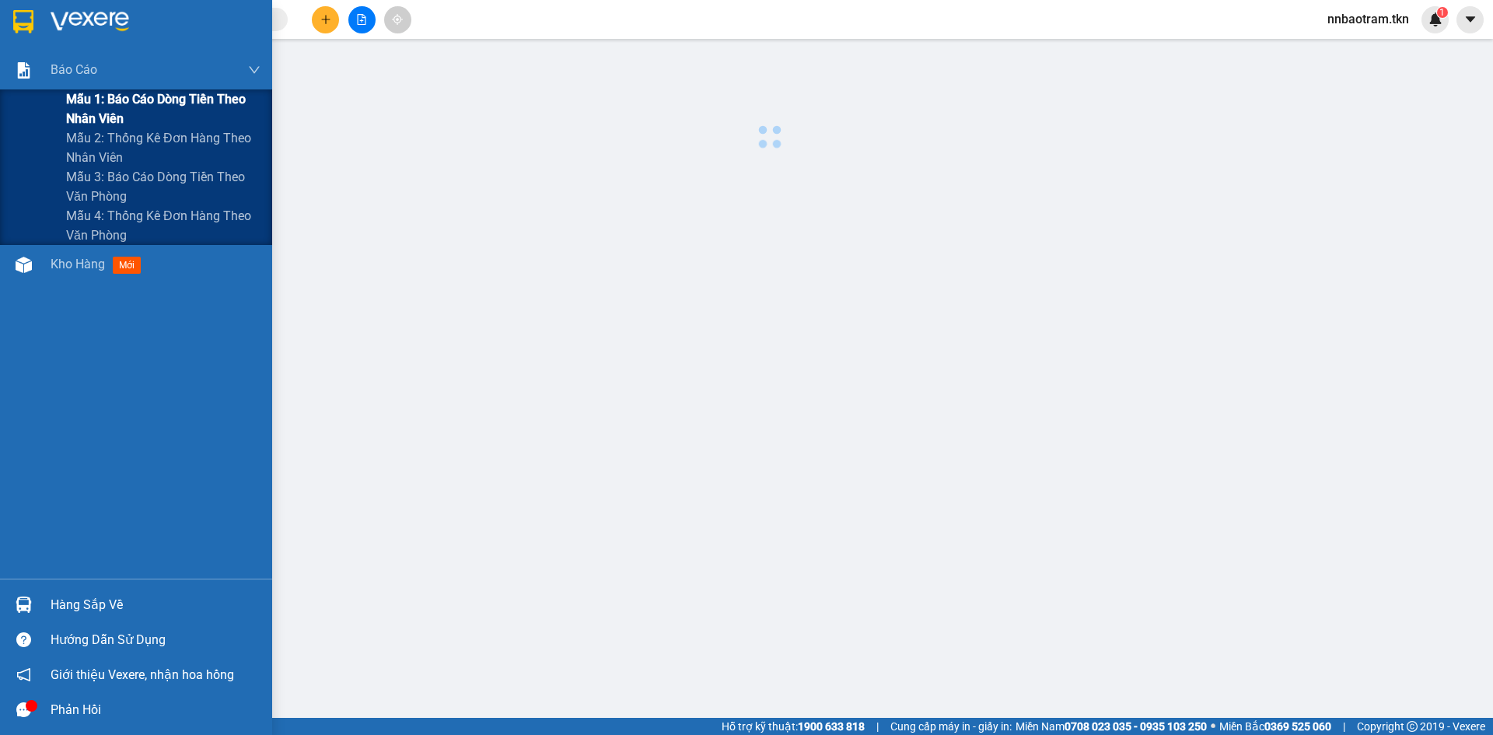
click at [93, 102] on span "Mẫu 1: Báo cáo dòng tiền theo nhân viên" at bounding box center [163, 108] width 194 height 39
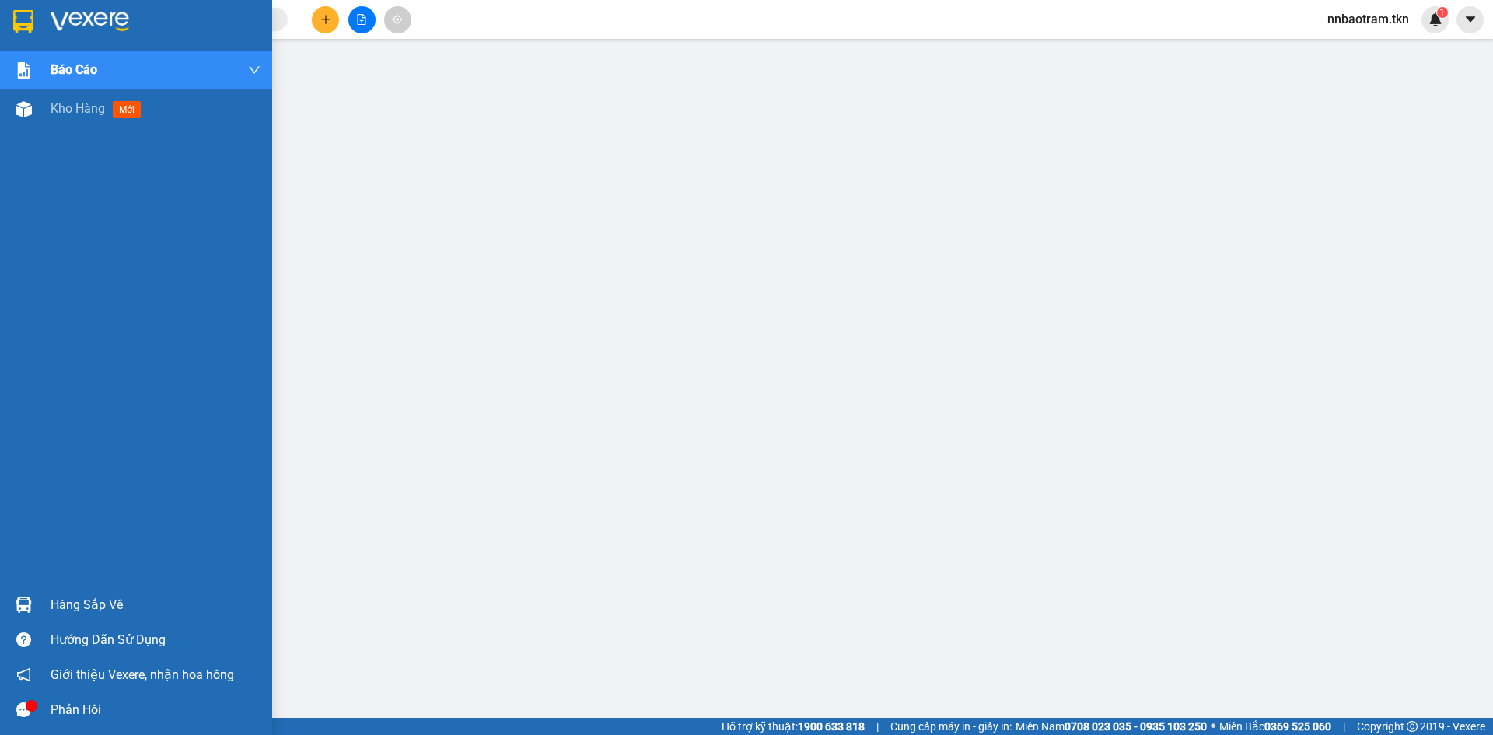
click at [25, 26] on img at bounding box center [23, 21] width 20 height 23
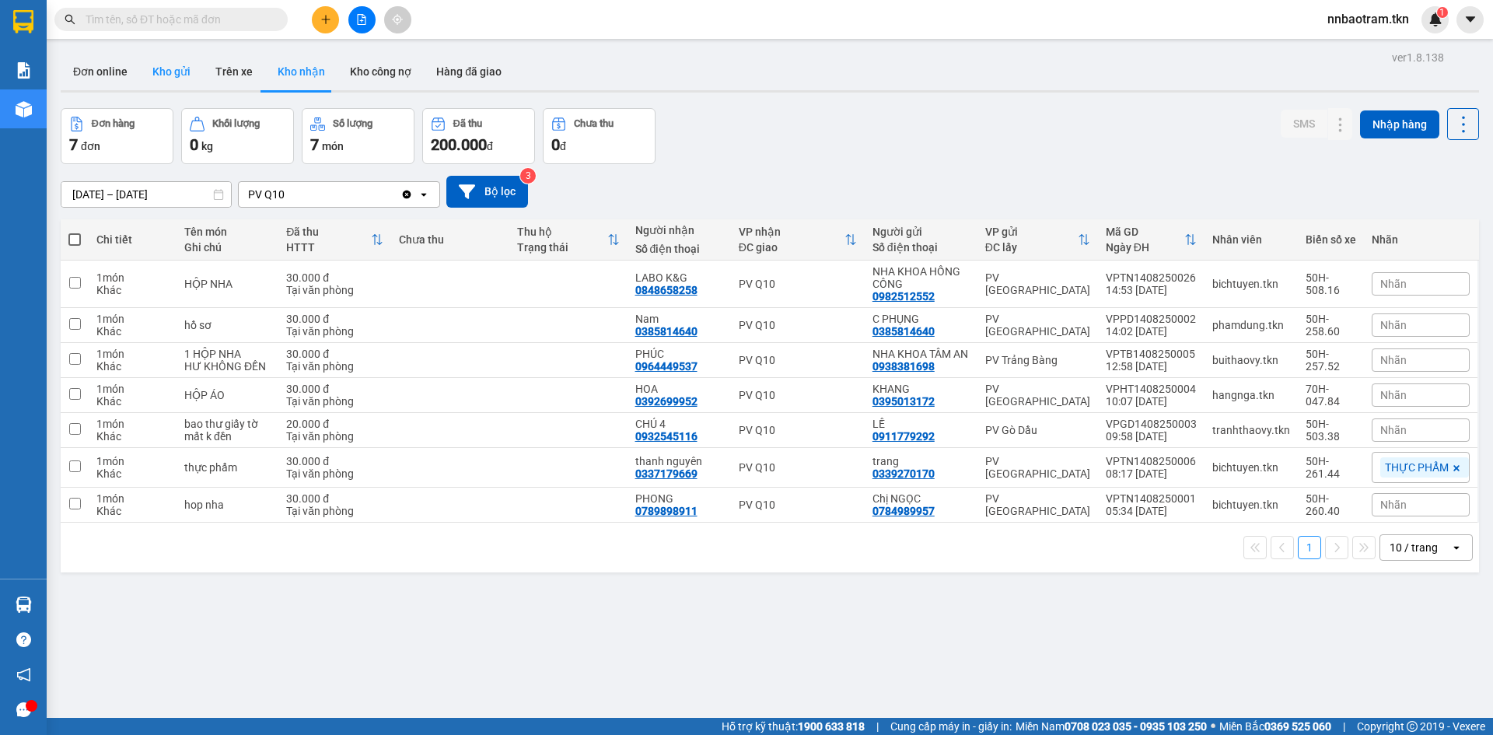
click at [165, 73] on button "Kho gửi" at bounding box center [171, 71] width 63 height 37
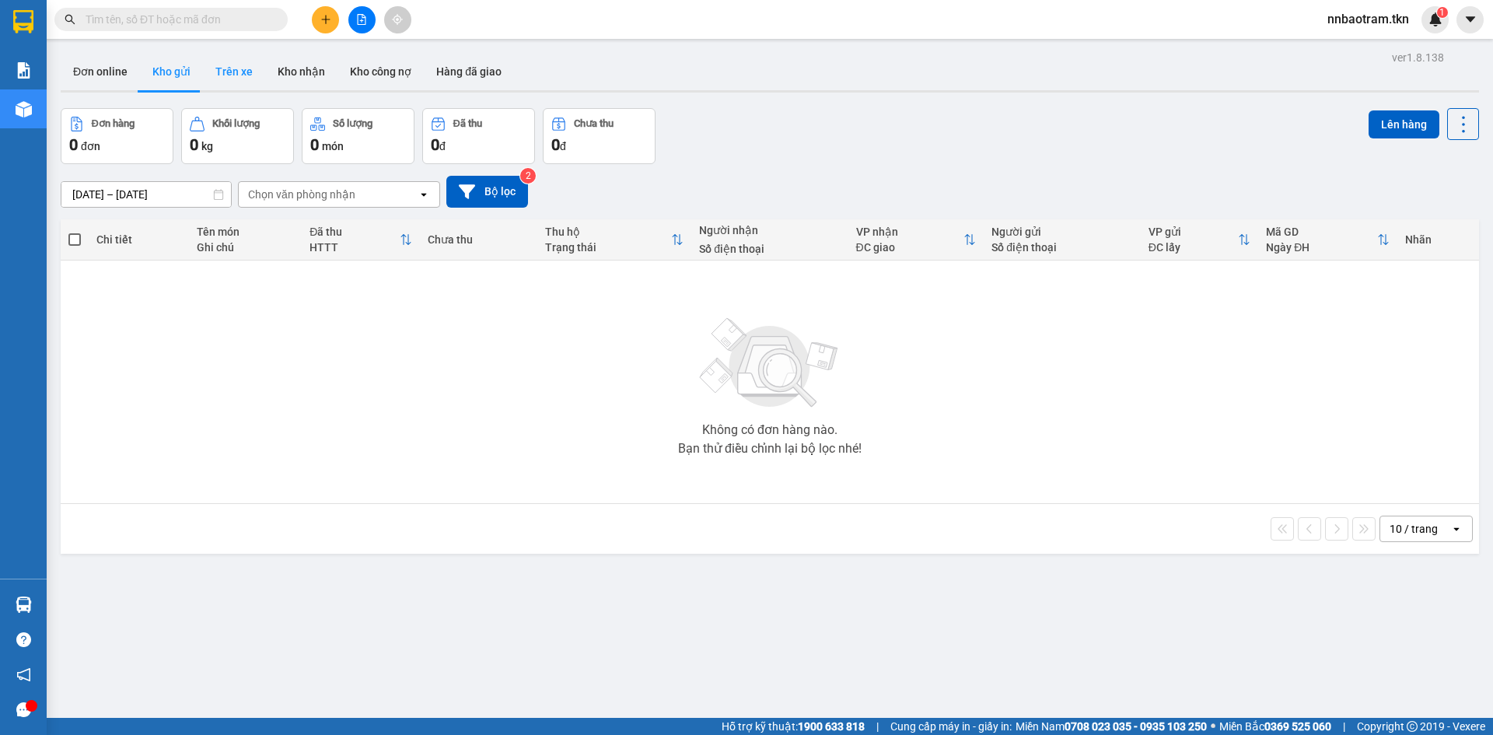
click at [231, 76] on button "Trên xe" at bounding box center [234, 71] width 62 height 37
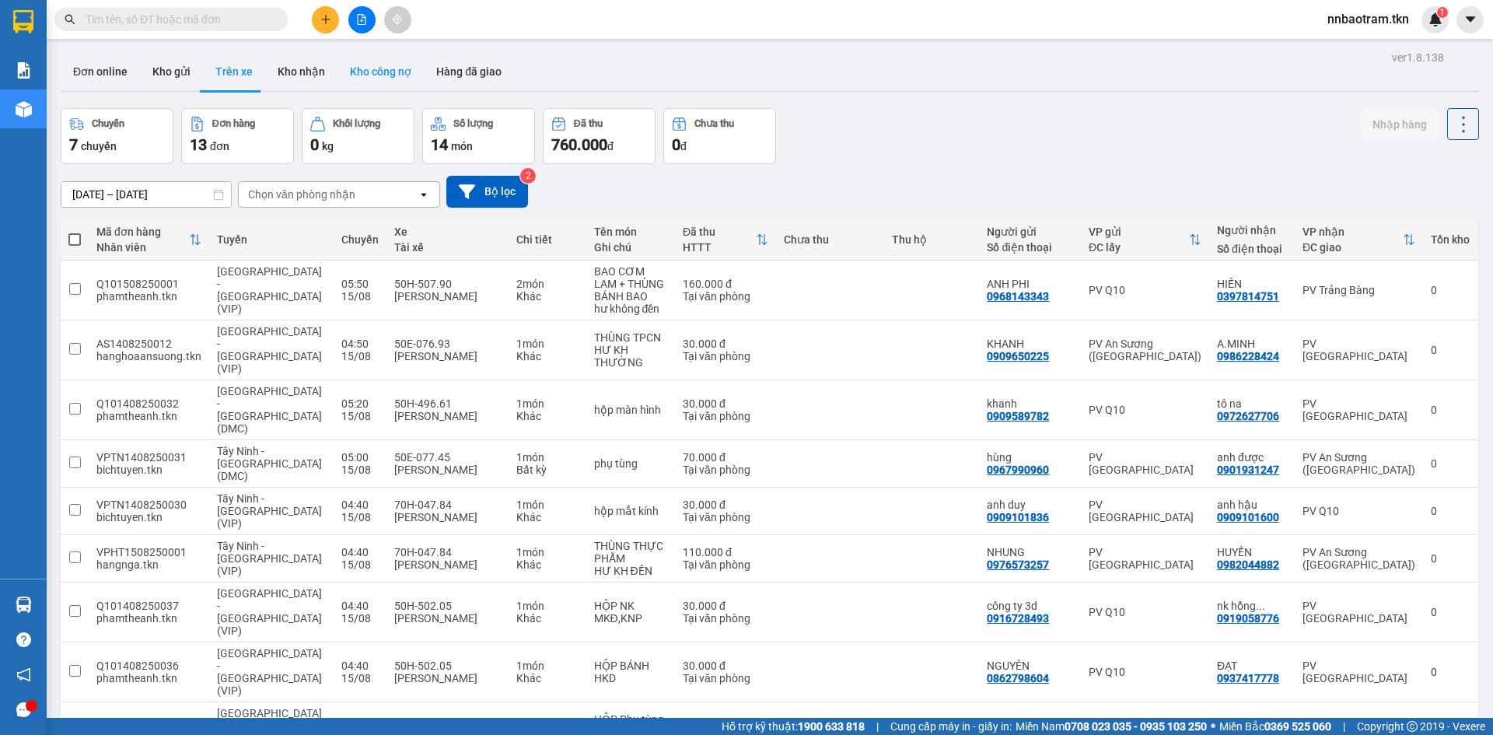
click at [351, 79] on button "Kho công nợ" at bounding box center [381, 71] width 86 height 37
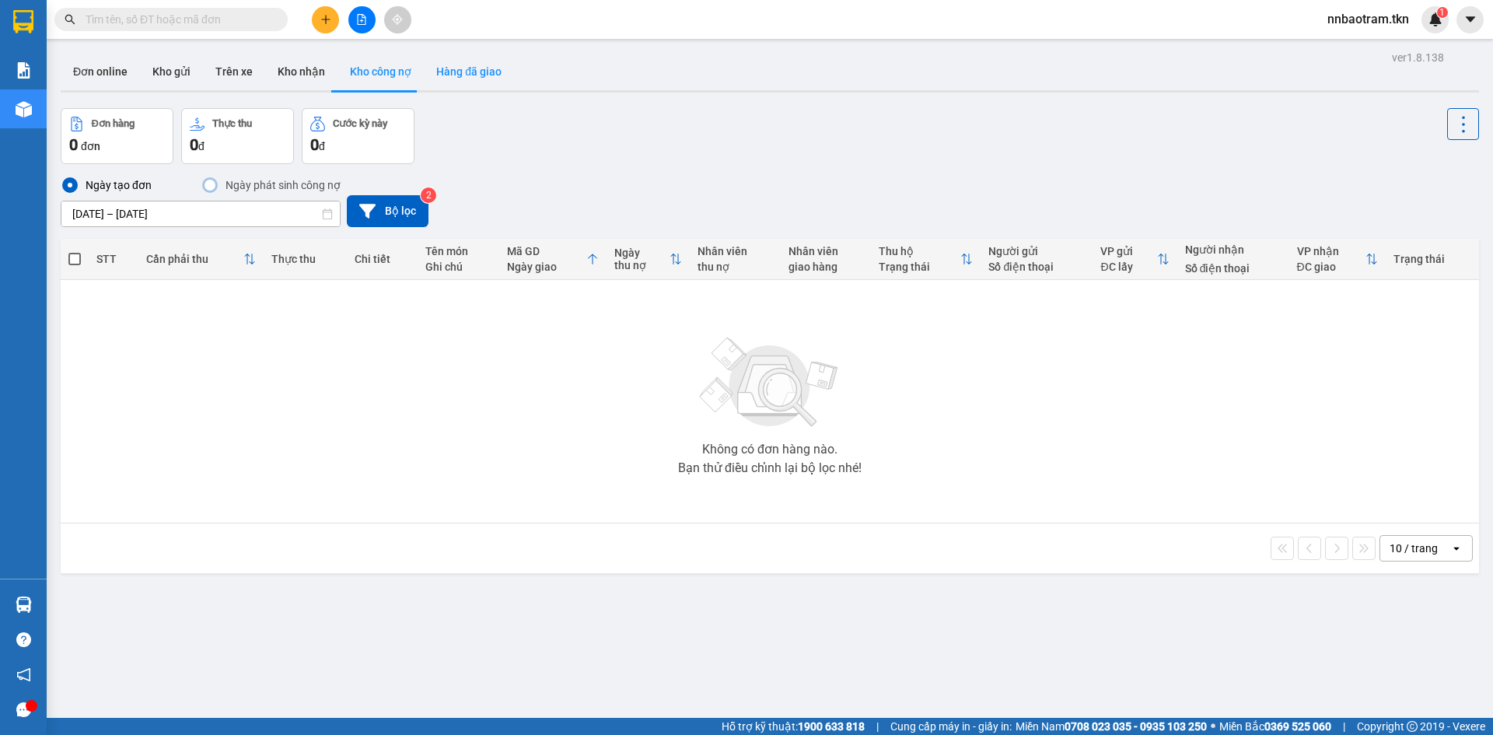
click at [448, 82] on button "Hàng đã giao" at bounding box center [469, 71] width 90 height 37
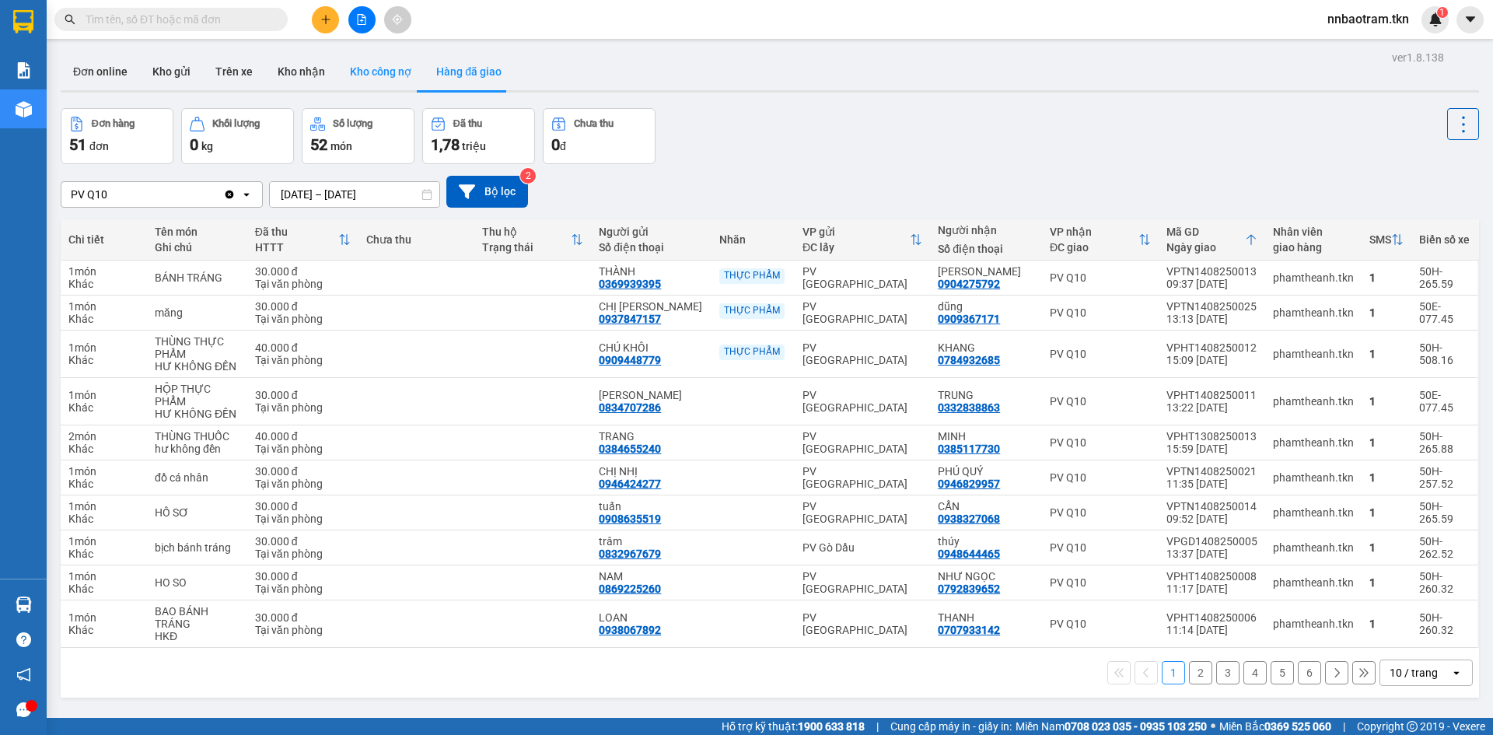
click at [363, 66] on button "Kho công nợ" at bounding box center [381, 71] width 86 height 37
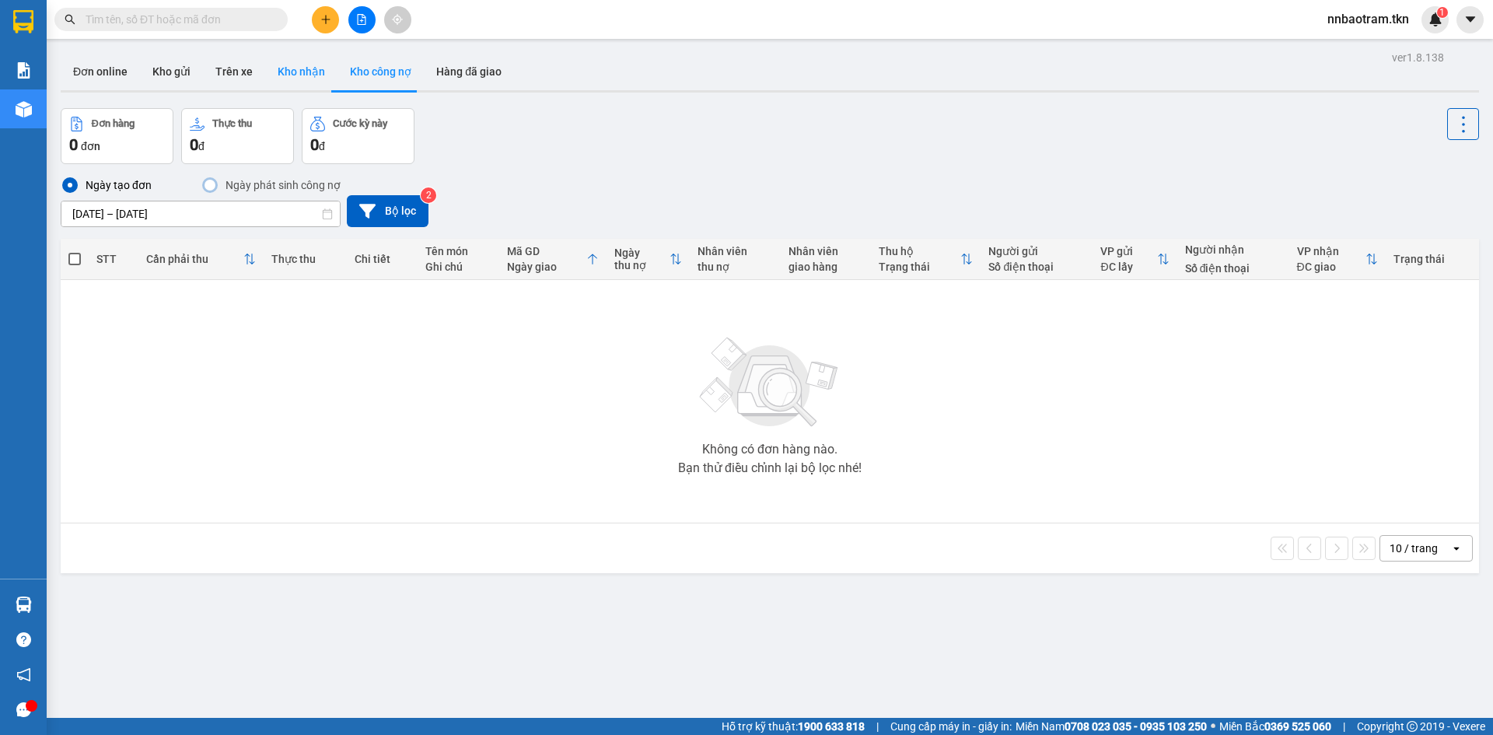
click at [301, 83] on button "Kho nhận" at bounding box center [301, 71] width 72 height 37
